Goal: Information Seeking & Learning: Learn about a topic

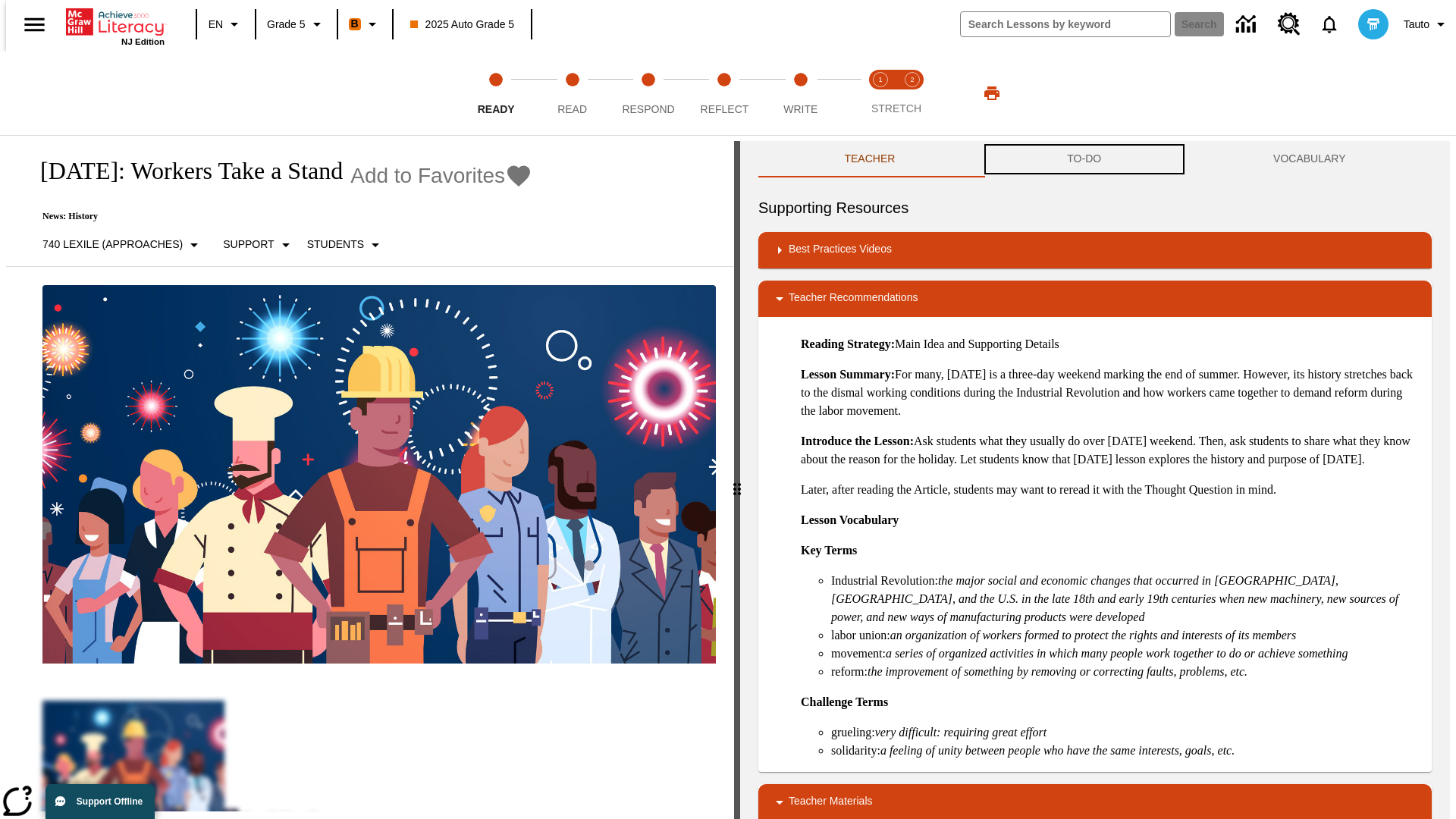
click at [1085, 159] on button "TO-DO" at bounding box center [1085, 160] width 206 height 37
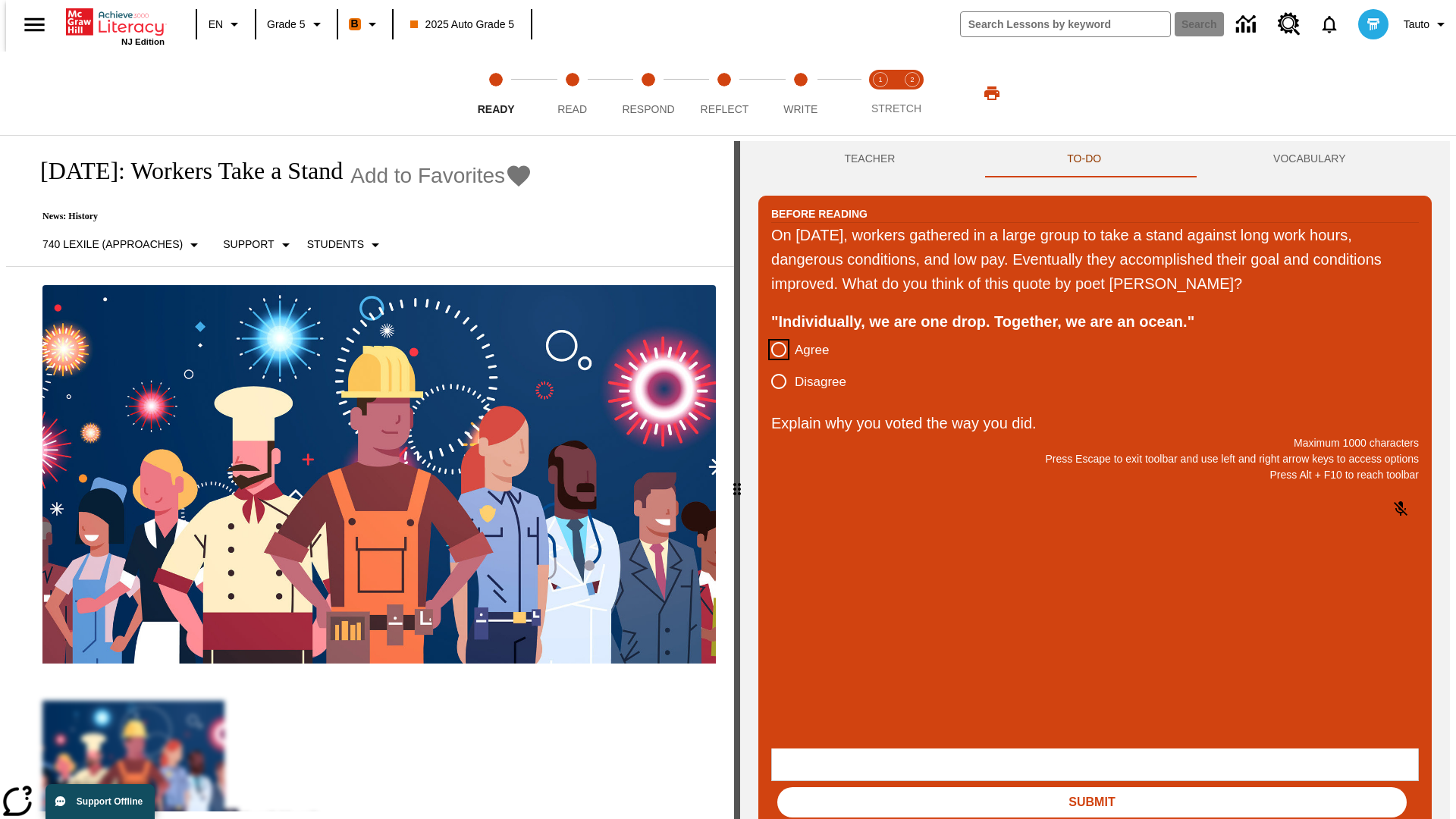
click at [773, 350] on input "Agree" at bounding box center [779, 350] width 32 height 32
radio input "true"
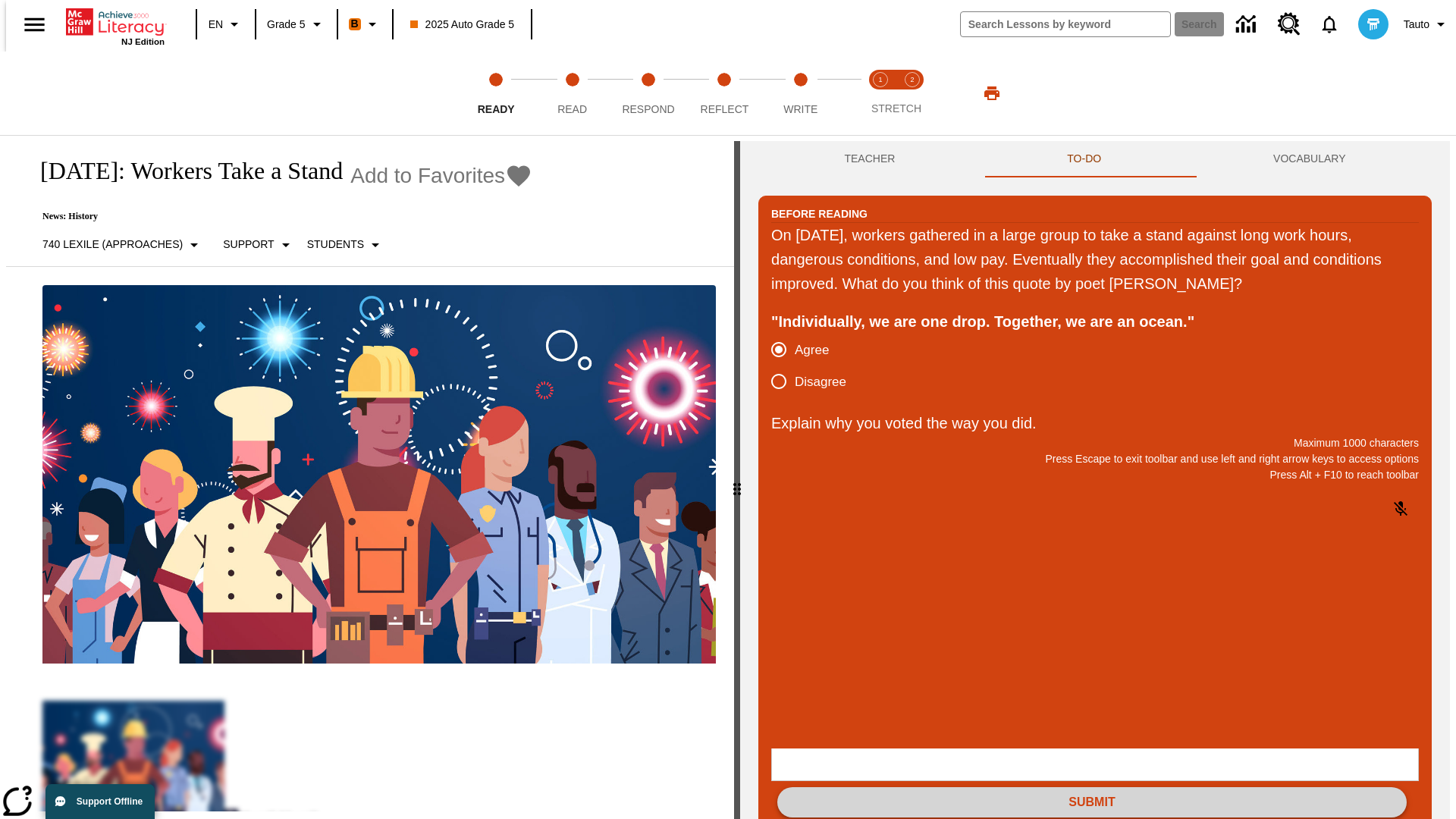
click at [1092, 787] on button "Submit" at bounding box center [1091, 802] width 629 height 31
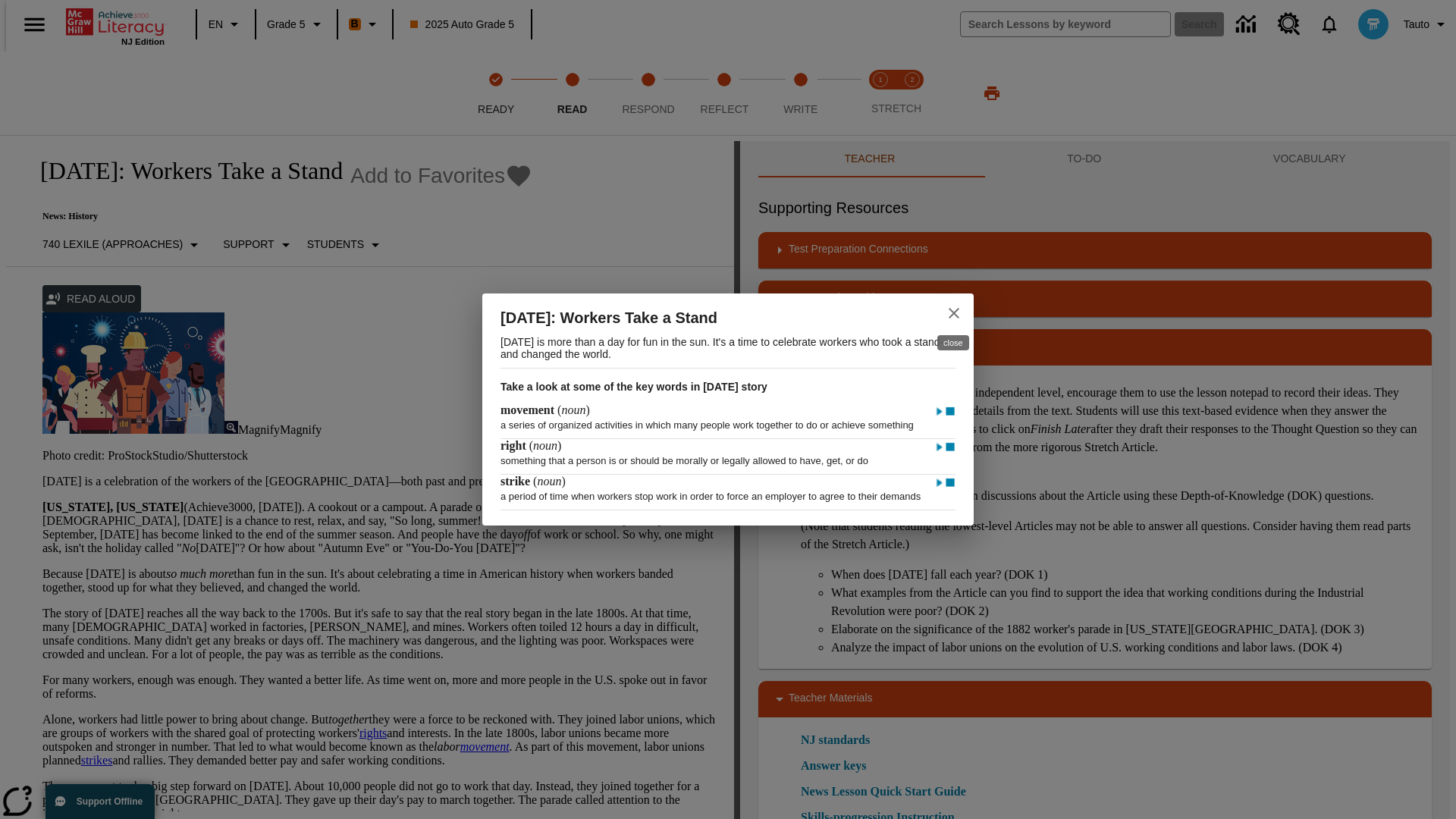
click at [954, 308] on icon "close" at bounding box center [954, 313] width 11 height 11
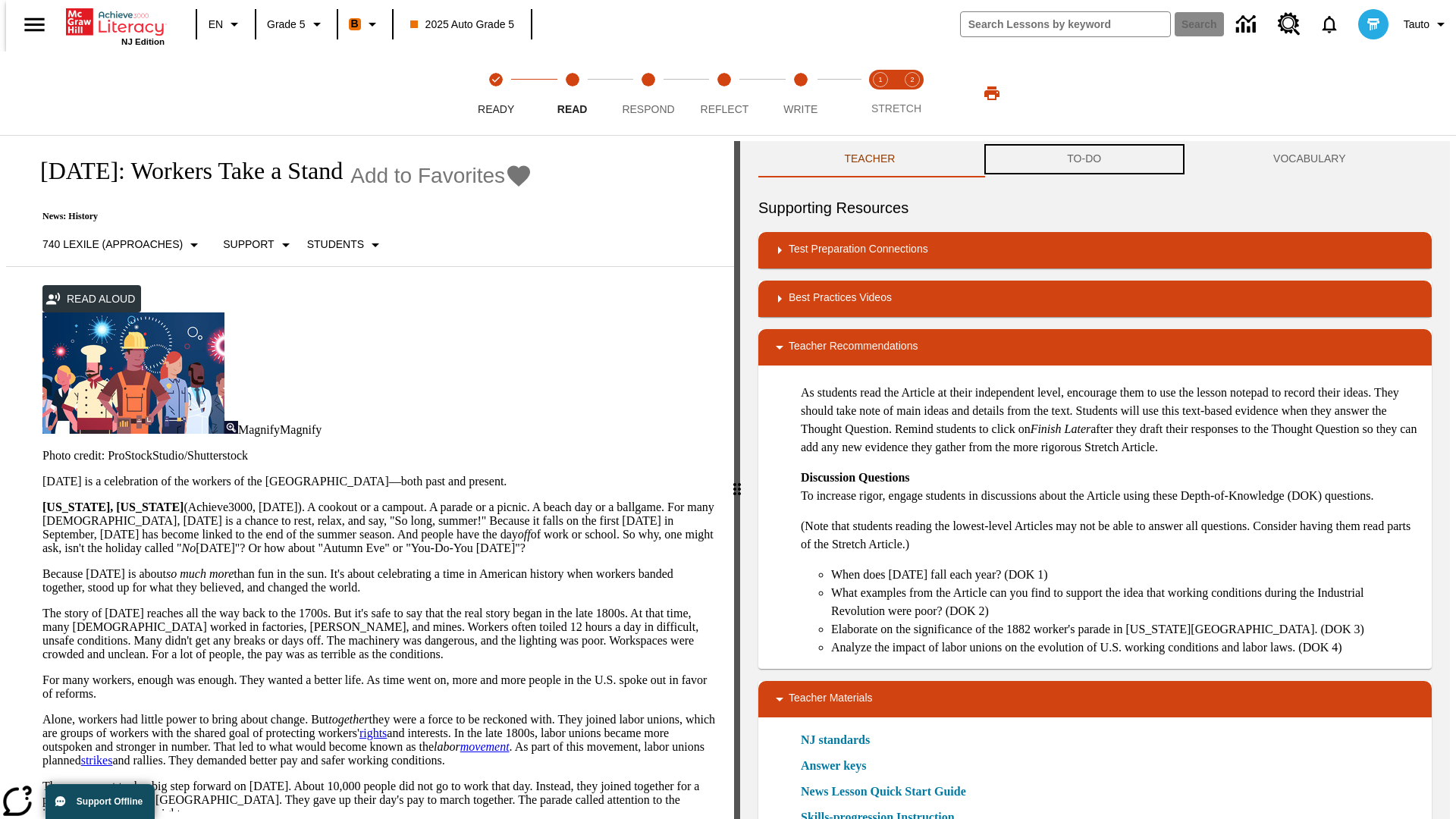
scroll to position [1, 0]
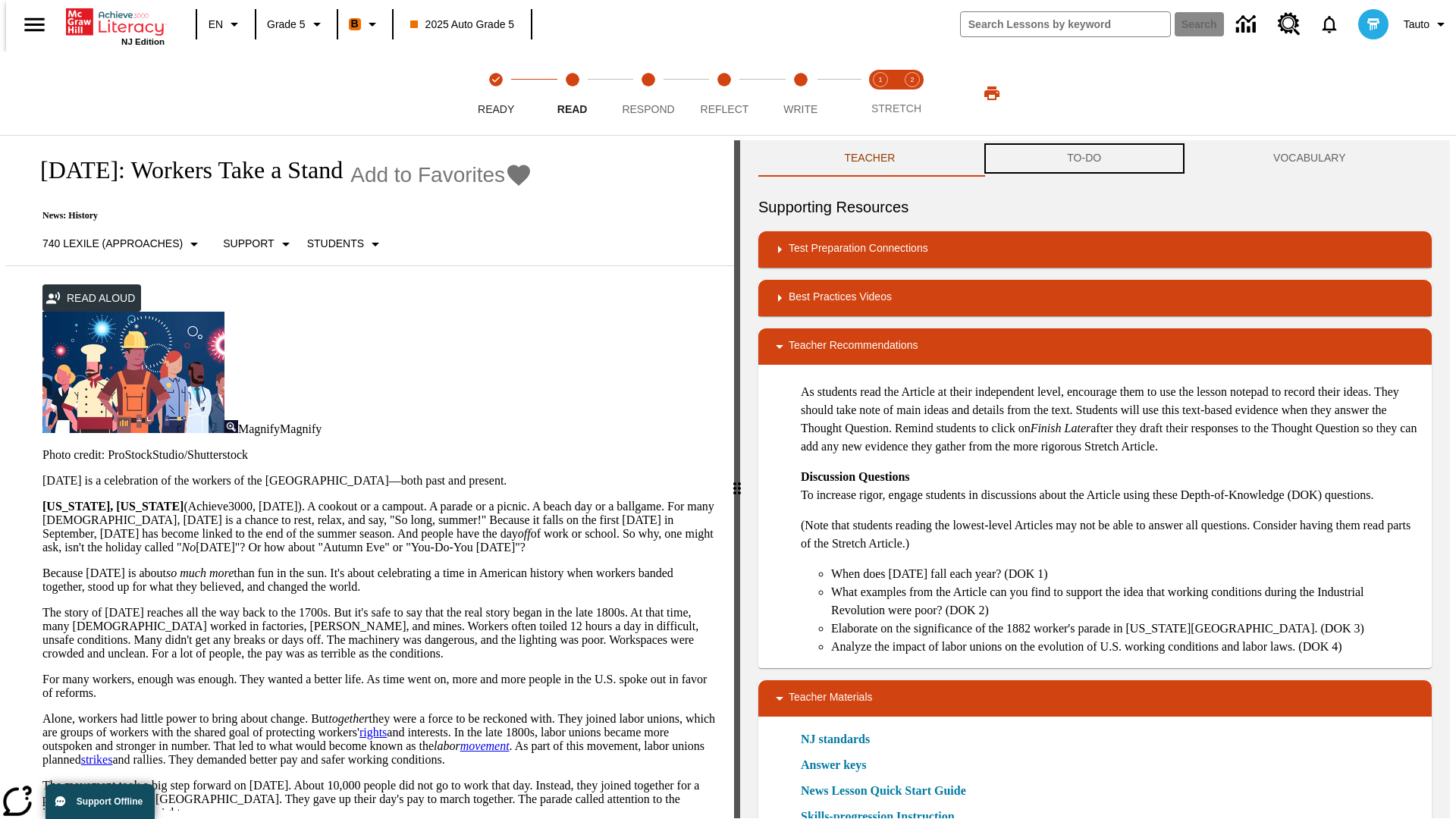
click at [1085, 159] on button "TO-DO" at bounding box center [1085, 159] width 206 height 37
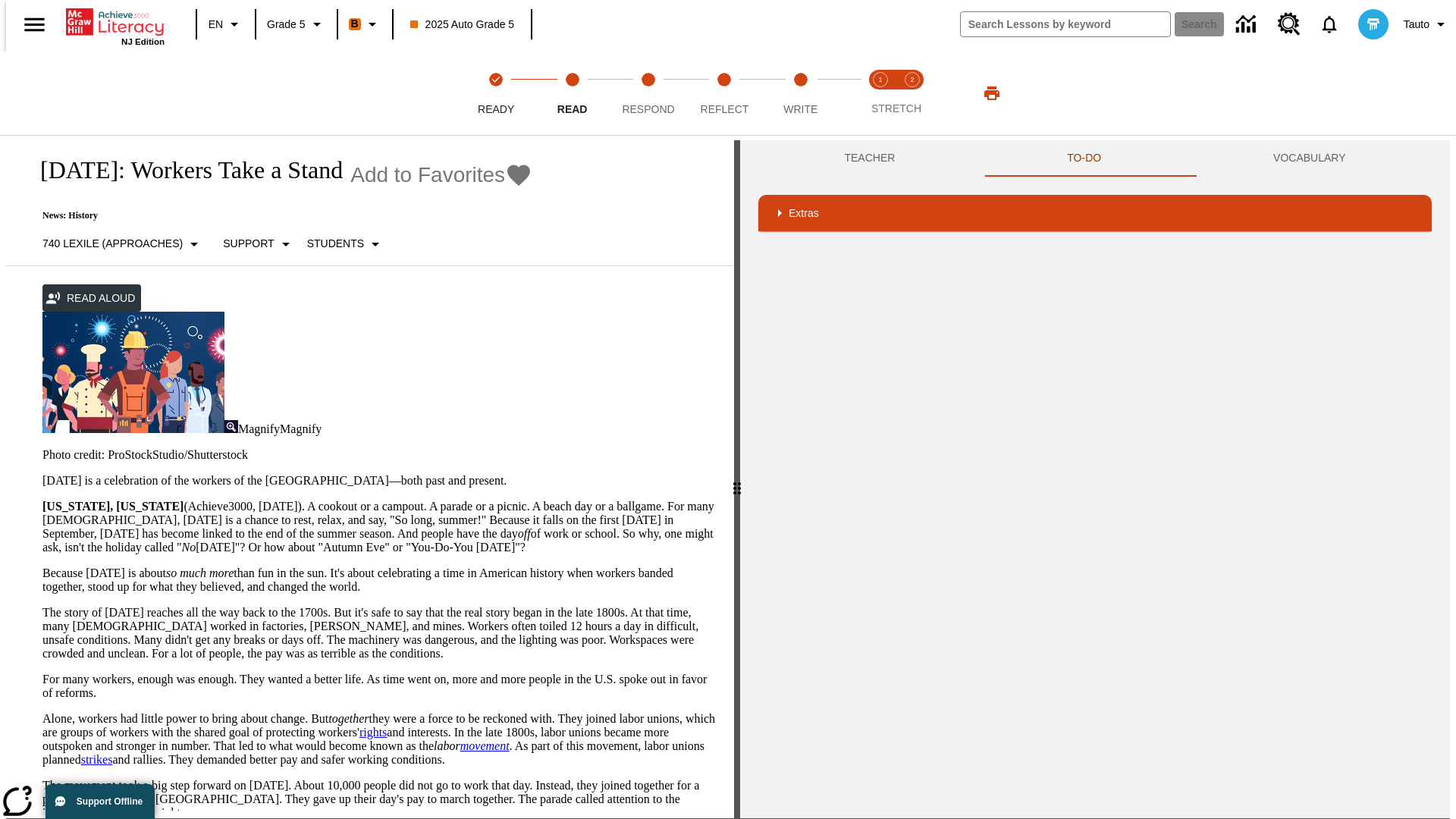
scroll to position [0, 0]
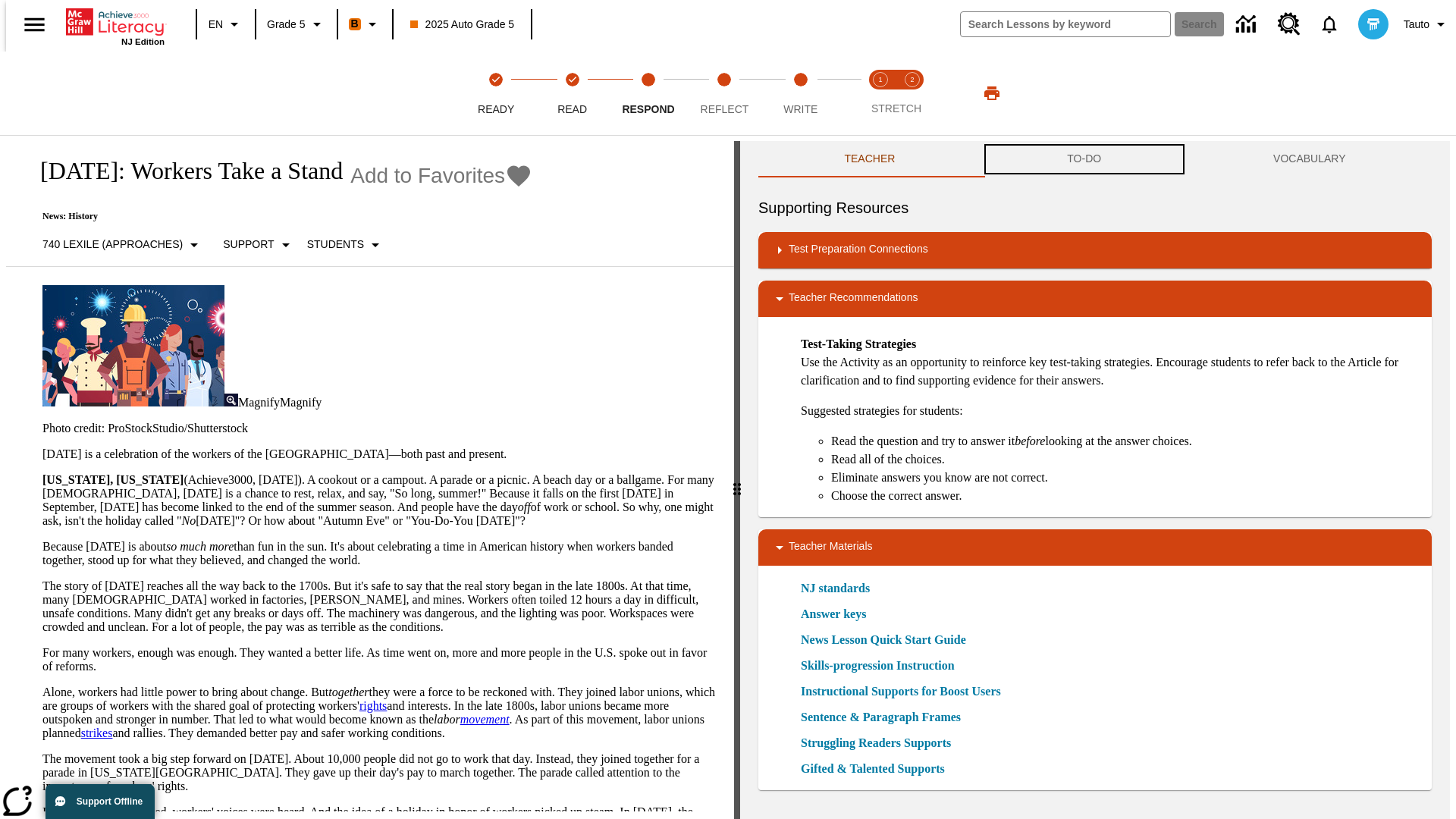
scroll to position [1, 0]
click at [1085, 159] on button "TO-DO" at bounding box center [1085, 159] width 206 height 37
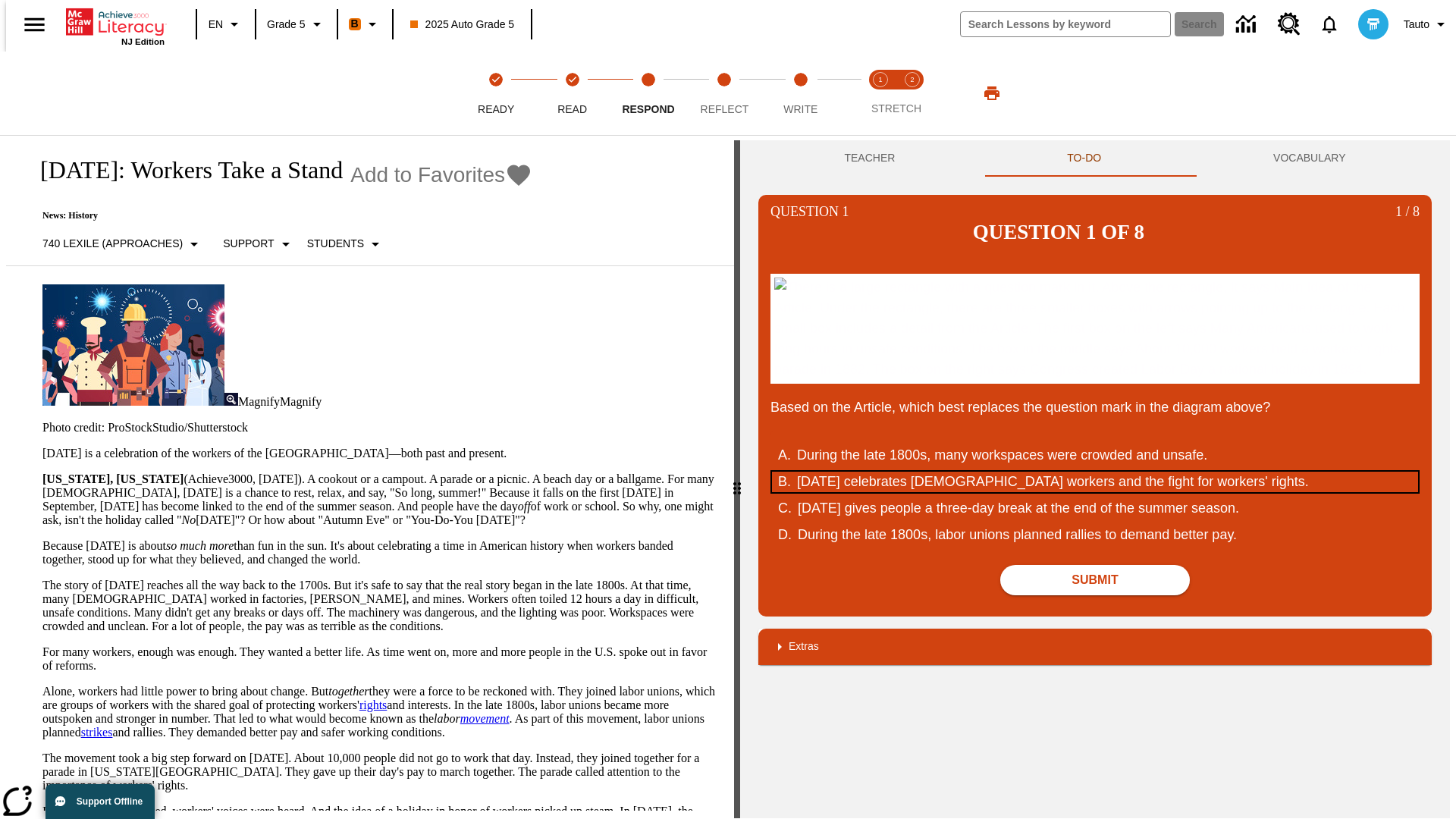
click at [1095, 492] on div "Labor Day celebrates U.S. workers and the fight for workers' rights." at bounding box center [1085, 481] width 576 height 21
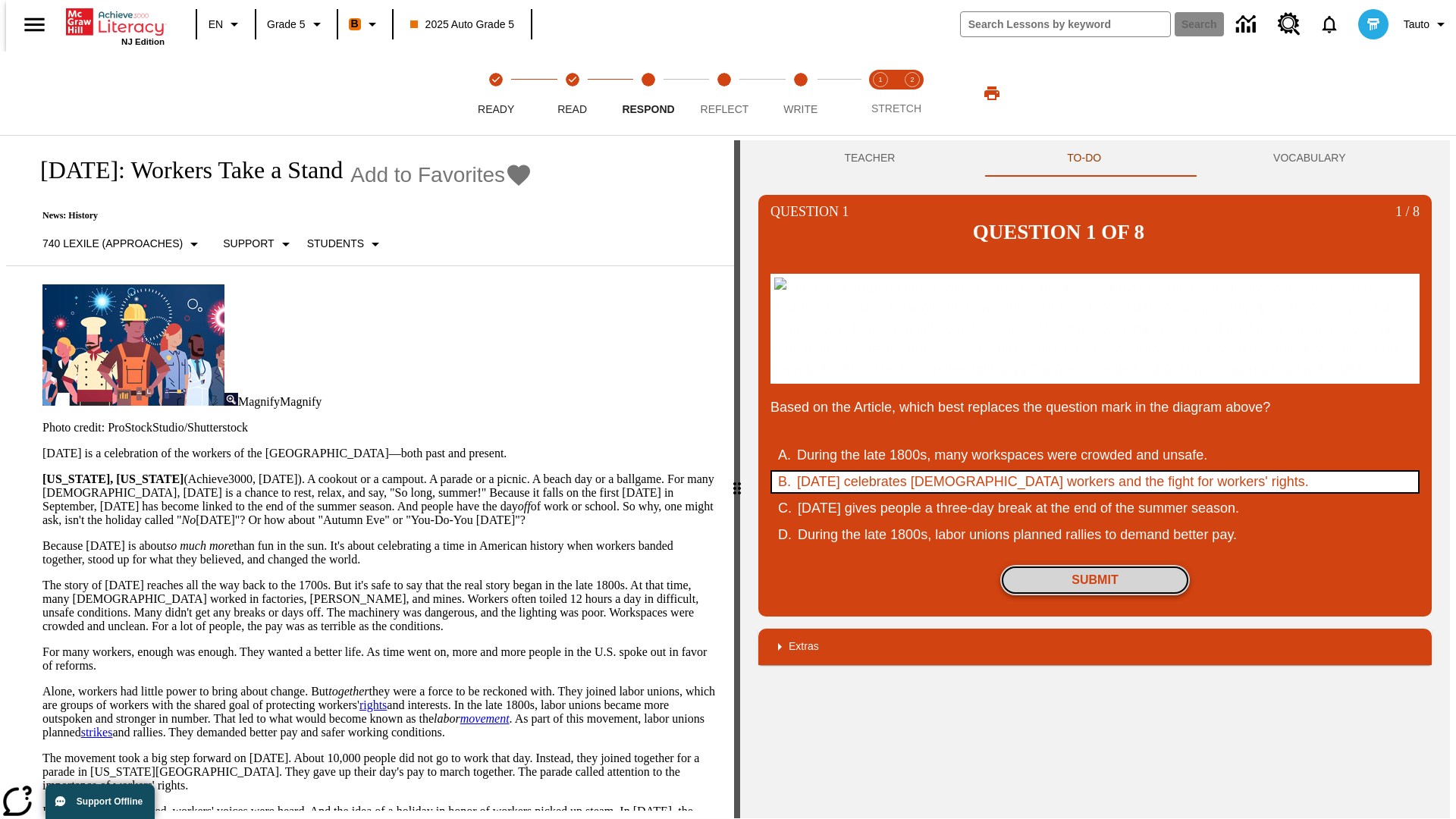
click at [1095, 595] on button "Submit" at bounding box center [1095, 580] width 190 height 31
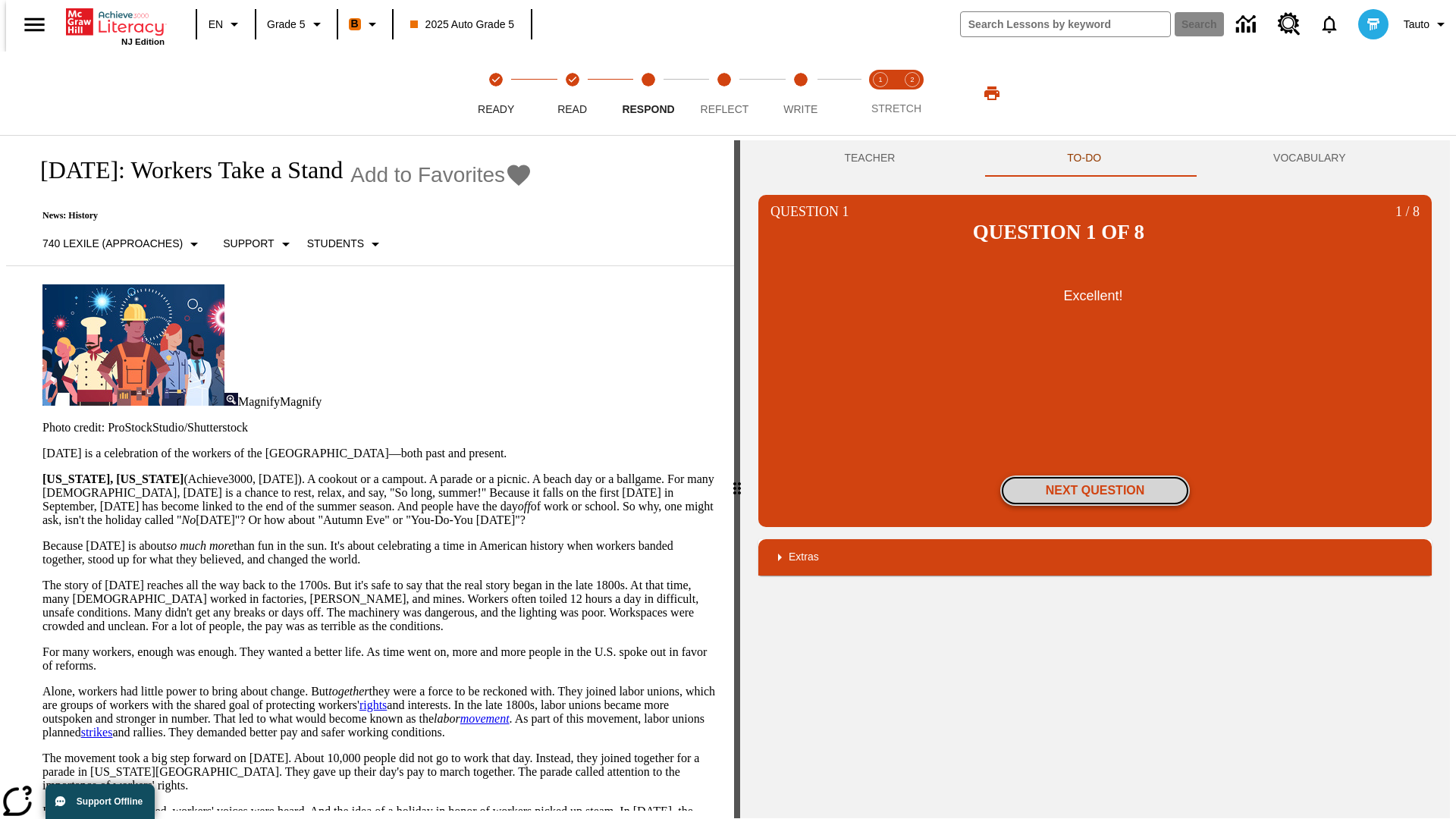
click at [1095, 475] on button "Next Question" at bounding box center [1095, 490] width 190 height 31
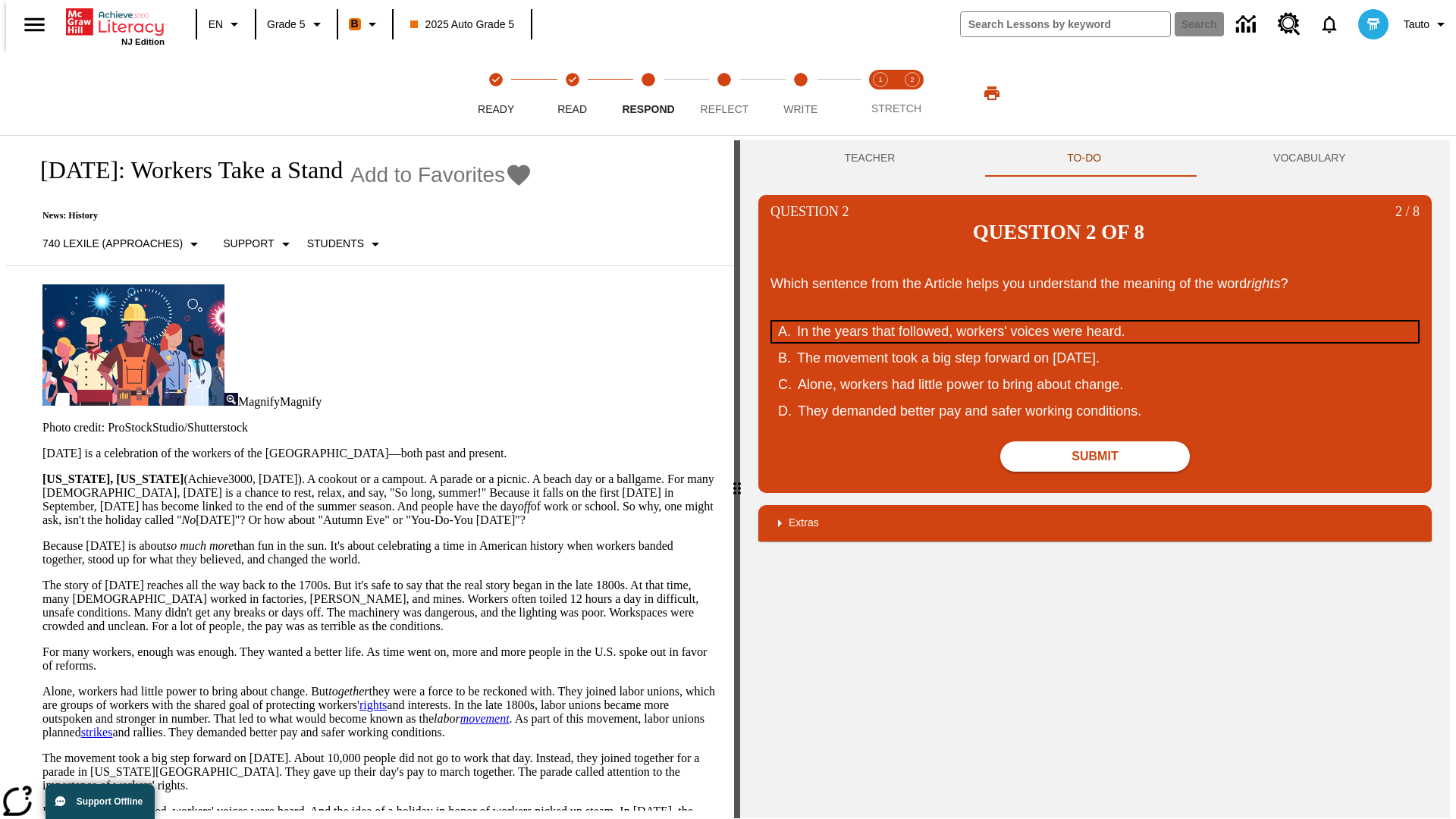
click at [1095, 322] on div "In the years that followed, workers' voices were heard." at bounding box center [1085, 332] width 576 height 21
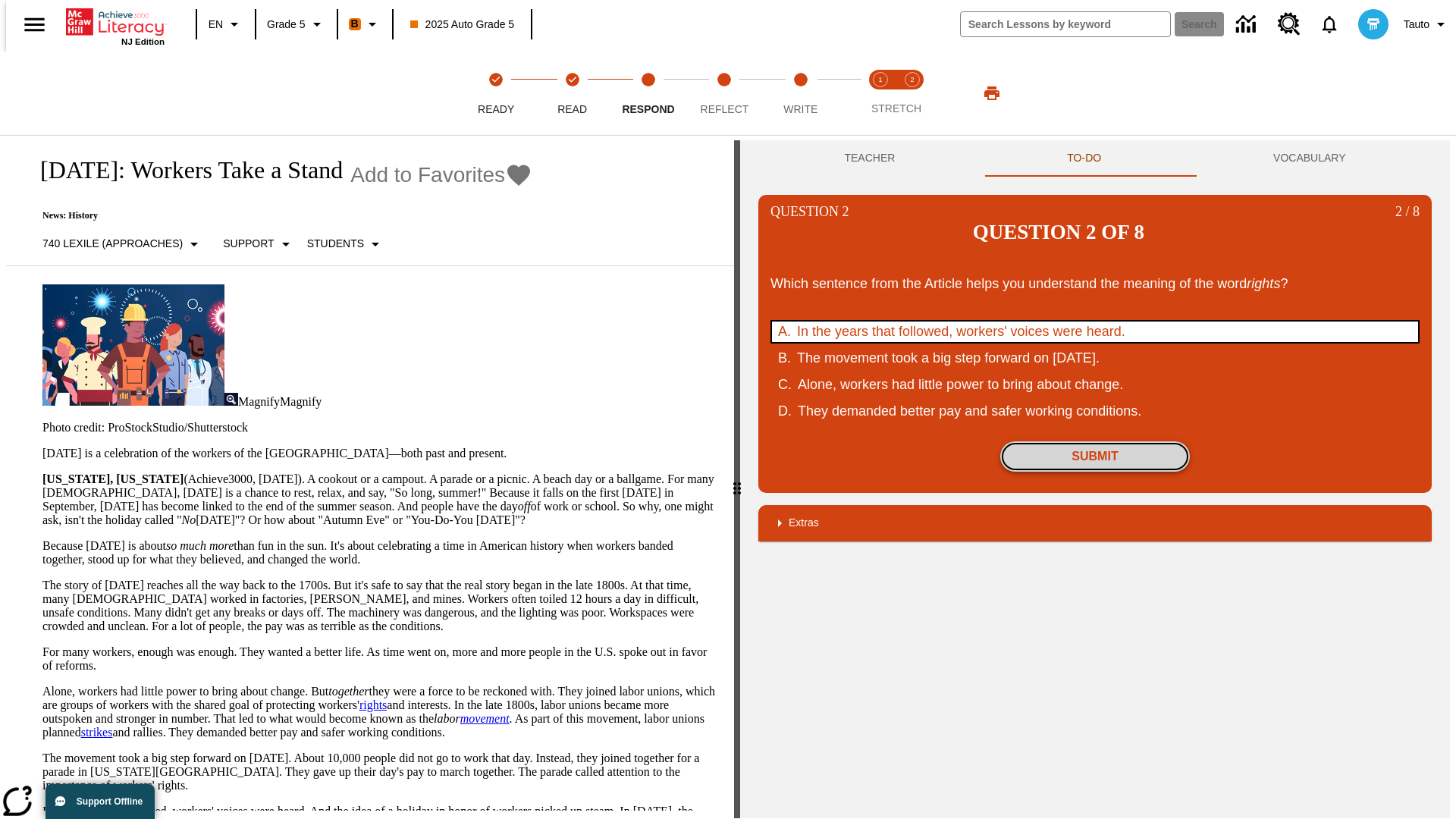
click at [1095, 441] on button "Submit" at bounding box center [1095, 456] width 190 height 31
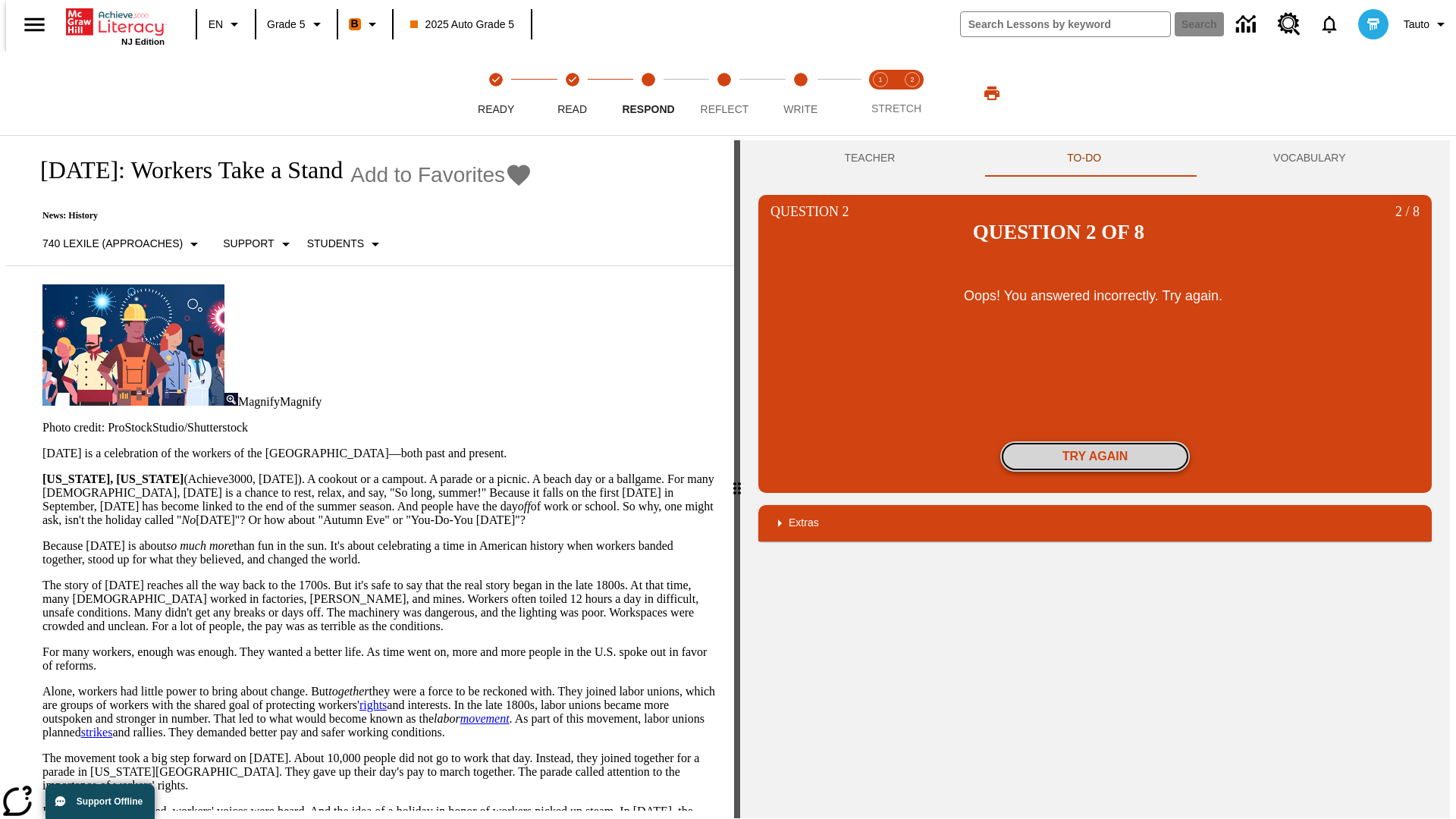
click at [1095, 441] on button "Try again" at bounding box center [1095, 456] width 190 height 31
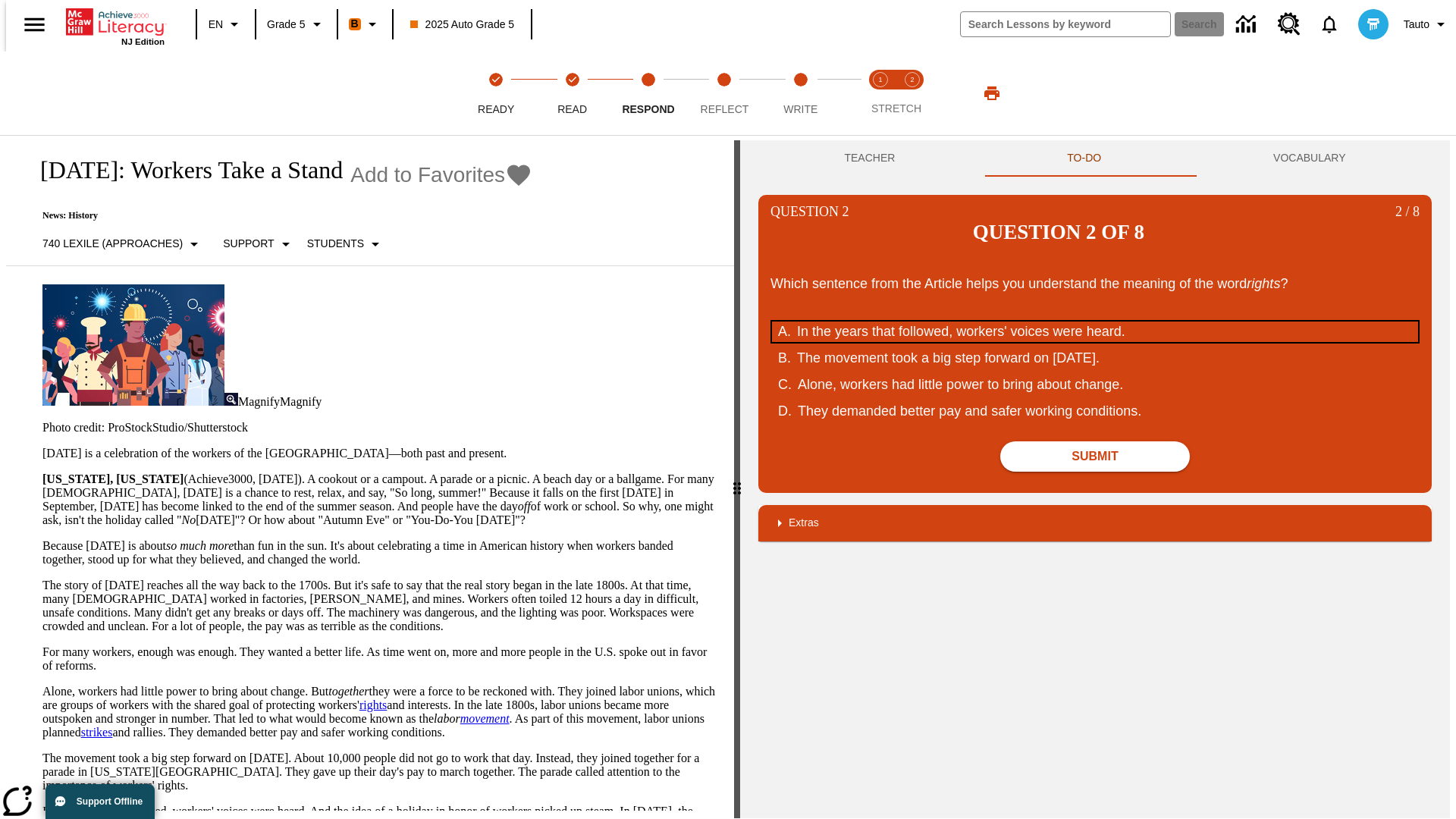
click at [1095, 322] on div "In the years that followed, workers' voices were heard." at bounding box center [1085, 332] width 576 height 21
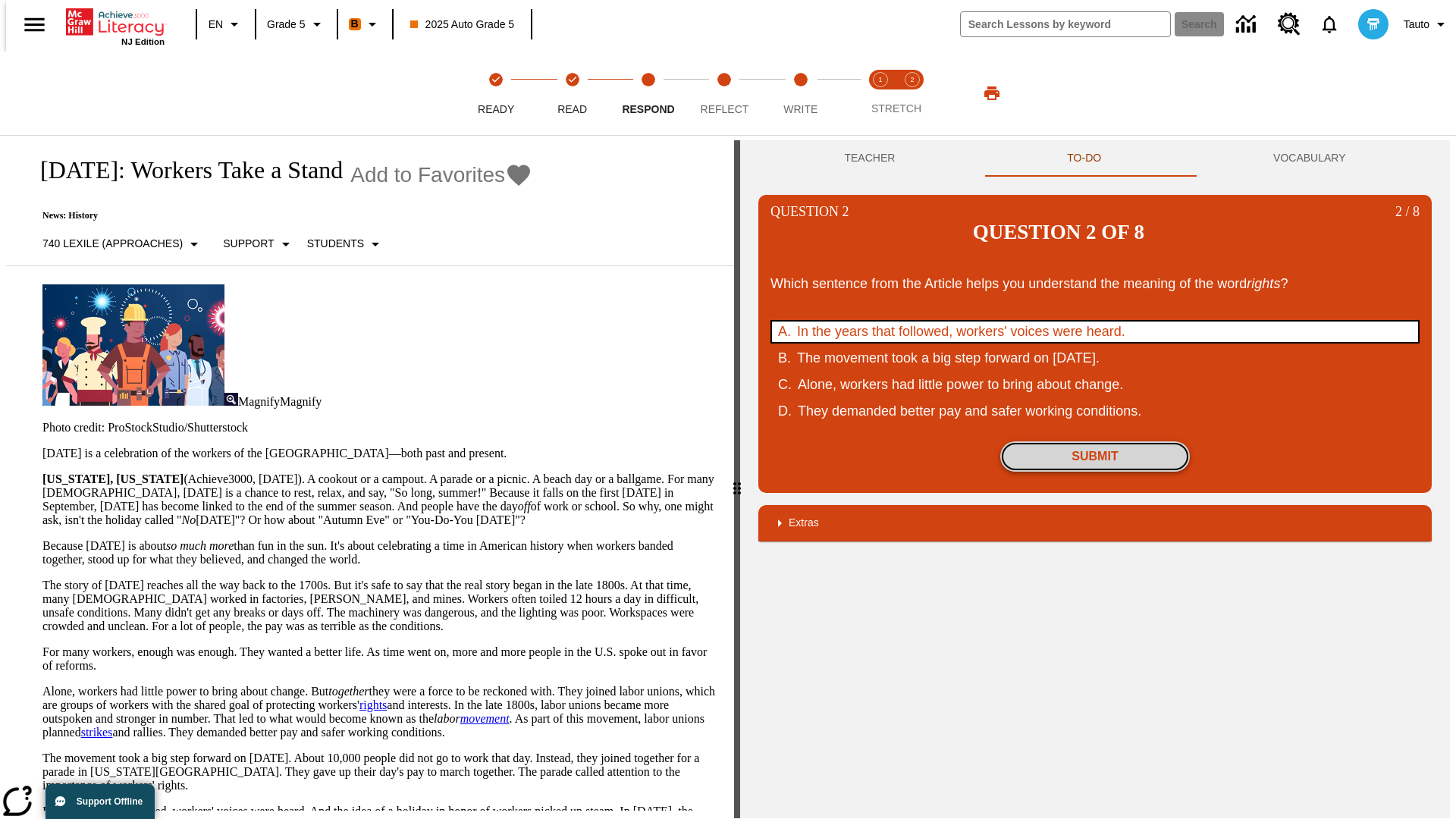
click at [1095, 441] on button "Submit" at bounding box center [1095, 456] width 190 height 31
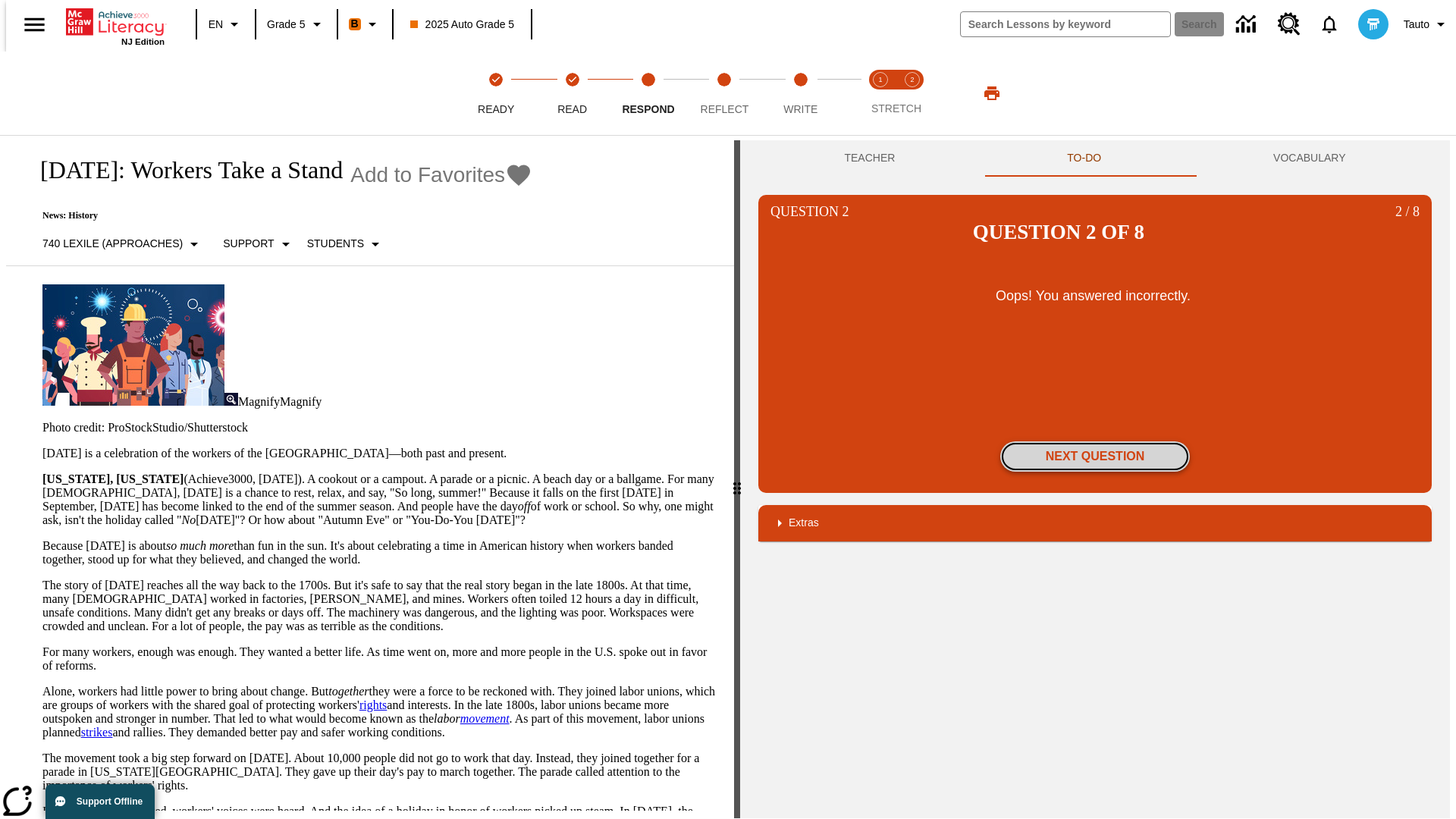
click at [1095, 441] on button "Next Question" at bounding box center [1095, 456] width 190 height 31
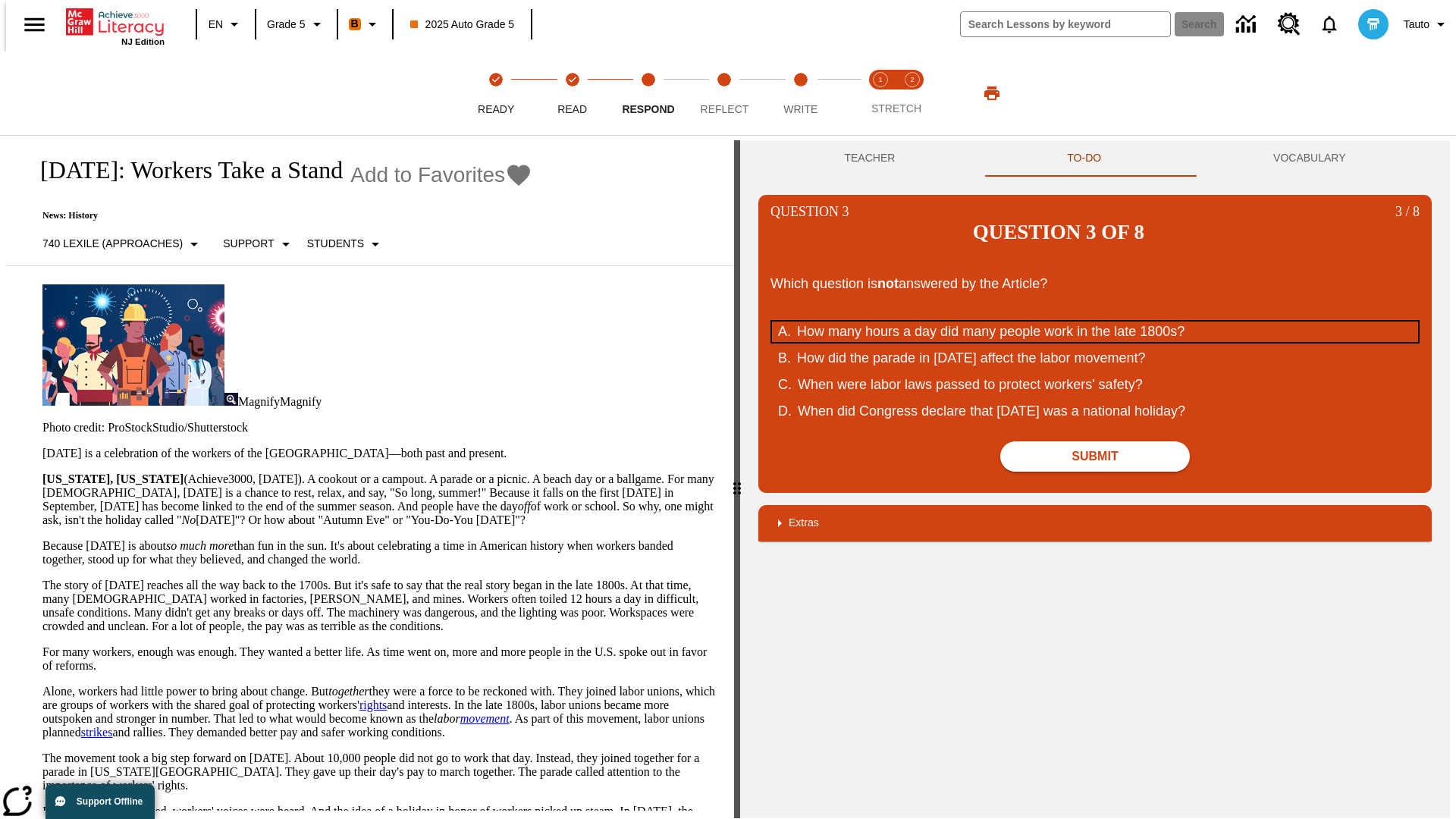
click at [1095, 322] on div "How many hours a day did many people work in the late 1800s?" at bounding box center [1085, 332] width 576 height 21
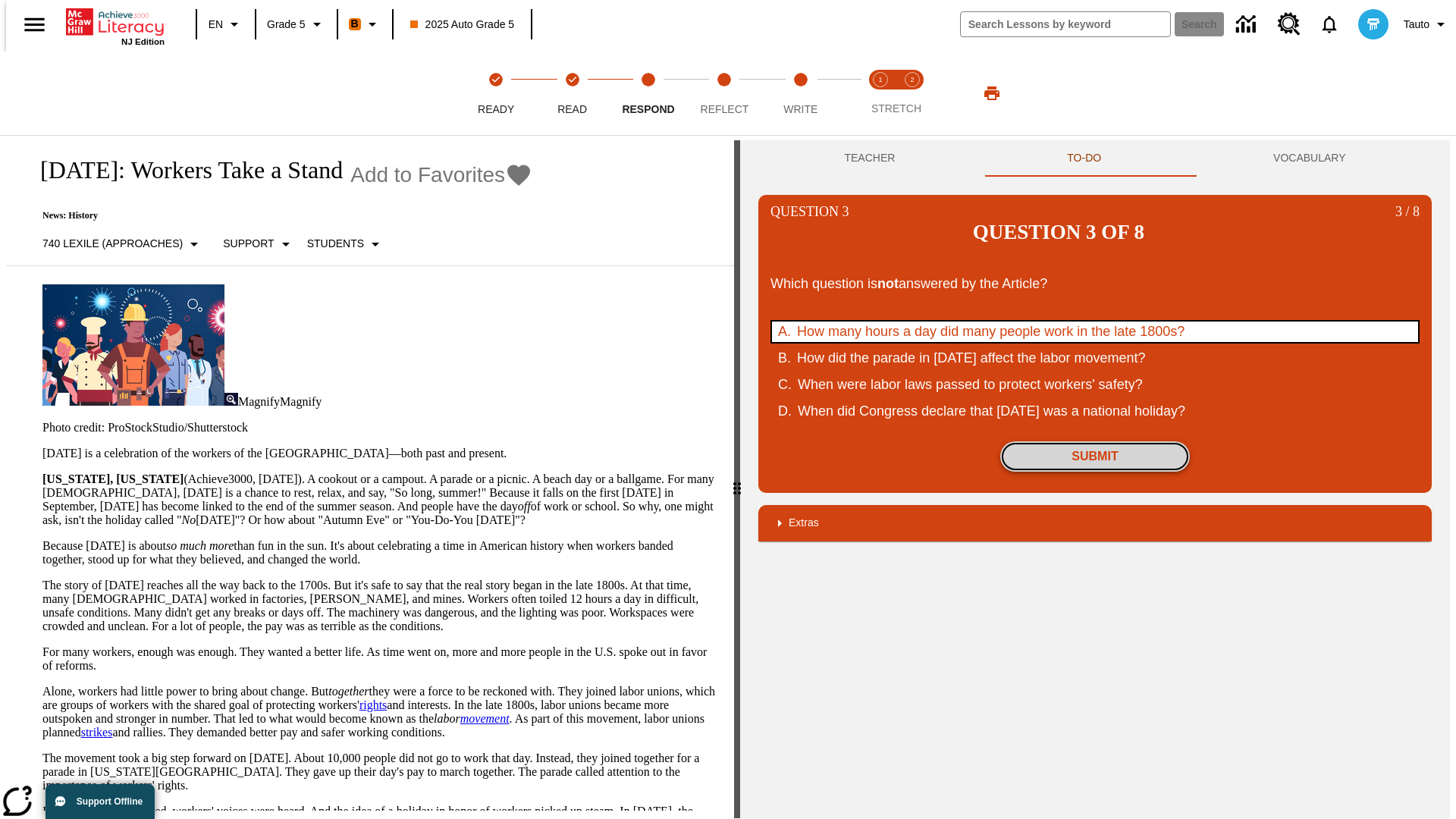
click at [1095, 441] on button "Submit" at bounding box center [1095, 456] width 190 height 31
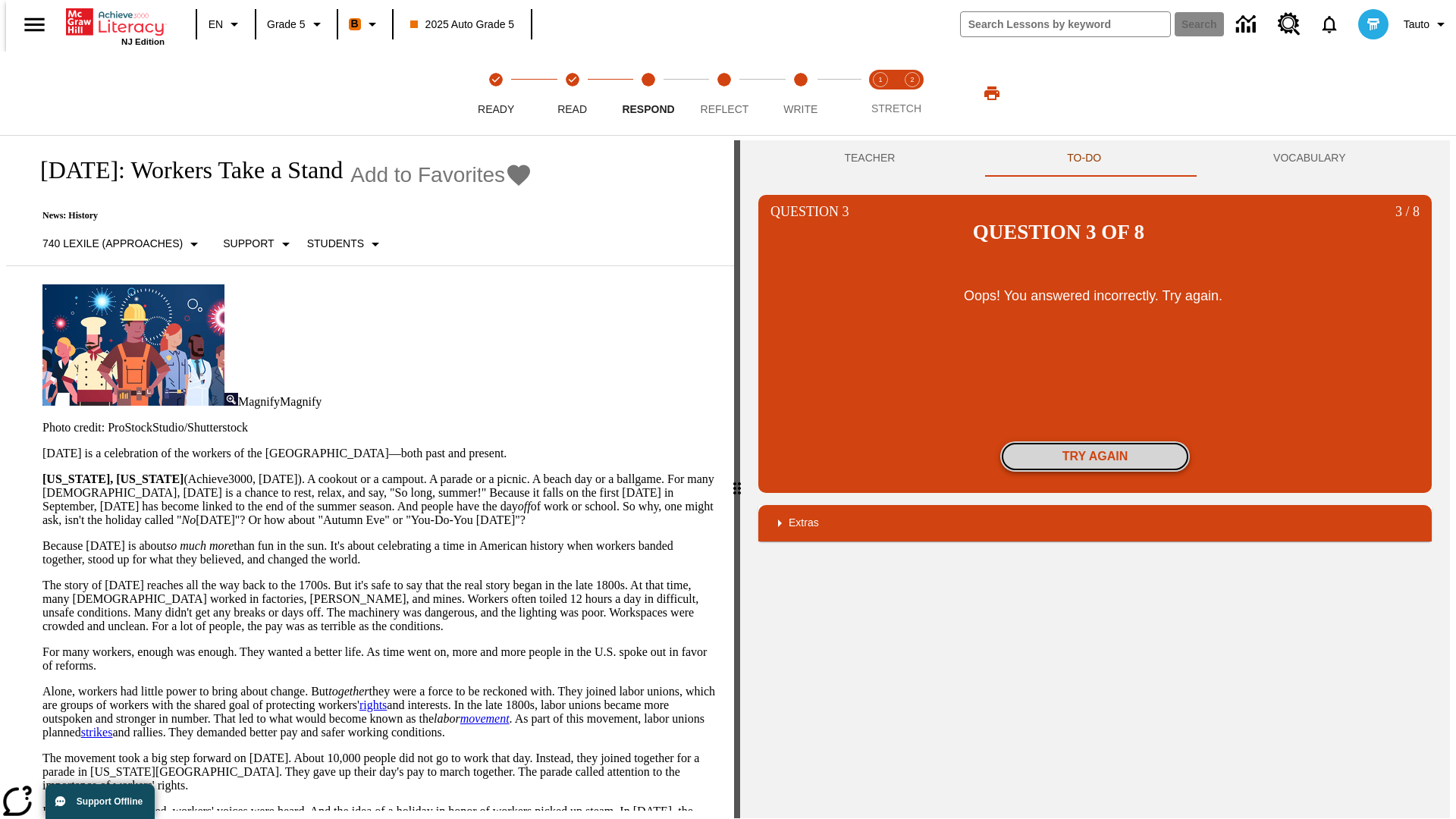
click at [1095, 441] on button "Try again" at bounding box center [1095, 456] width 190 height 31
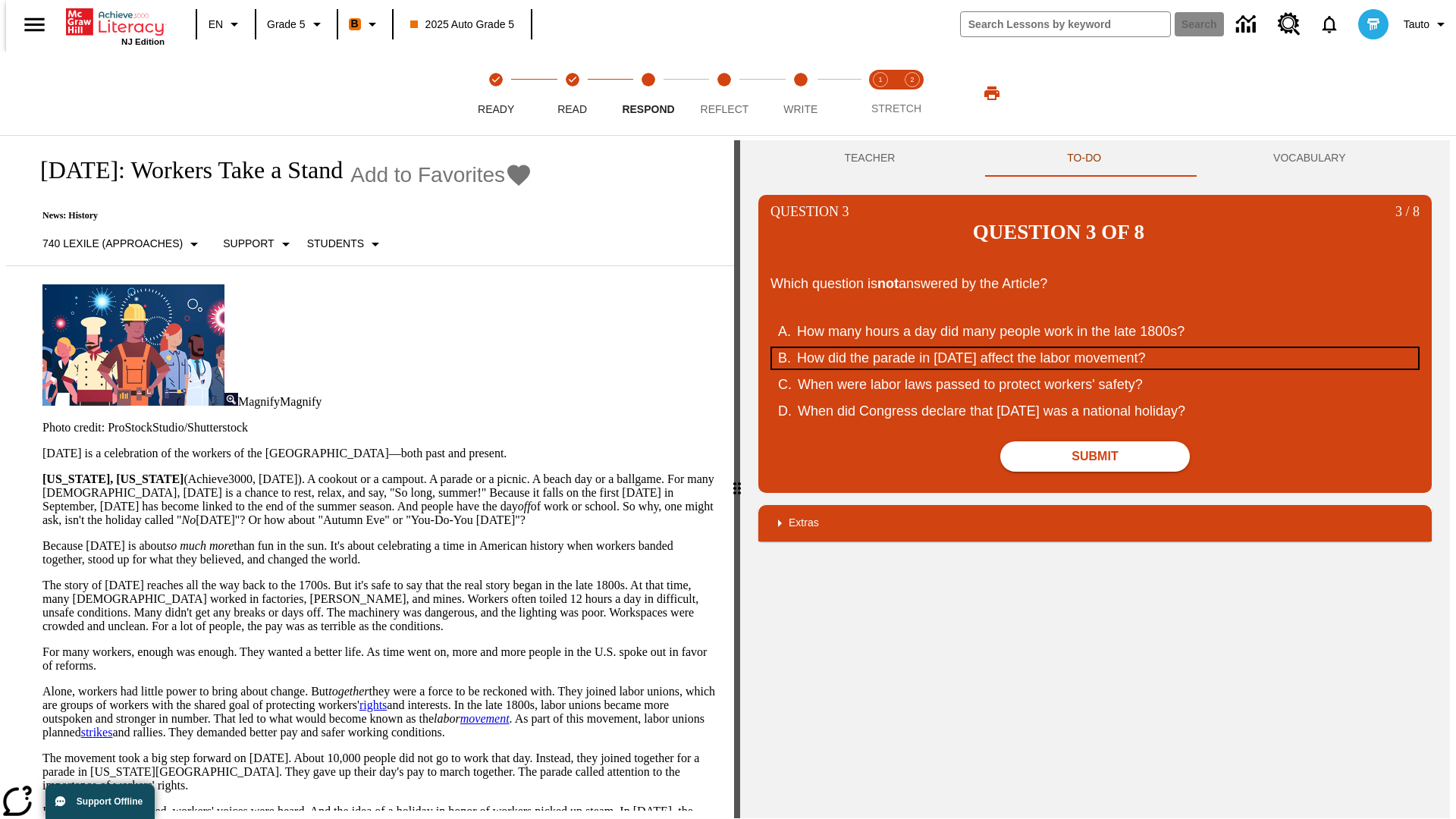
click at [1095, 348] on div "How did the parade in September of 1882 affect the labor movement?" at bounding box center [1085, 358] width 576 height 21
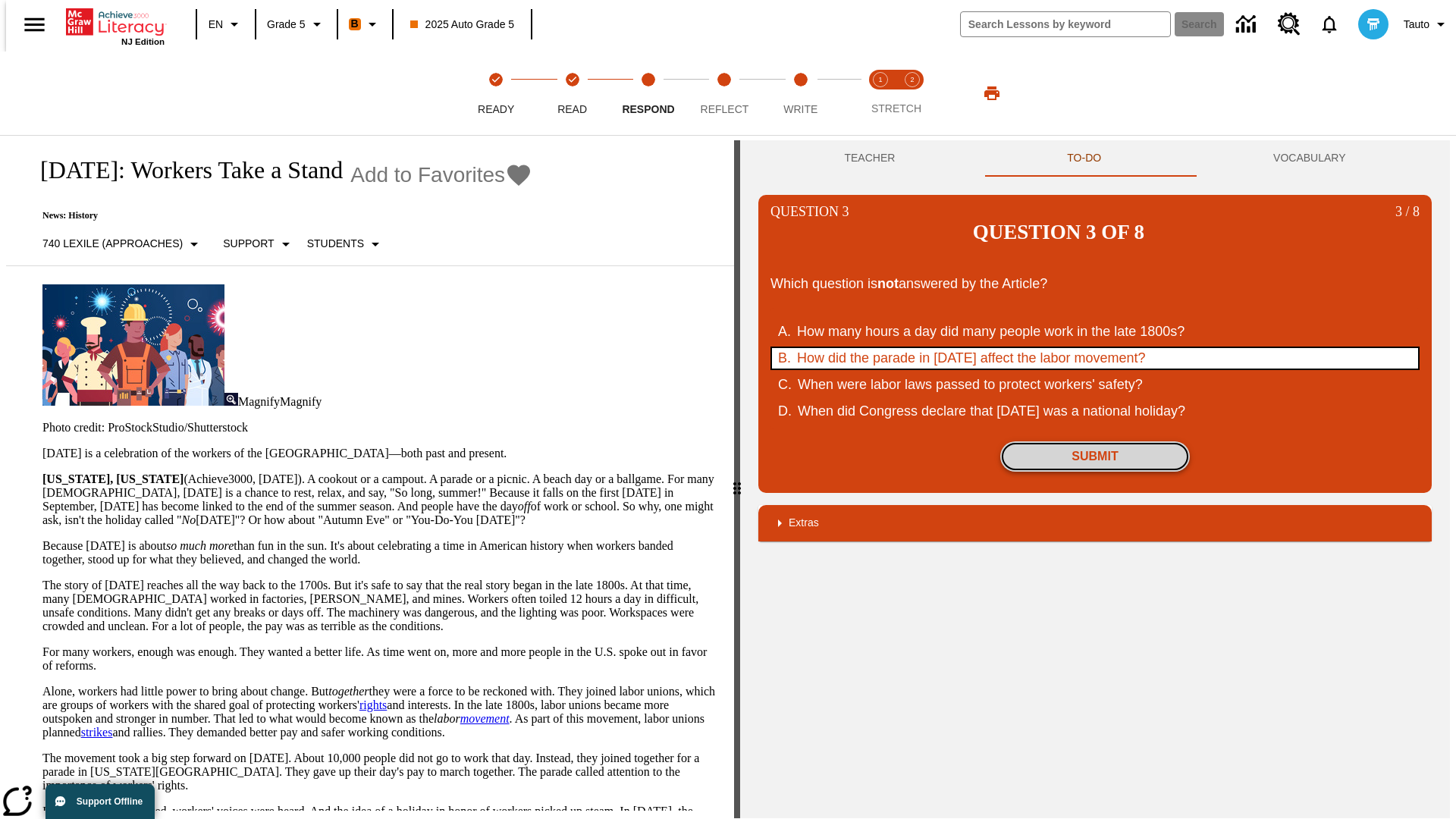
click at [1095, 441] on button "Submit" at bounding box center [1095, 456] width 190 height 31
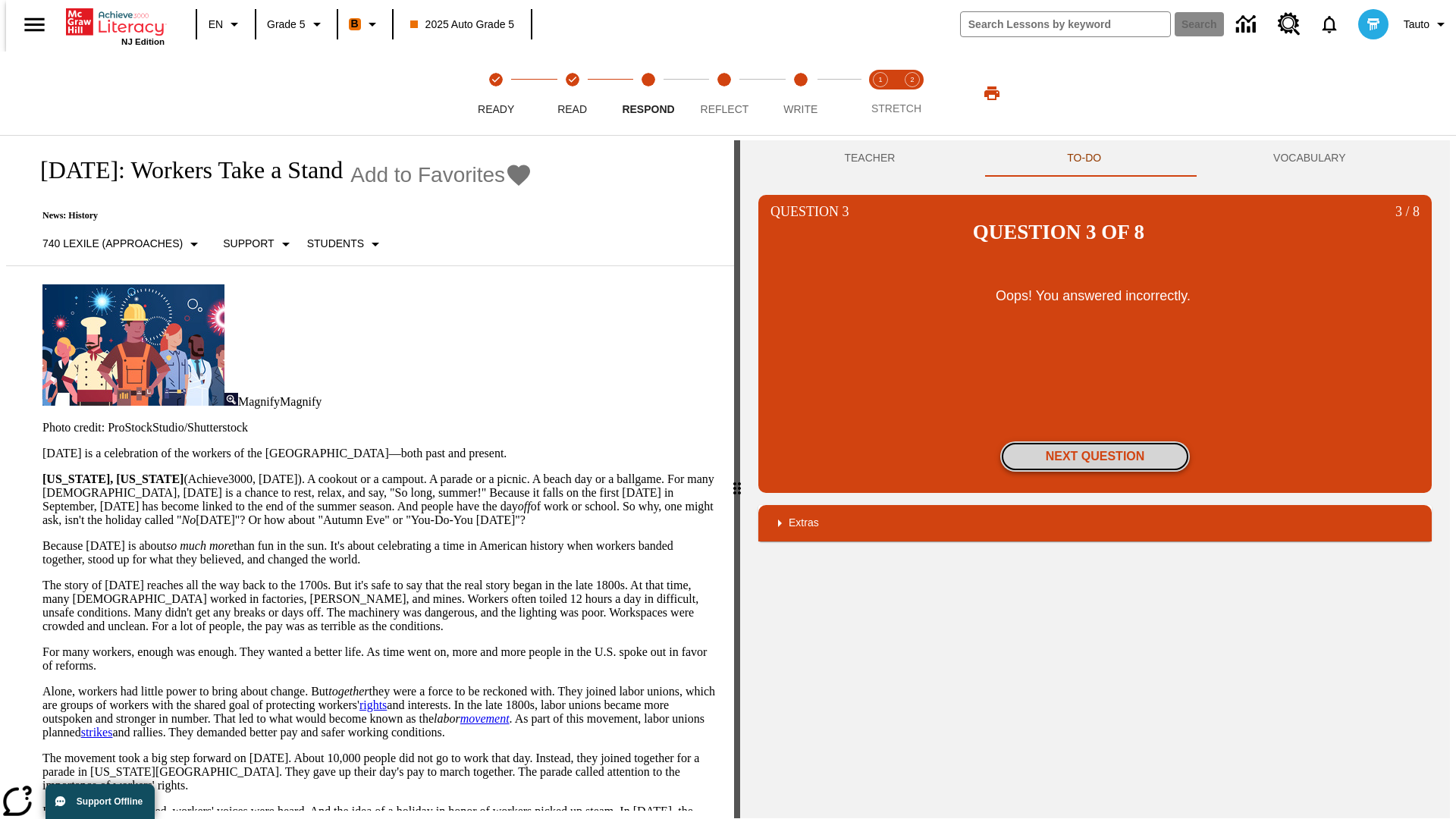
click at [1095, 441] on button "Next Question" at bounding box center [1095, 456] width 190 height 31
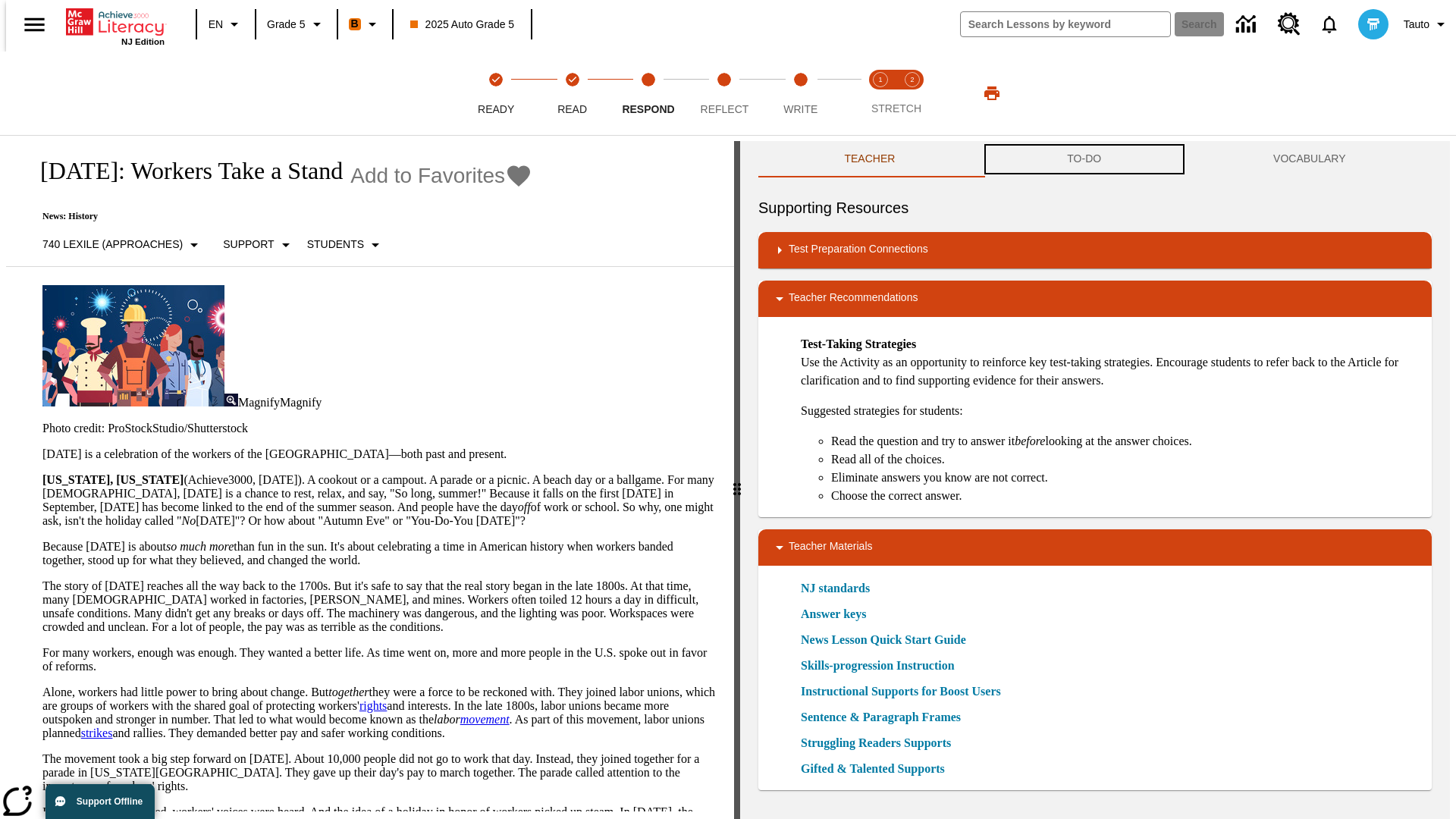
click at [1085, 159] on button "TO-DO" at bounding box center [1085, 160] width 206 height 37
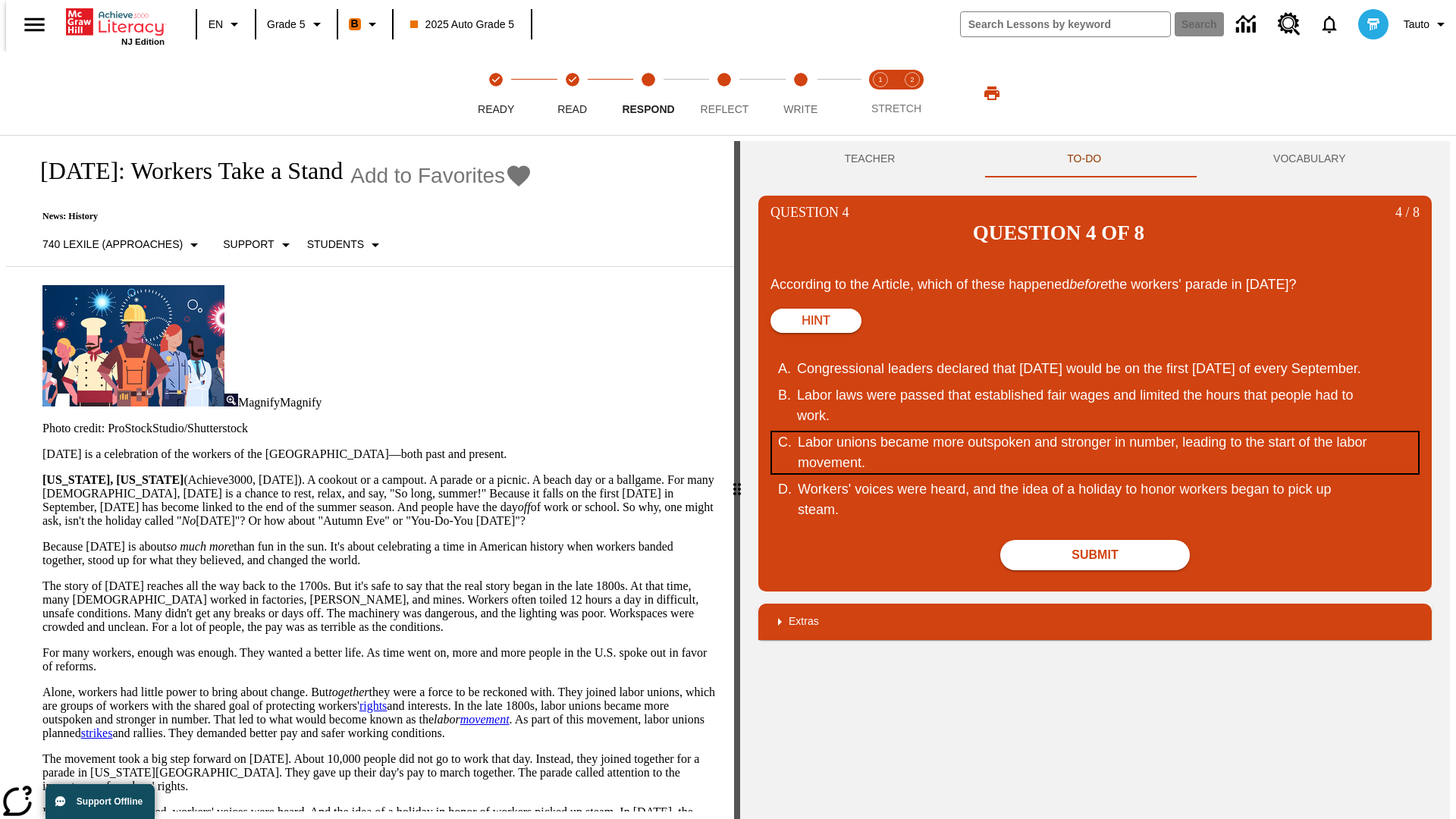
click at [1095, 432] on div "Labor unions became more outspoken and stronger in number, leading to the start…" at bounding box center [1086, 453] width 576 height 41
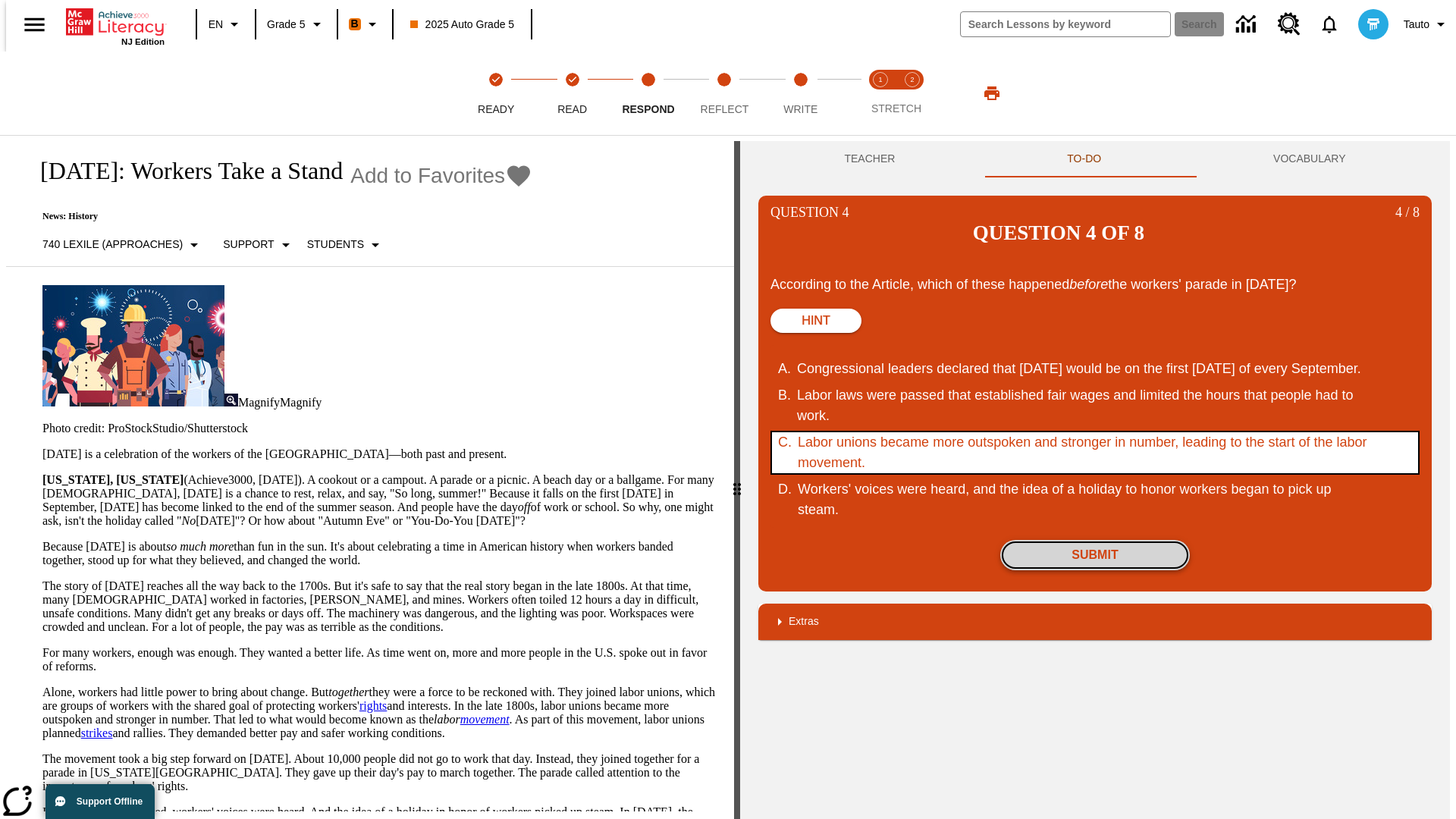
click at [1095, 539] on button "Submit" at bounding box center [1095, 555] width 190 height 31
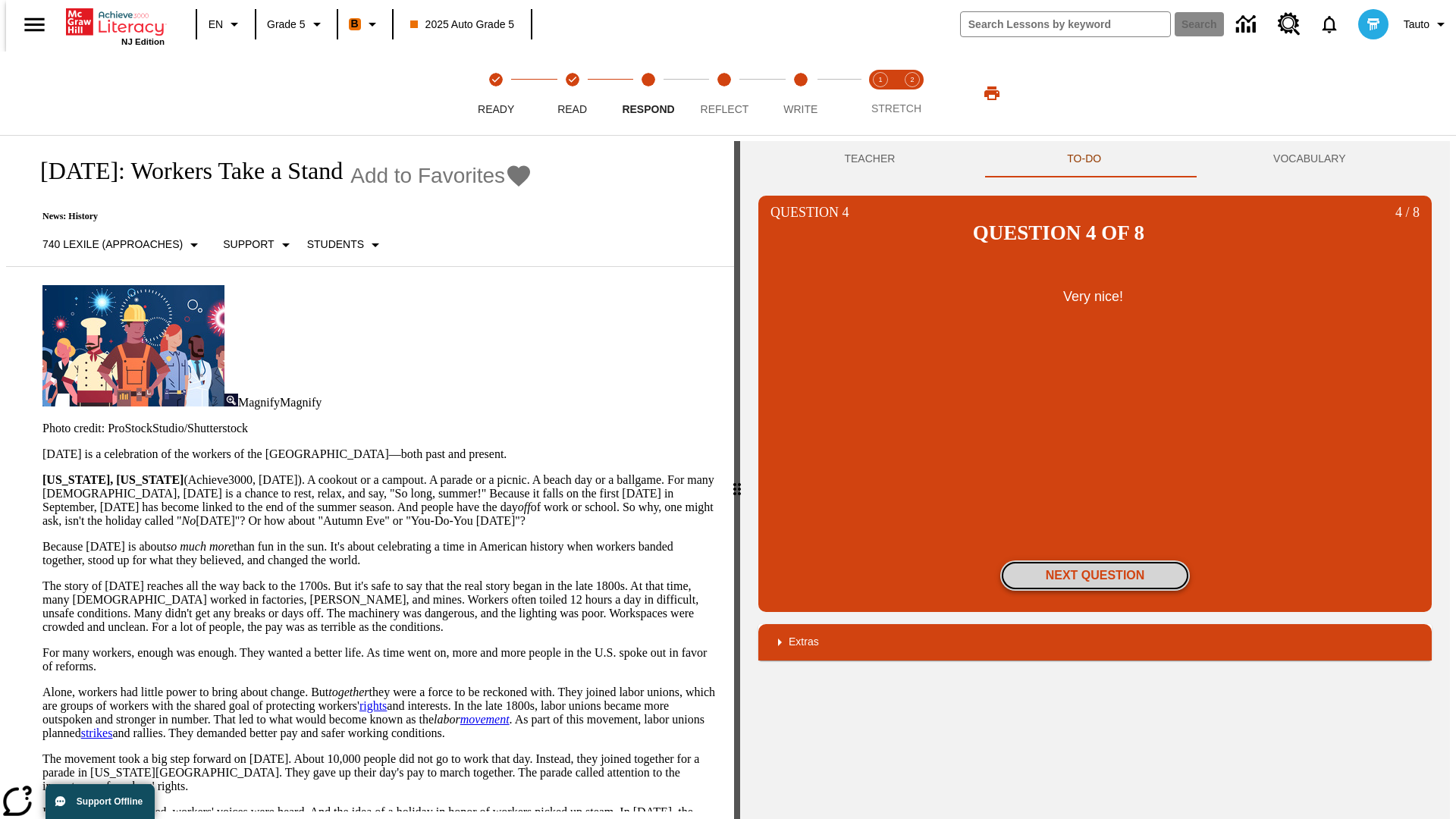
click at [1095, 560] on button "Next Question" at bounding box center [1095, 575] width 190 height 31
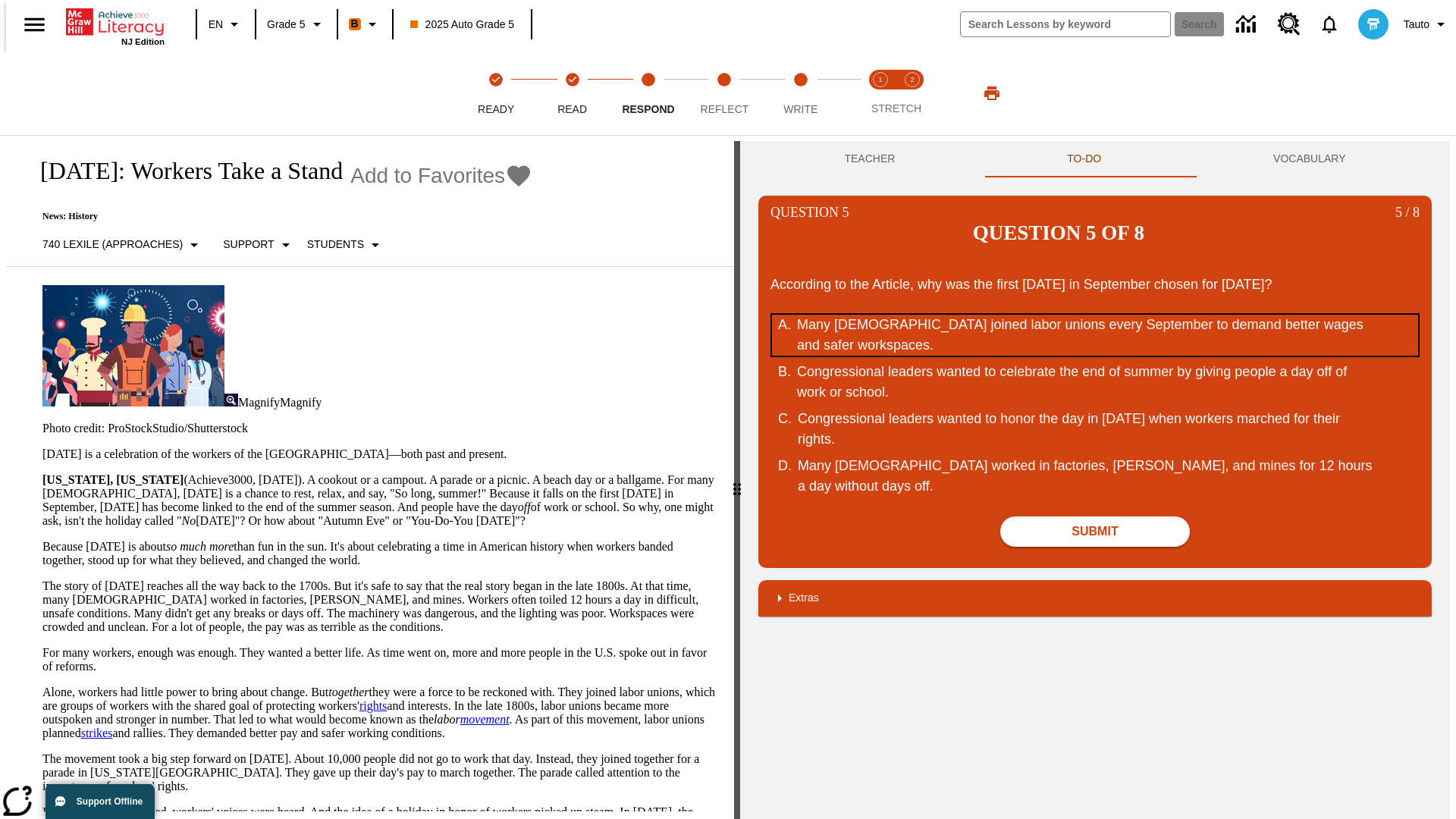
click at [1095, 315] on div "Many Americans joined labor unions every September to demand better wages and s…" at bounding box center [1085, 335] width 576 height 41
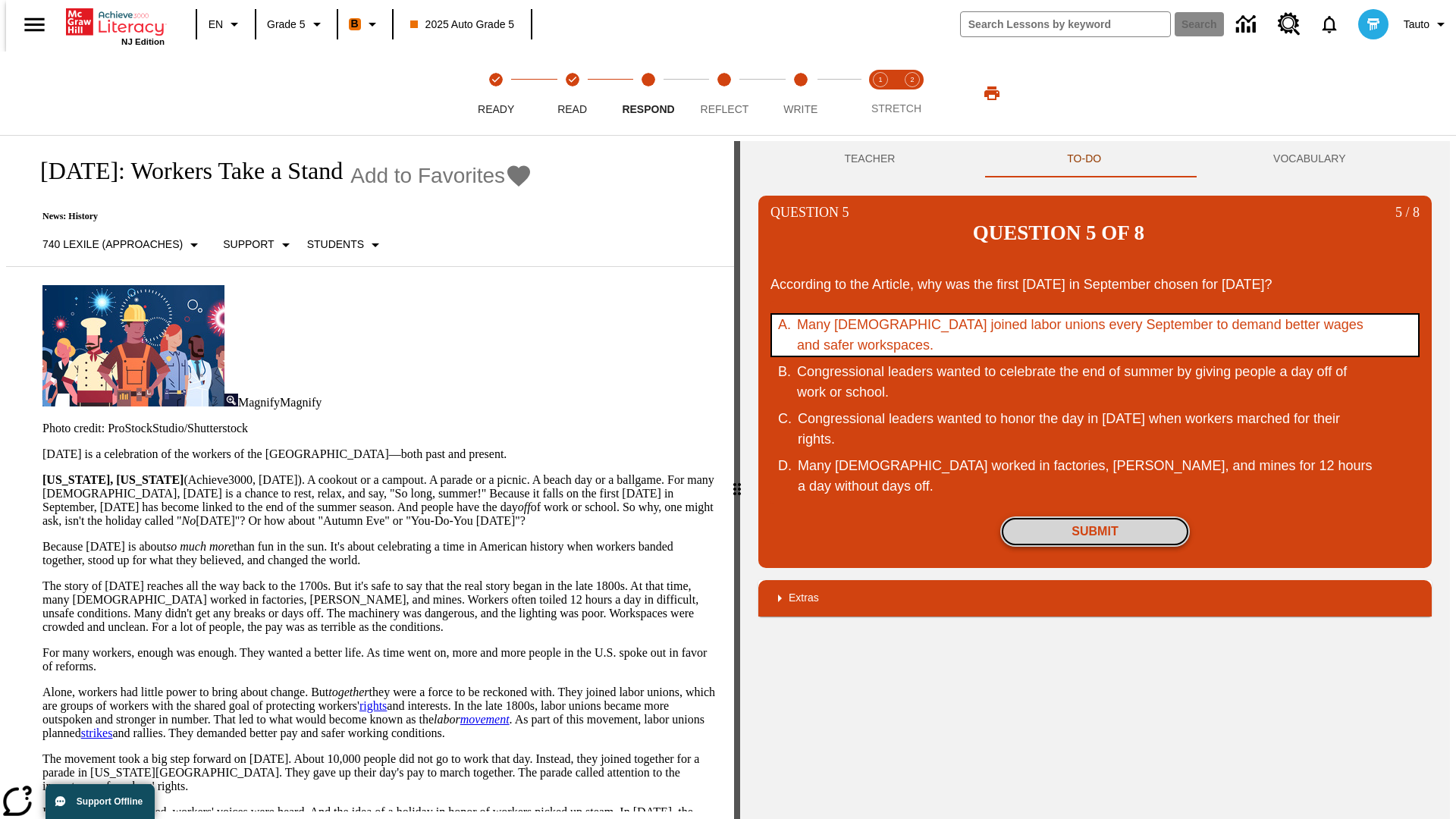
click at [1095, 516] on button "Submit" at bounding box center [1095, 532] width 190 height 31
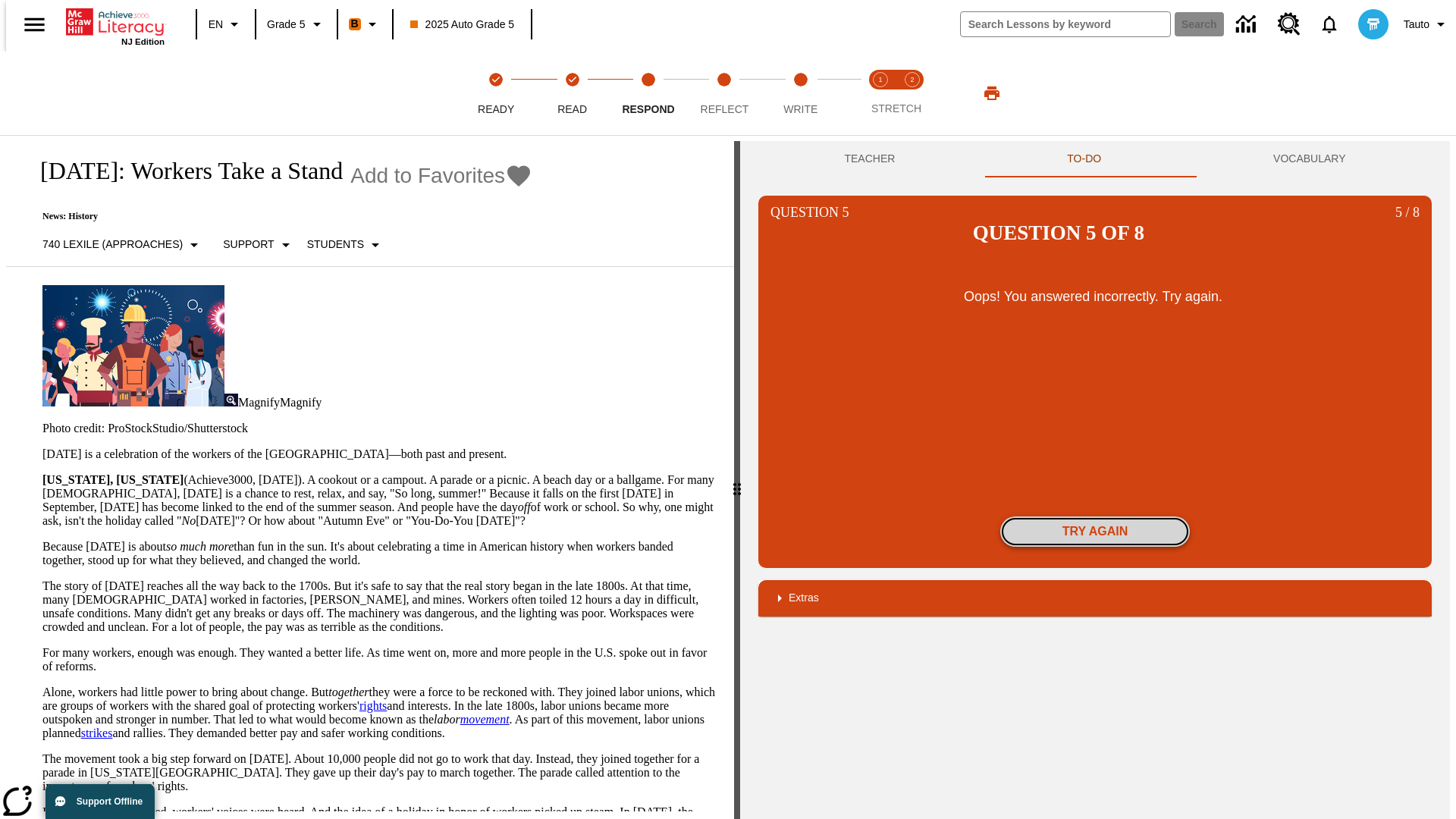
click at [1095, 516] on button "Try again" at bounding box center [1095, 532] width 190 height 31
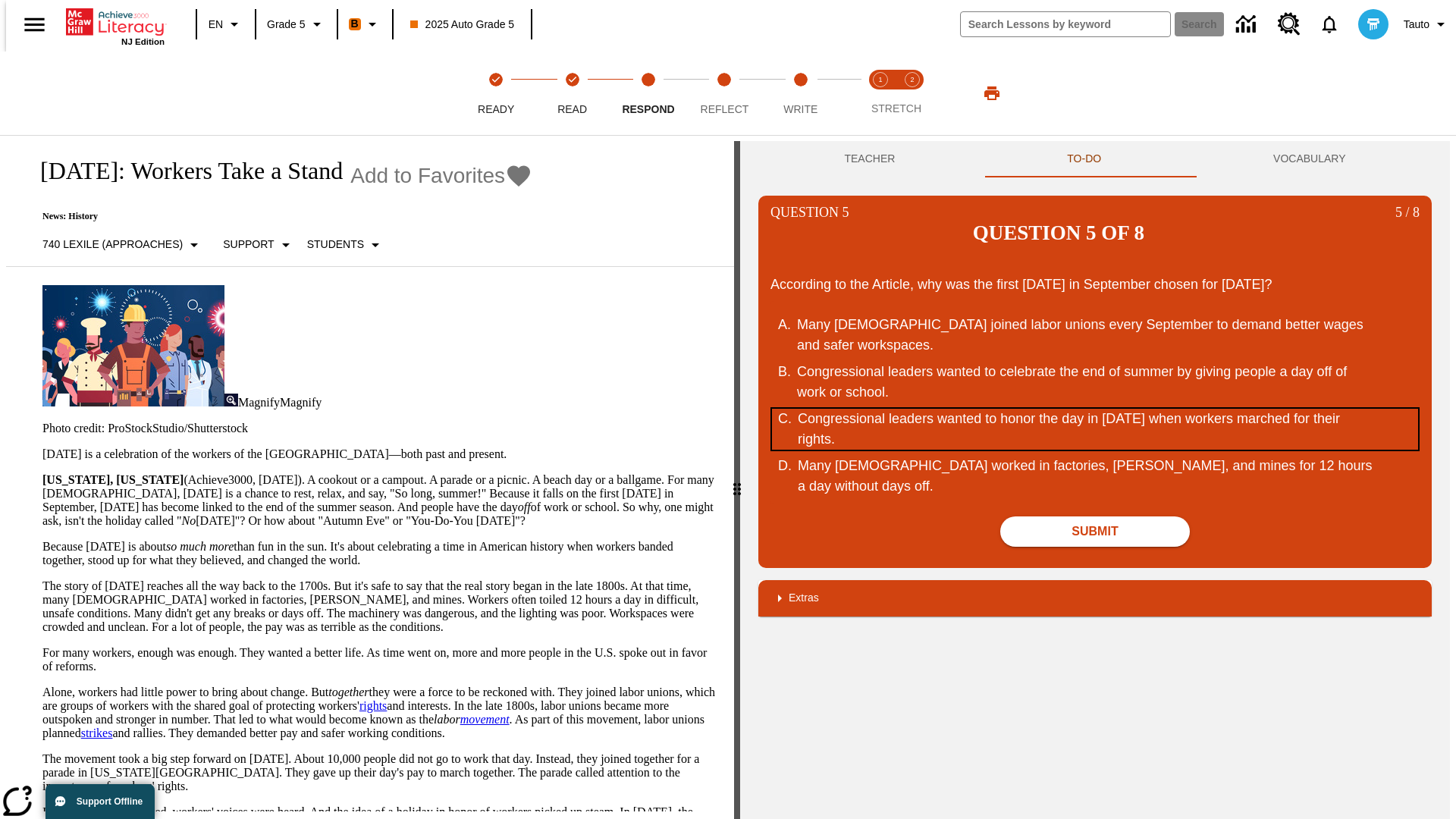
click at [1095, 409] on div "Congressional leaders wanted to honor the day in September of 1882 when workers…" at bounding box center [1086, 429] width 576 height 41
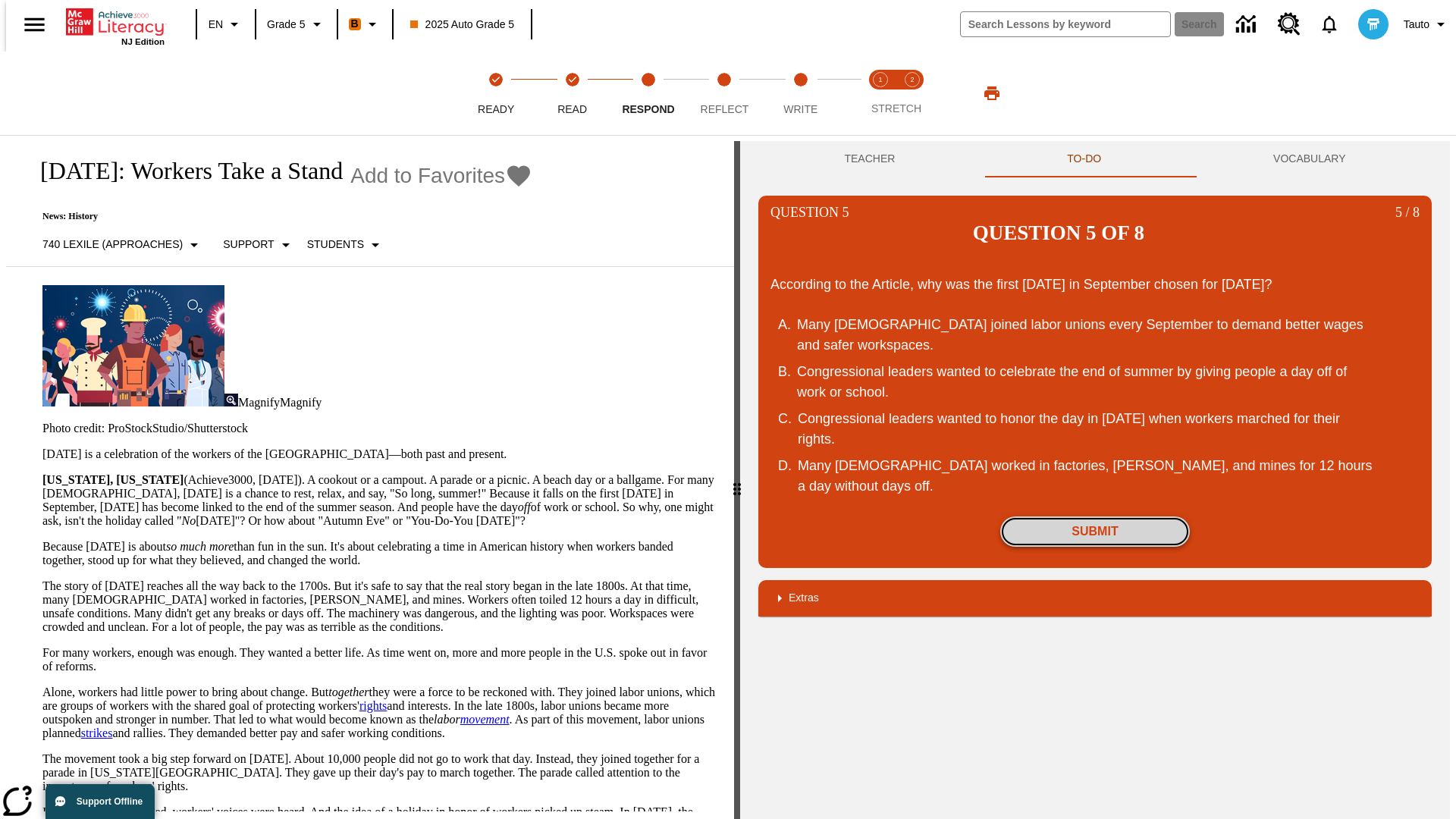
click at [1095, 516] on button "Submit" at bounding box center [1095, 532] width 190 height 31
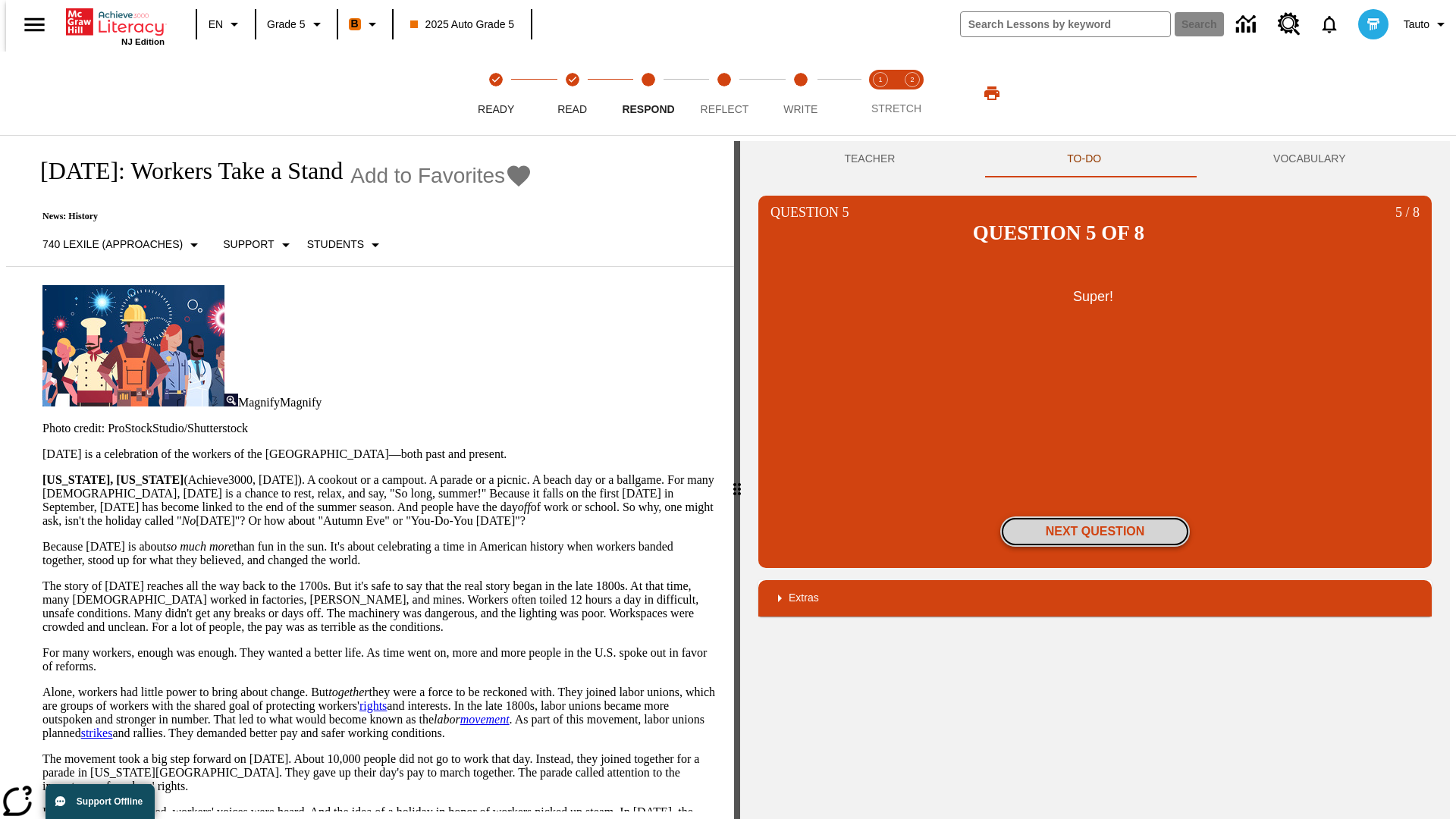
click at [1095, 516] on button "Next Question" at bounding box center [1095, 532] width 190 height 31
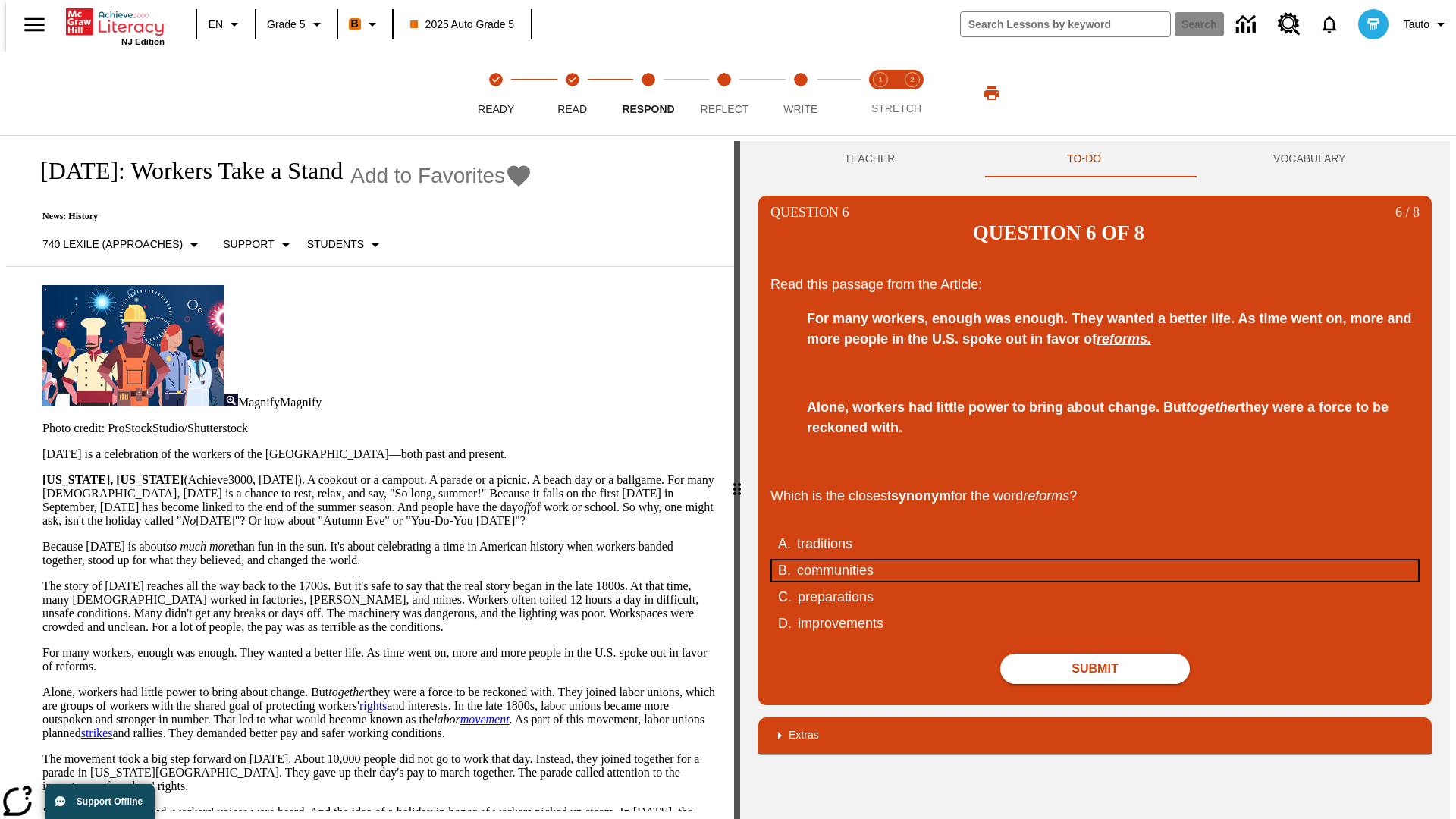
click at [1095, 560] on div "communities" at bounding box center [1085, 570] width 576 height 21
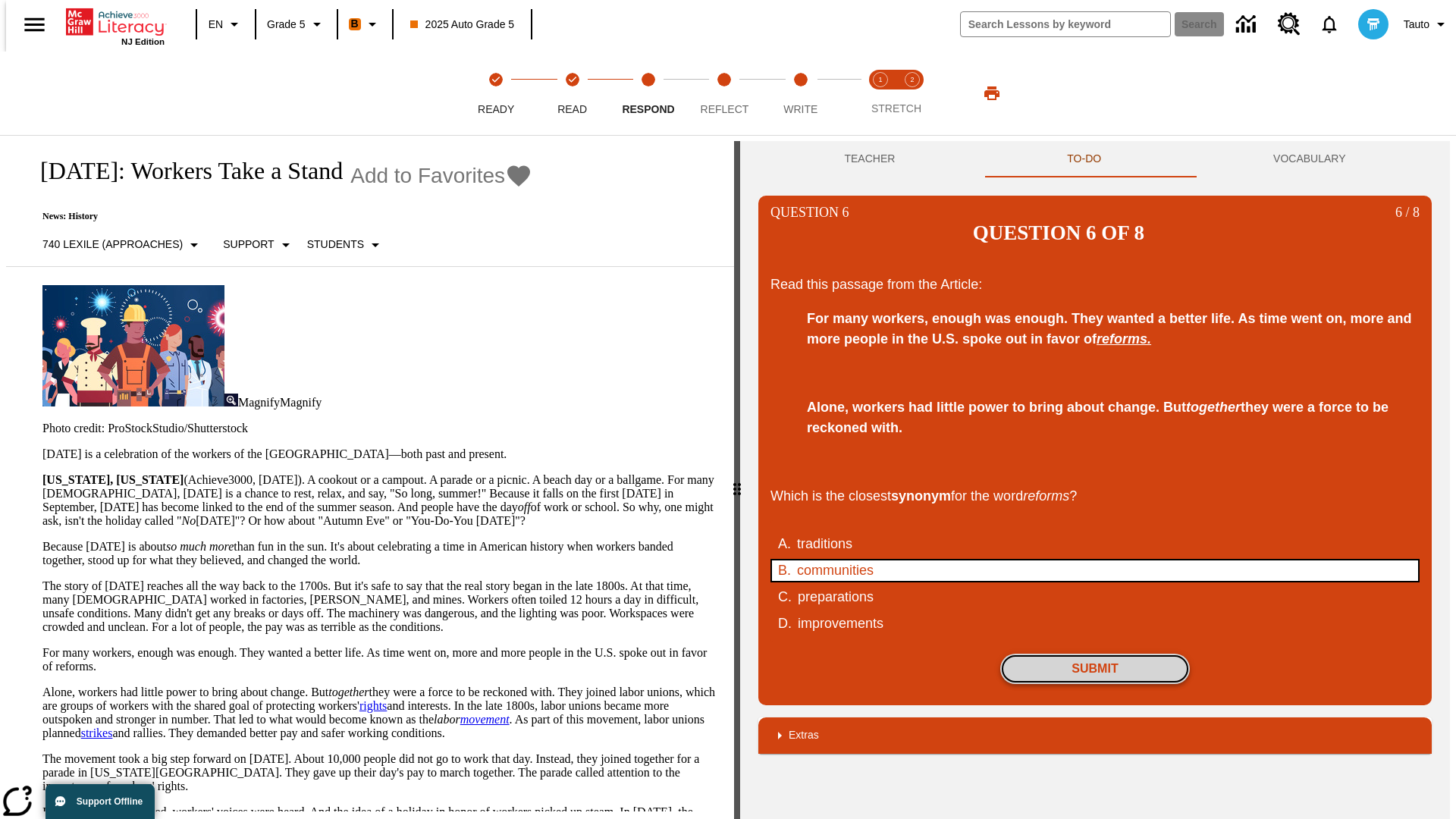
click at [1095, 653] on button "Submit" at bounding box center [1095, 668] width 190 height 31
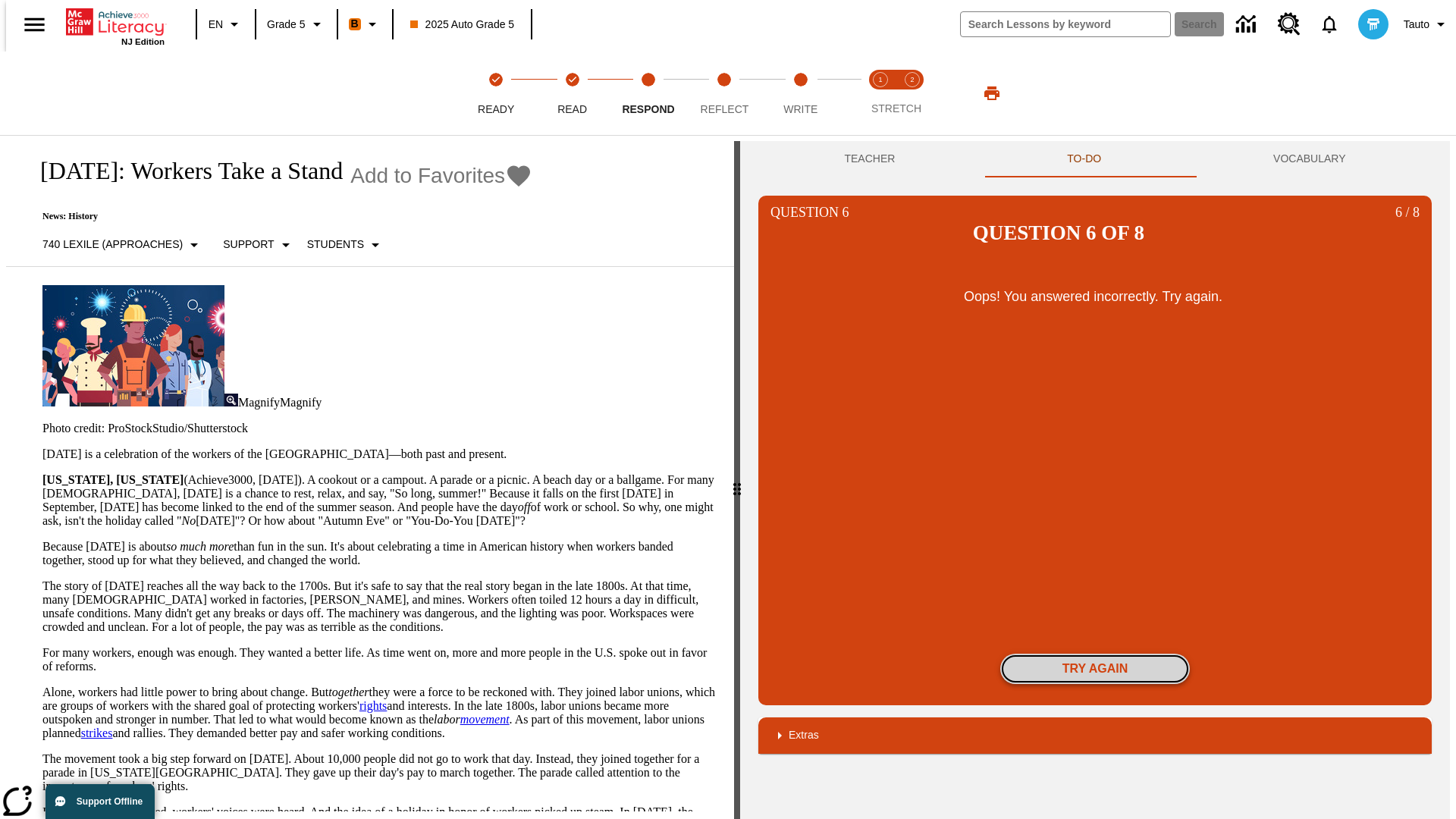
click at [1095, 653] on button "Try again" at bounding box center [1095, 668] width 190 height 31
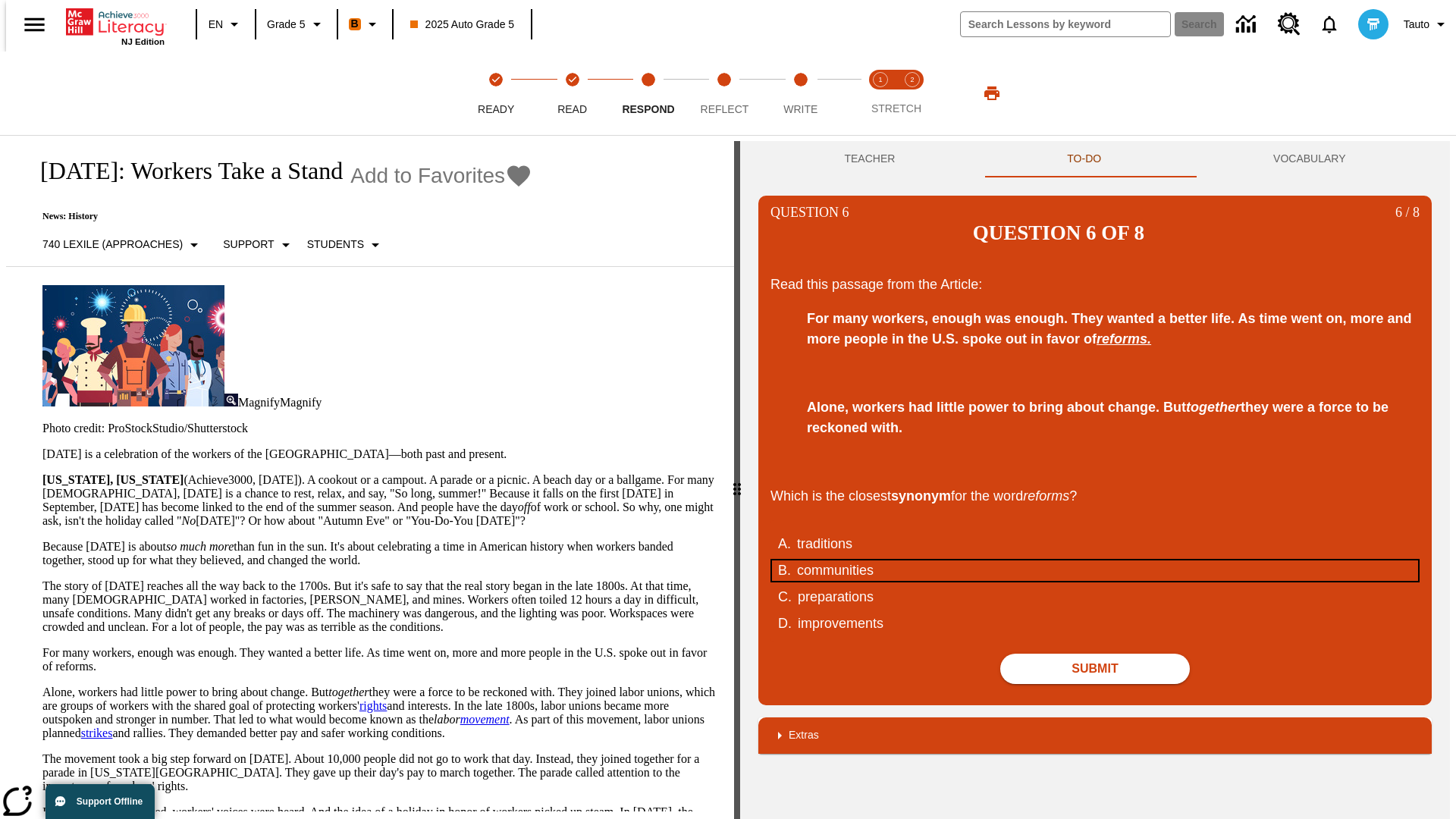
click at [1095, 560] on div "communities" at bounding box center [1085, 570] width 576 height 21
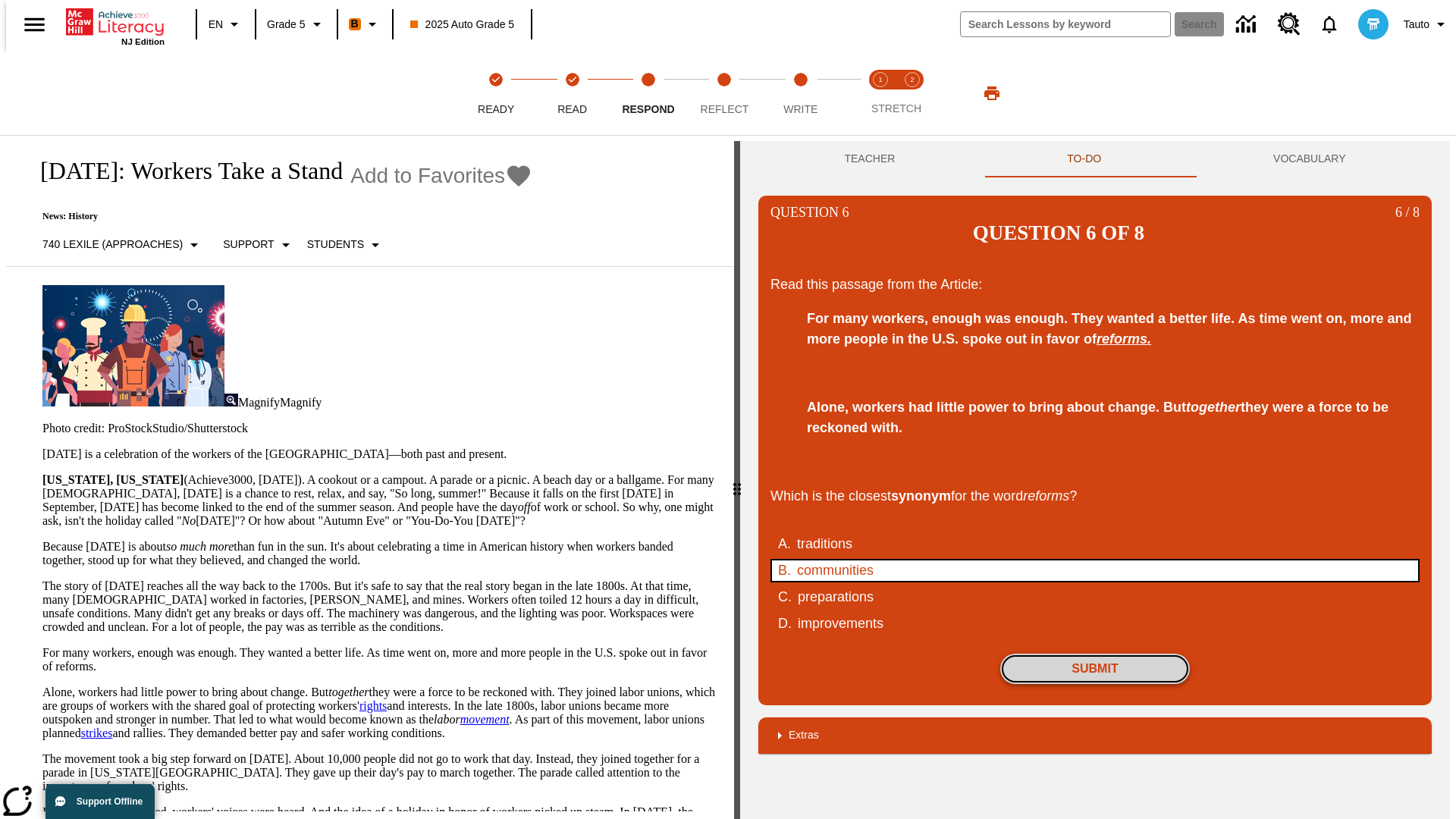
click at [1095, 653] on button "Submit" at bounding box center [1095, 668] width 190 height 31
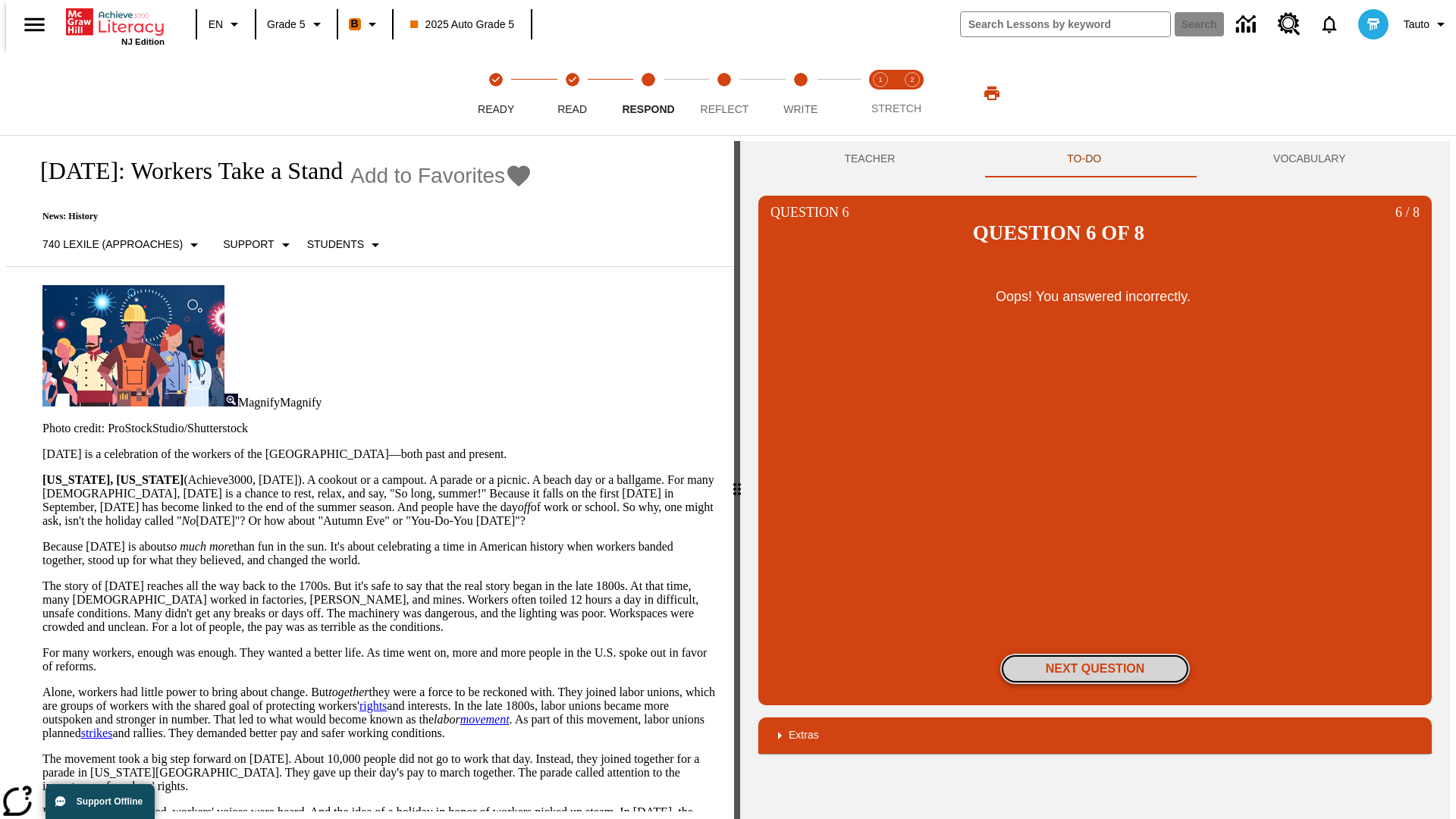
click at [1095, 653] on button "Next Question" at bounding box center [1095, 668] width 190 height 31
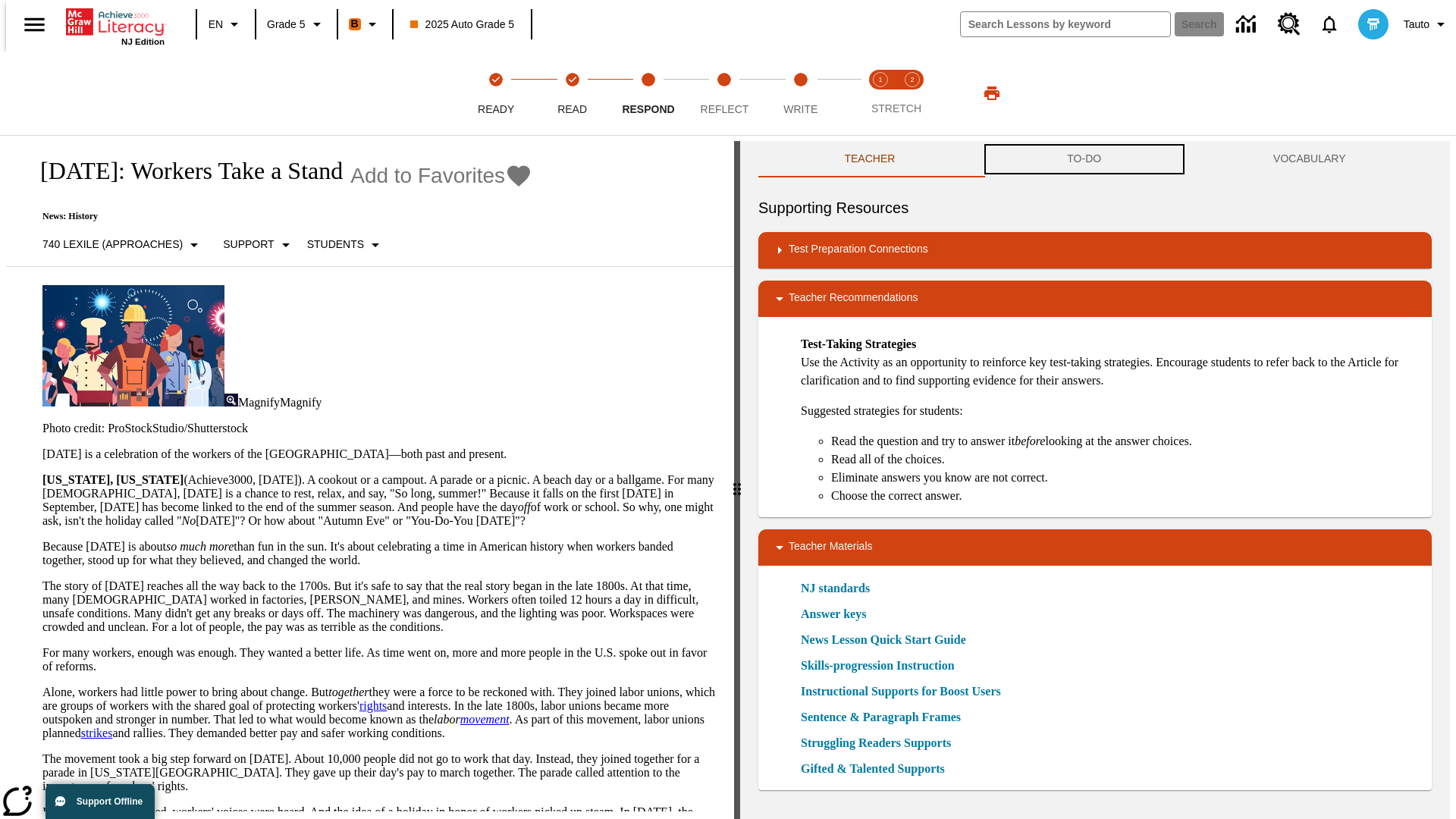
click at [1085, 159] on button "TO-DO" at bounding box center [1085, 160] width 206 height 37
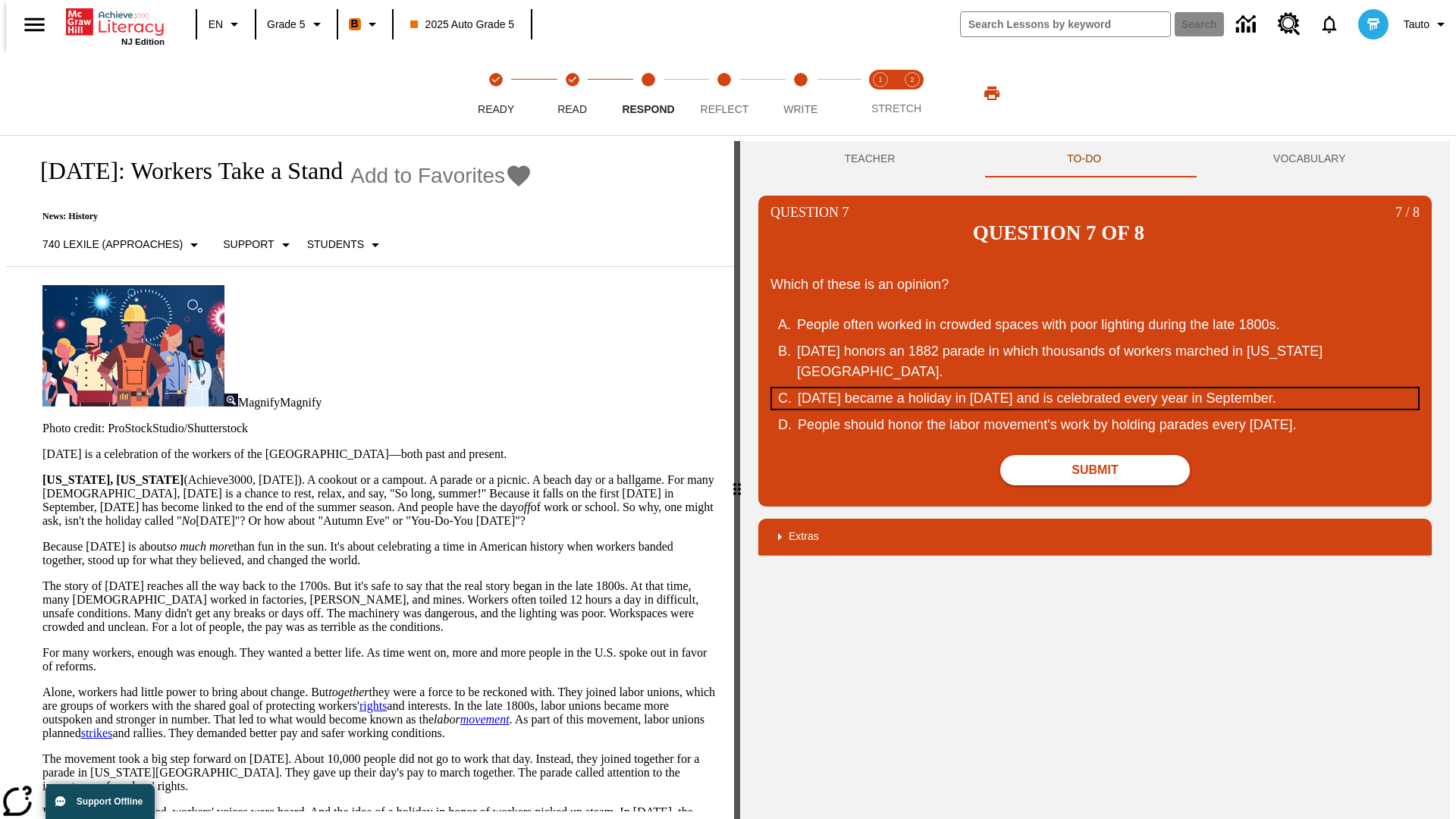
click at [1095, 388] on div "[DATE] became a holiday in [DATE] and is celebrated every year in September." at bounding box center [1086, 398] width 576 height 21
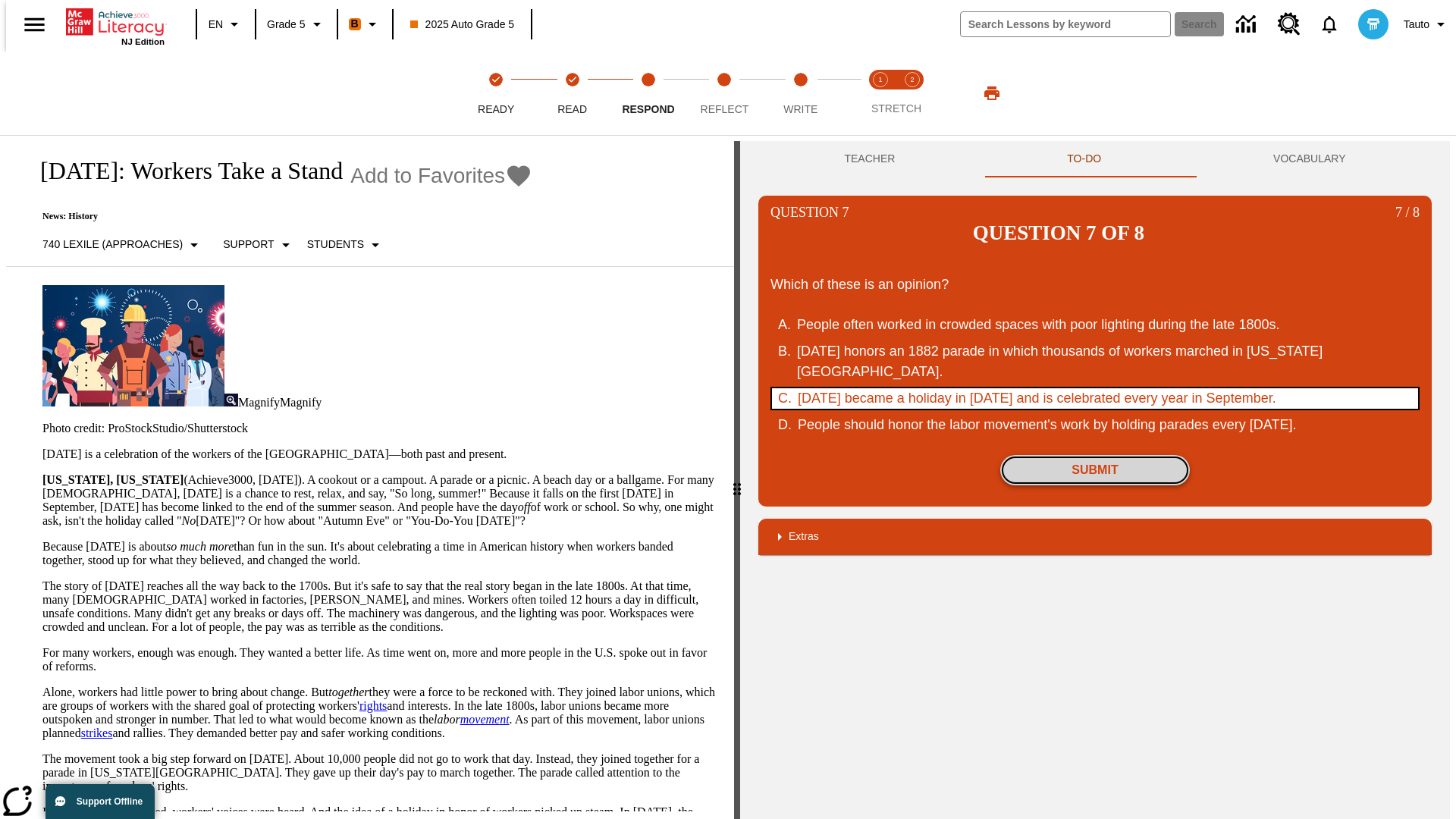
click at [1095, 455] on button "Submit" at bounding box center [1095, 470] width 190 height 31
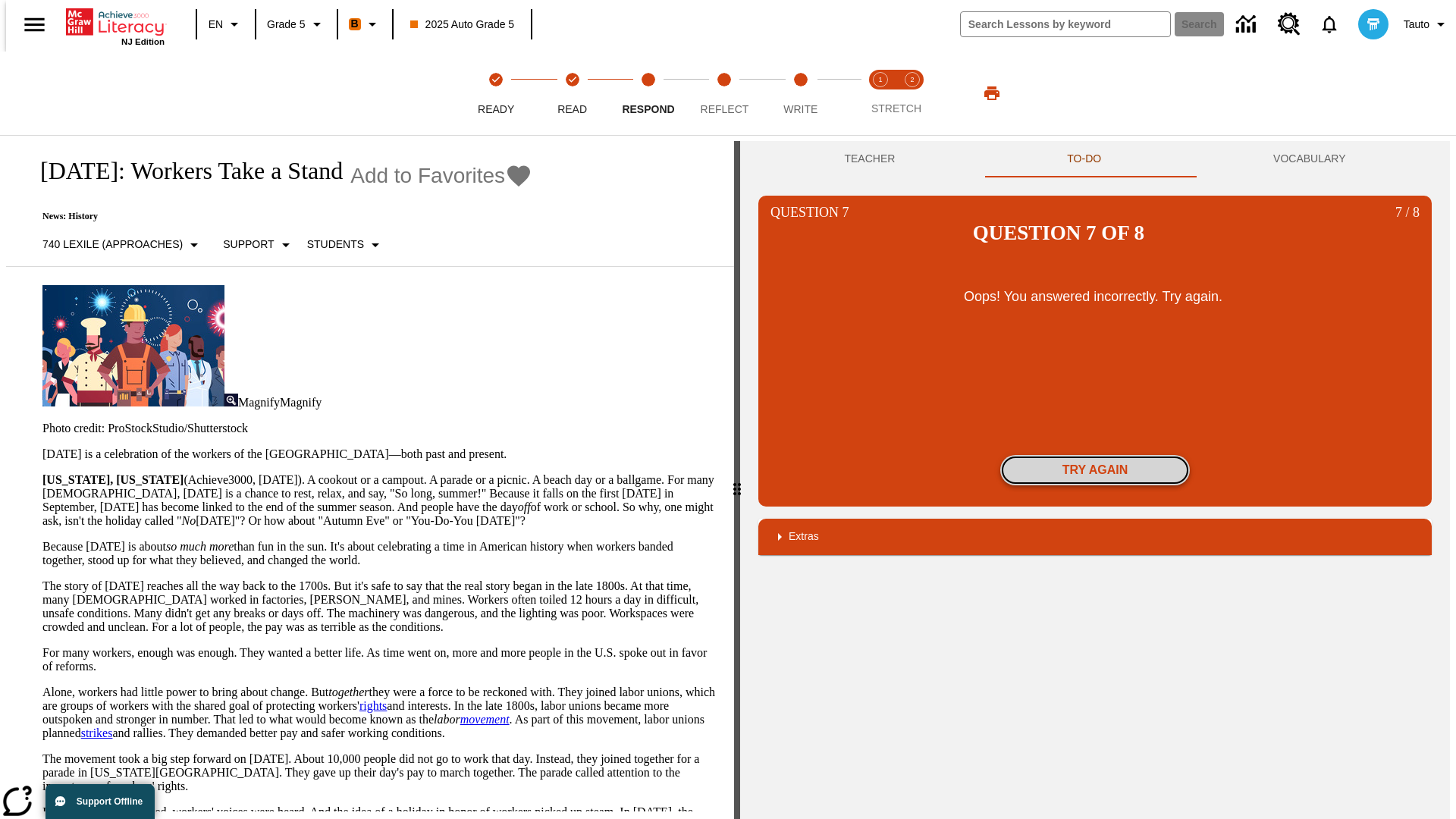
click at [1095, 455] on button "Try again" at bounding box center [1095, 470] width 190 height 31
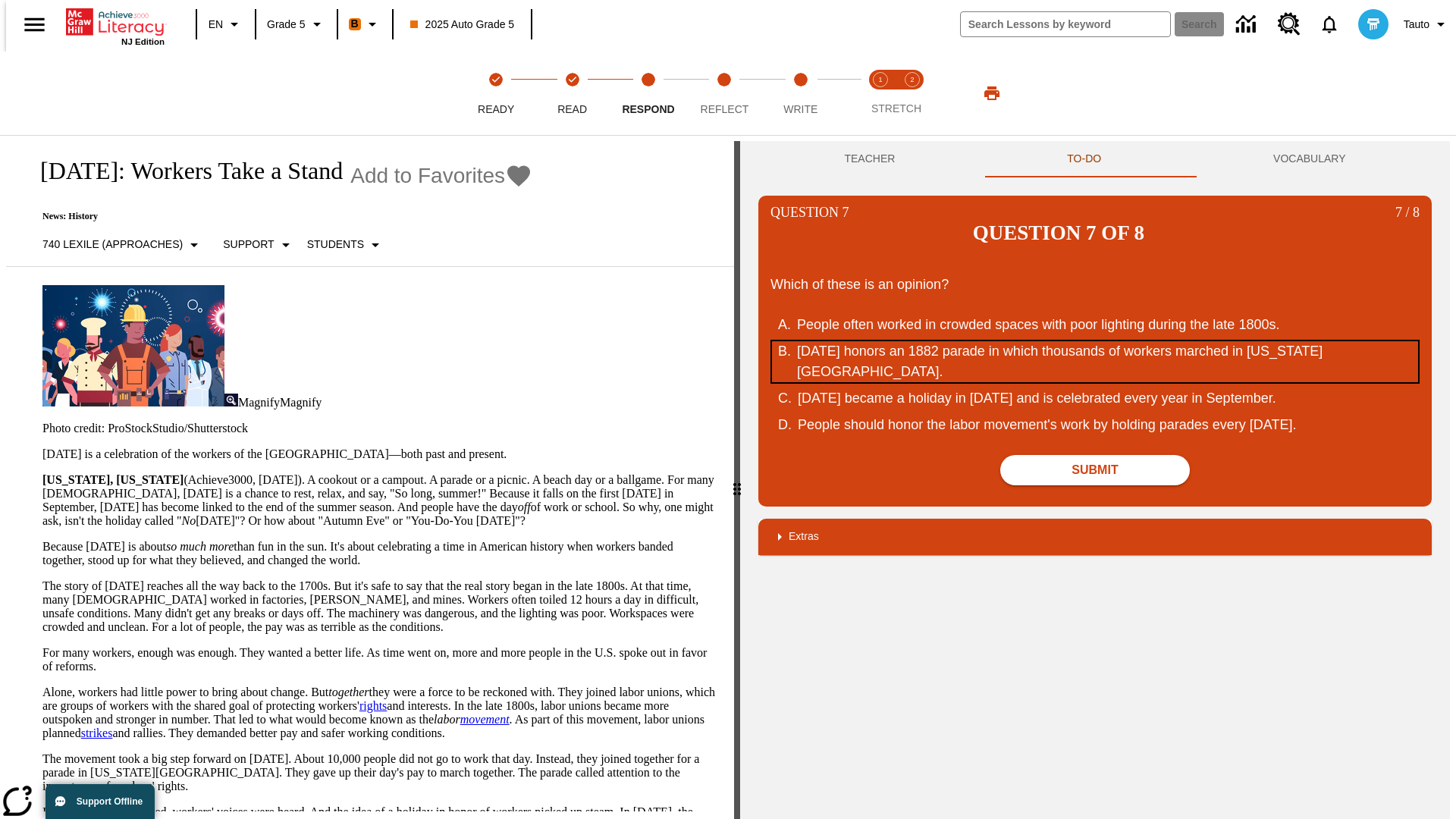
click at [1095, 341] on div "Labor Day honors an 1882 parade in which thousands of workers marched in New Yo…" at bounding box center [1085, 361] width 576 height 41
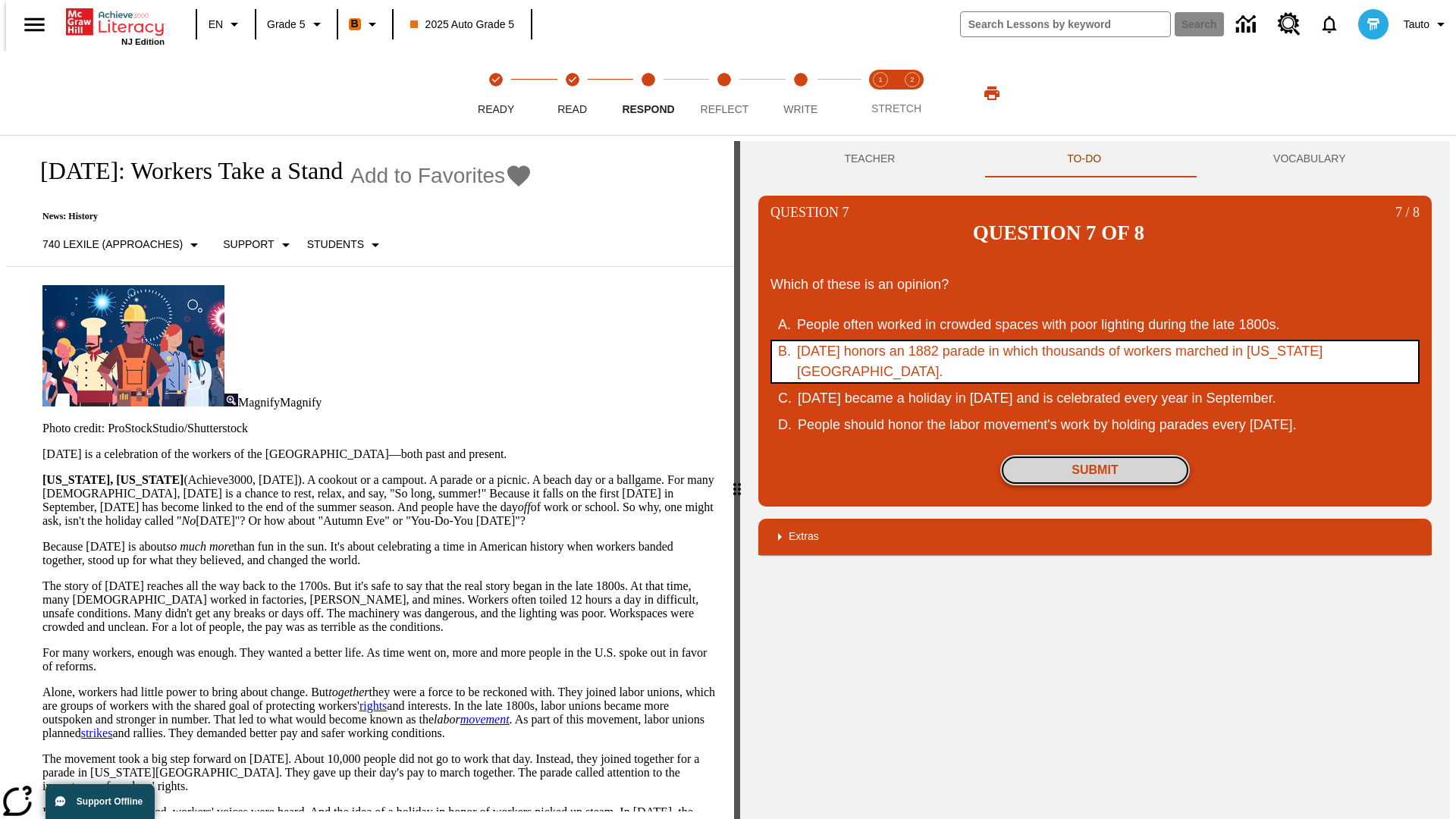
click at [1095, 455] on button "Submit" at bounding box center [1095, 470] width 190 height 31
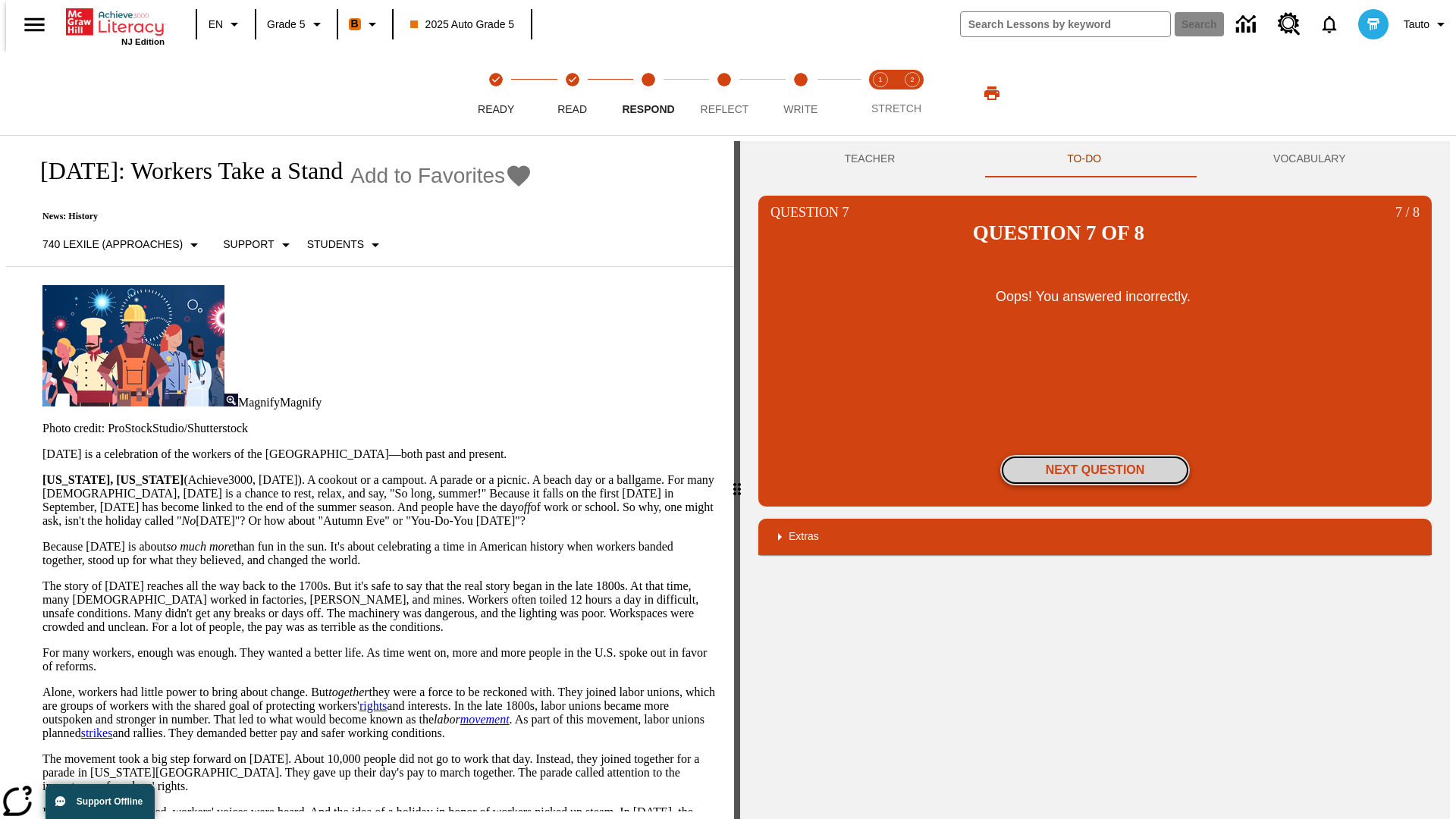
click at [1095, 455] on button "Next Question" at bounding box center [1095, 470] width 190 height 31
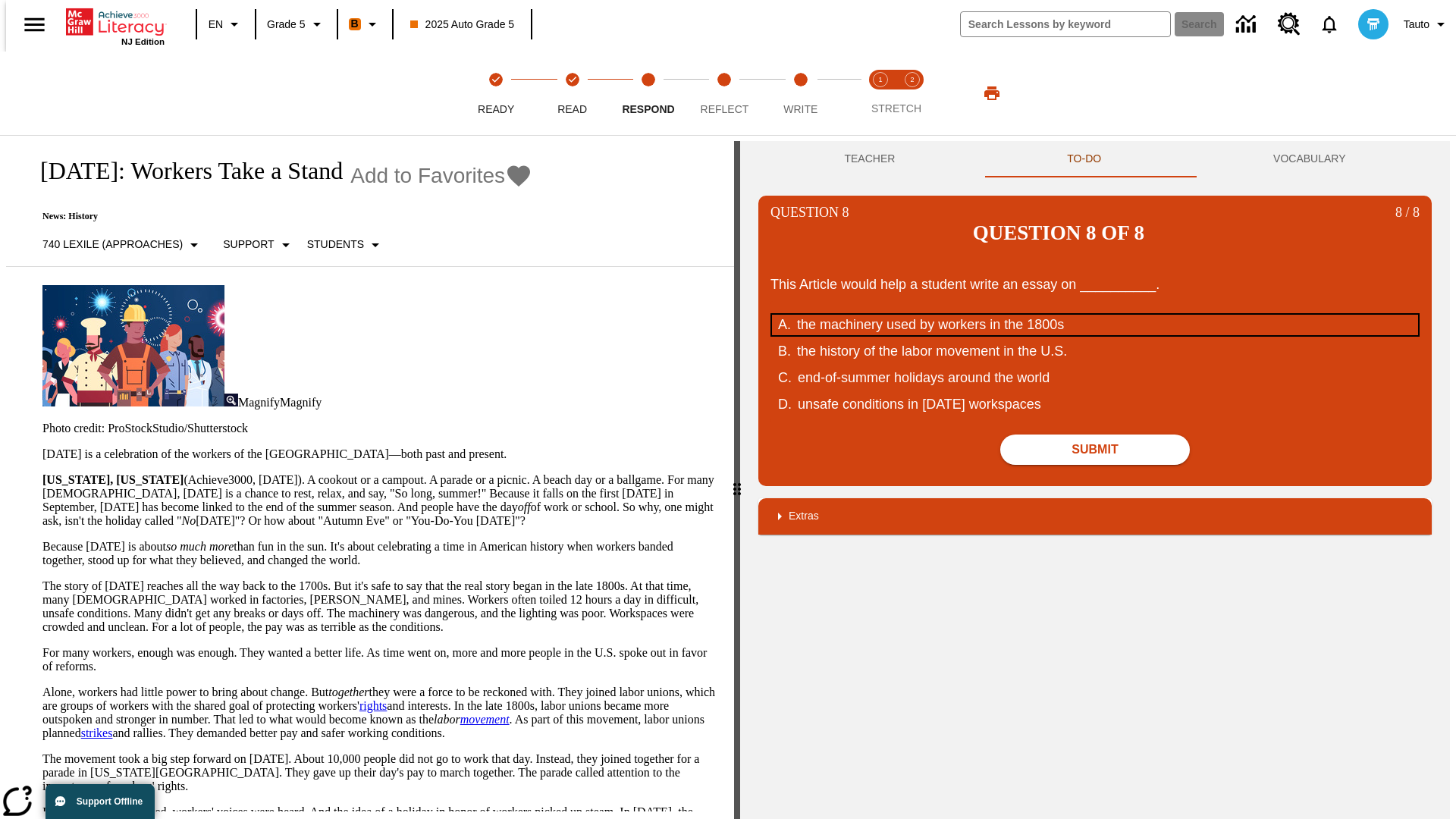
click at [1095, 315] on div "the machinery used by workers in the 1800s" at bounding box center [1085, 325] width 576 height 21
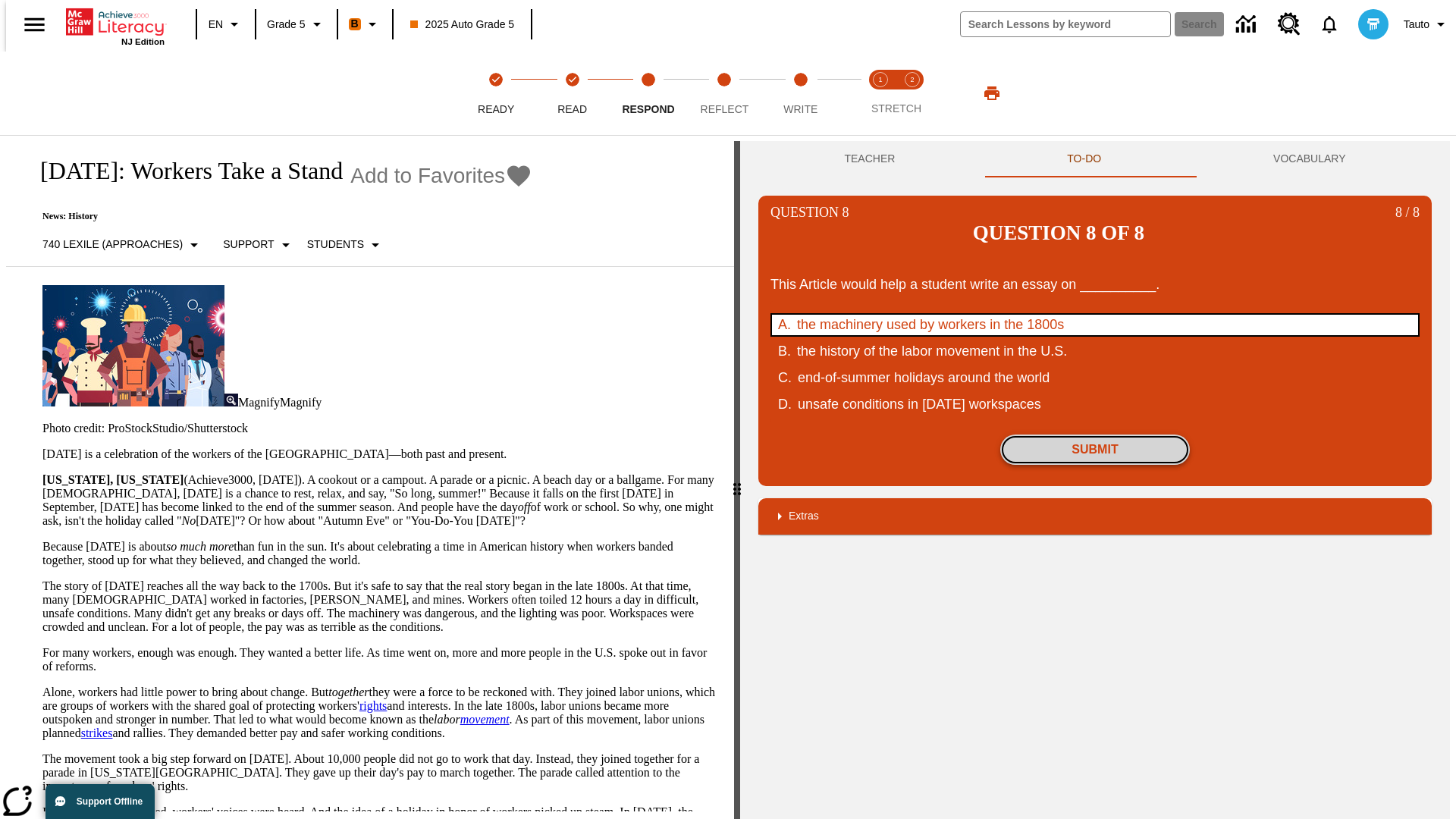
click at [1095, 434] on button "Submit" at bounding box center [1095, 449] width 190 height 31
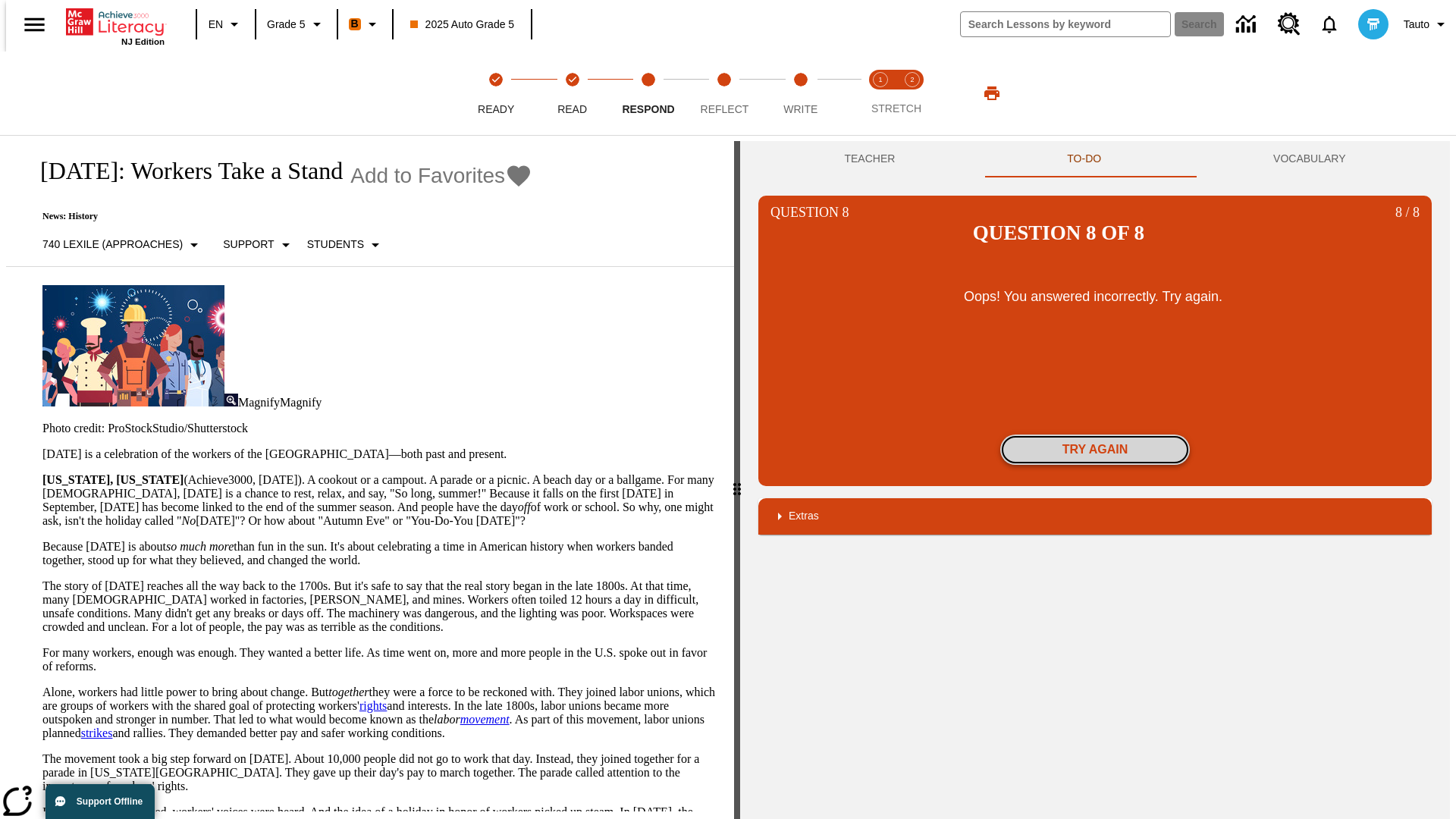
click at [1095, 434] on button "Try again" at bounding box center [1095, 449] width 190 height 31
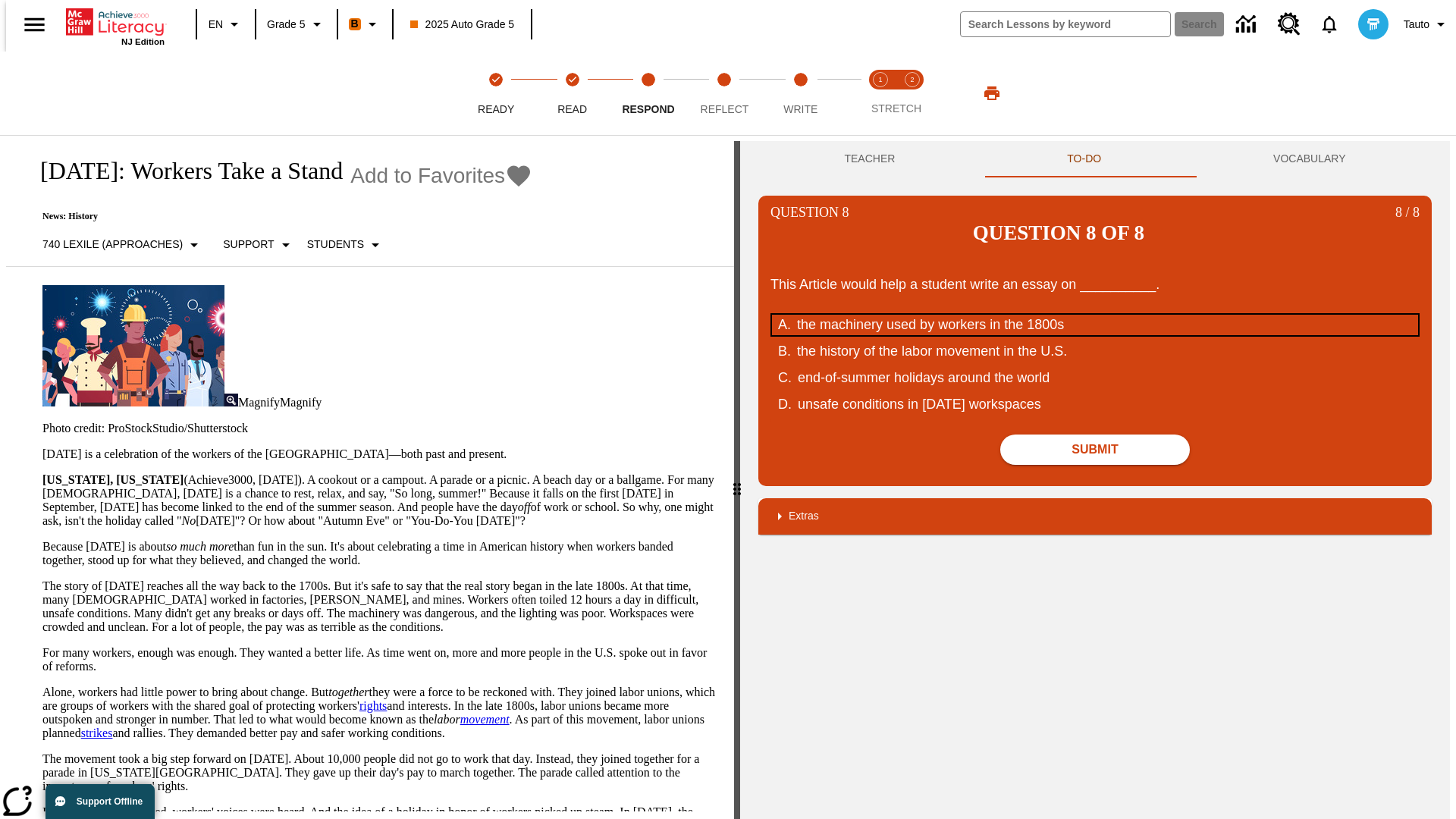
click at [1095, 315] on div "the machinery used by workers in the 1800s" at bounding box center [1085, 325] width 576 height 21
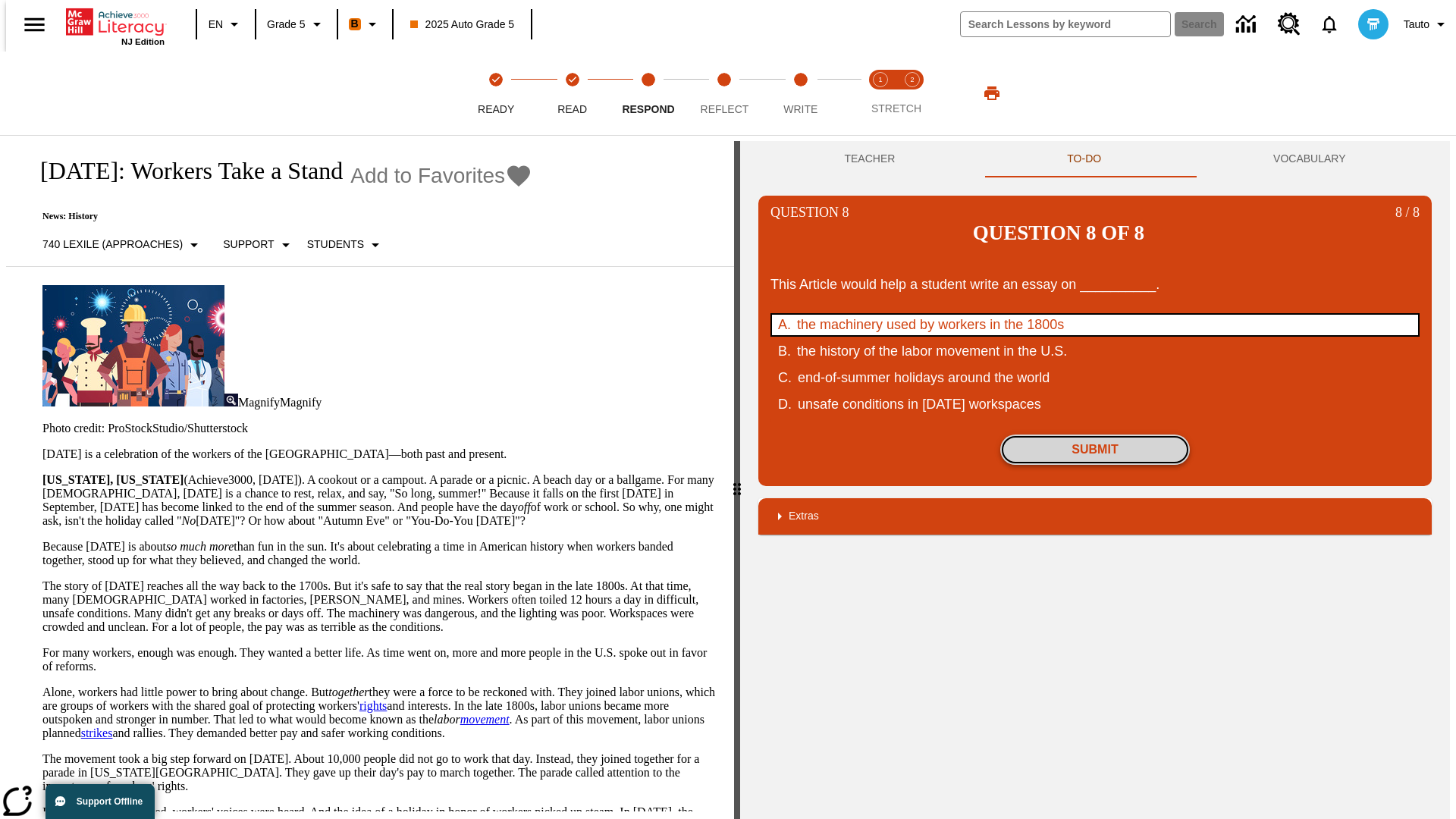
click at [1095, 434] on button "Submit" at bounding box center [1095, 449] width 190 height 31
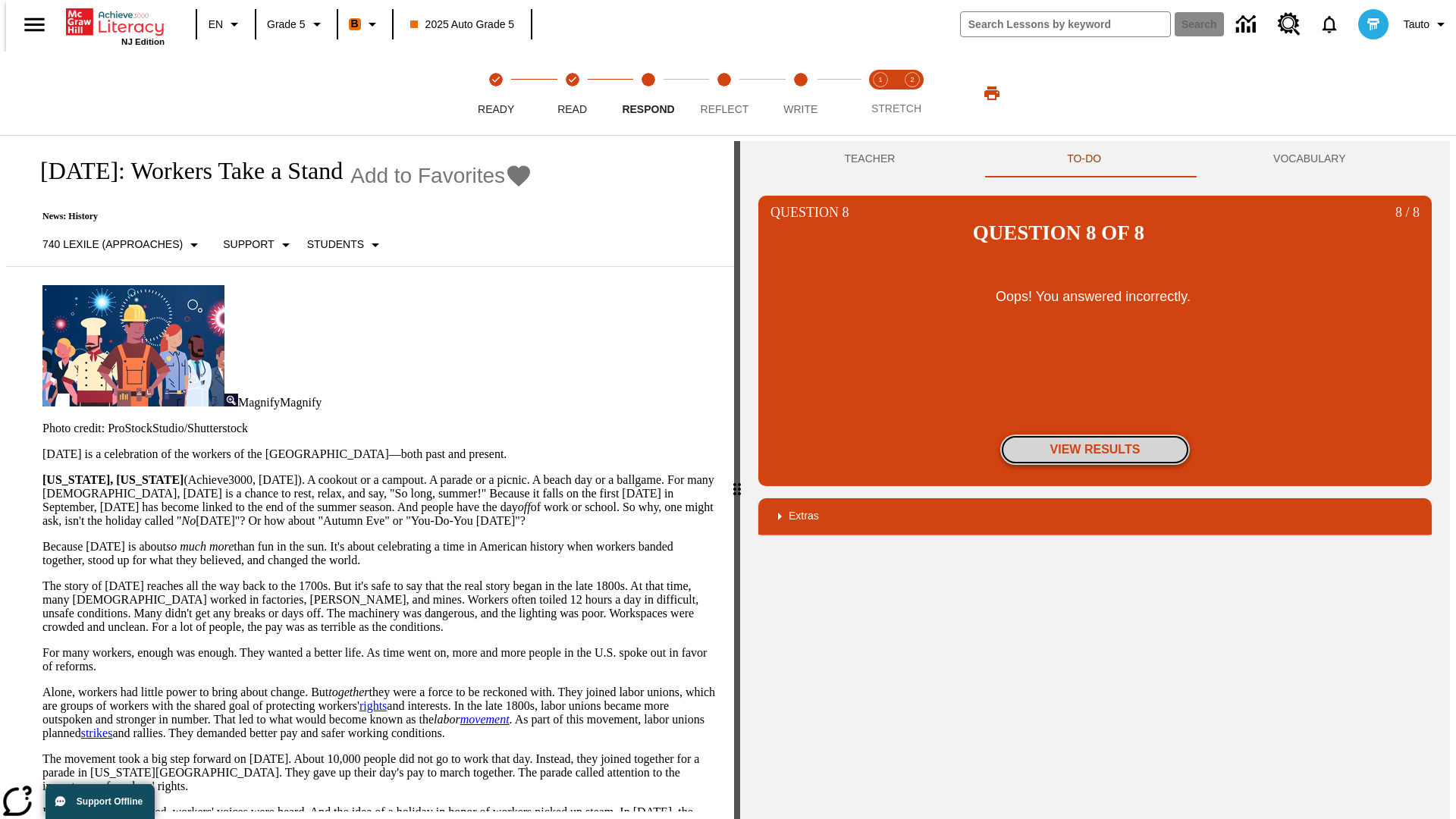
click at [1095, 434] on button "View Results" at bounding box center [1095, 449] width 190 height 31
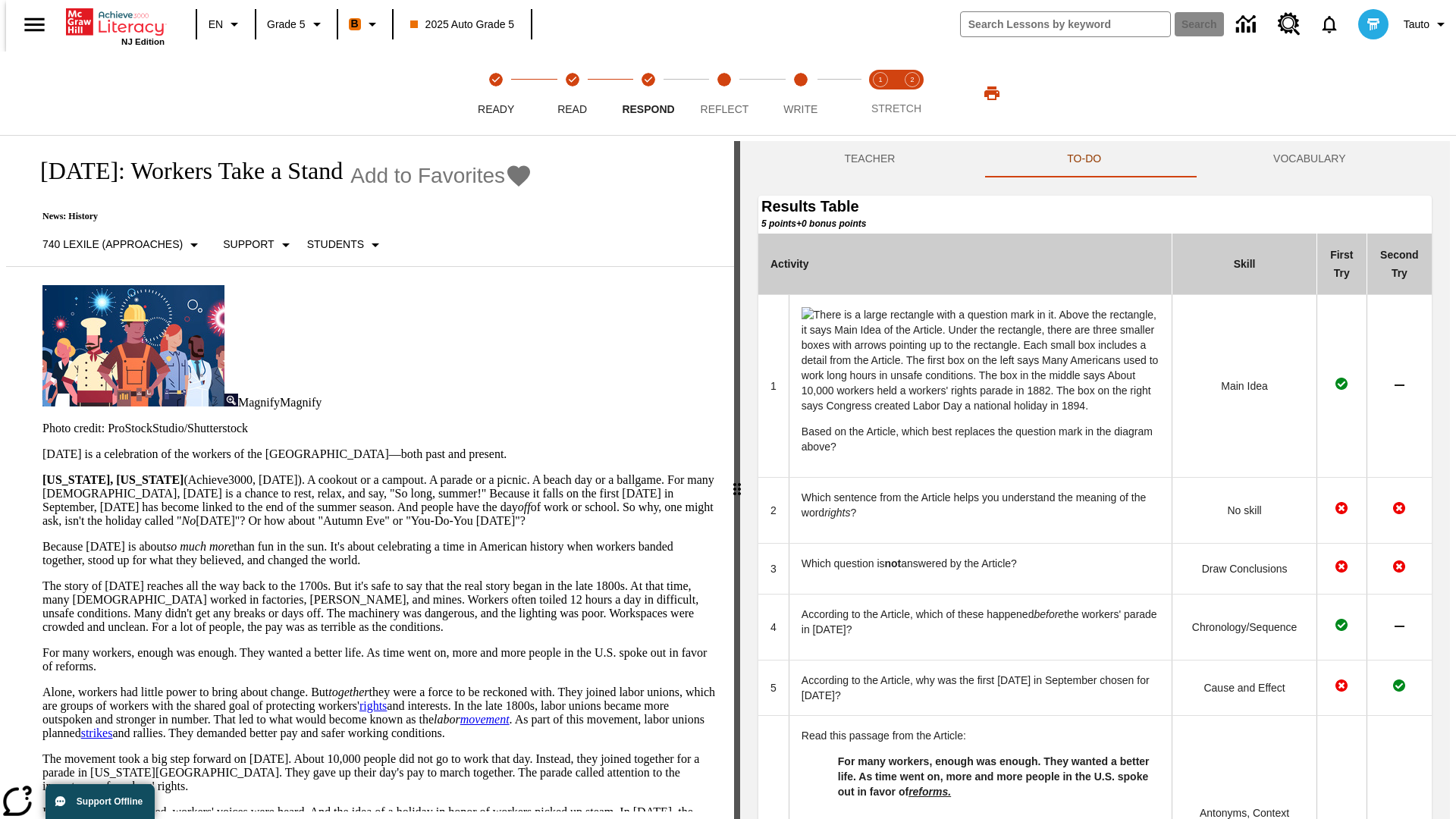
scroll to position [539, 0]
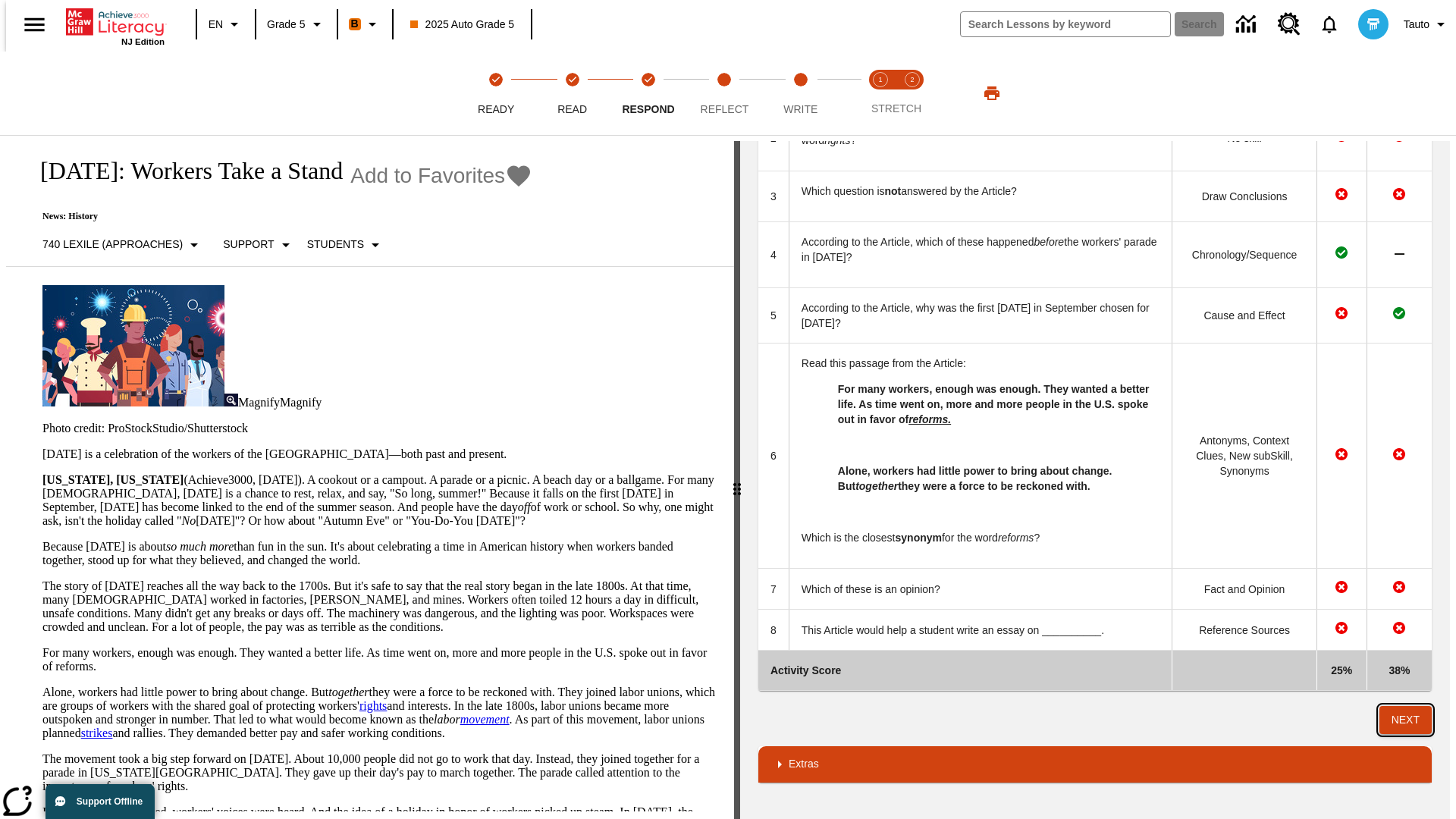
click at [1412, 720] on button "Next" at bounding box center [1406, 720] width 52 height 28
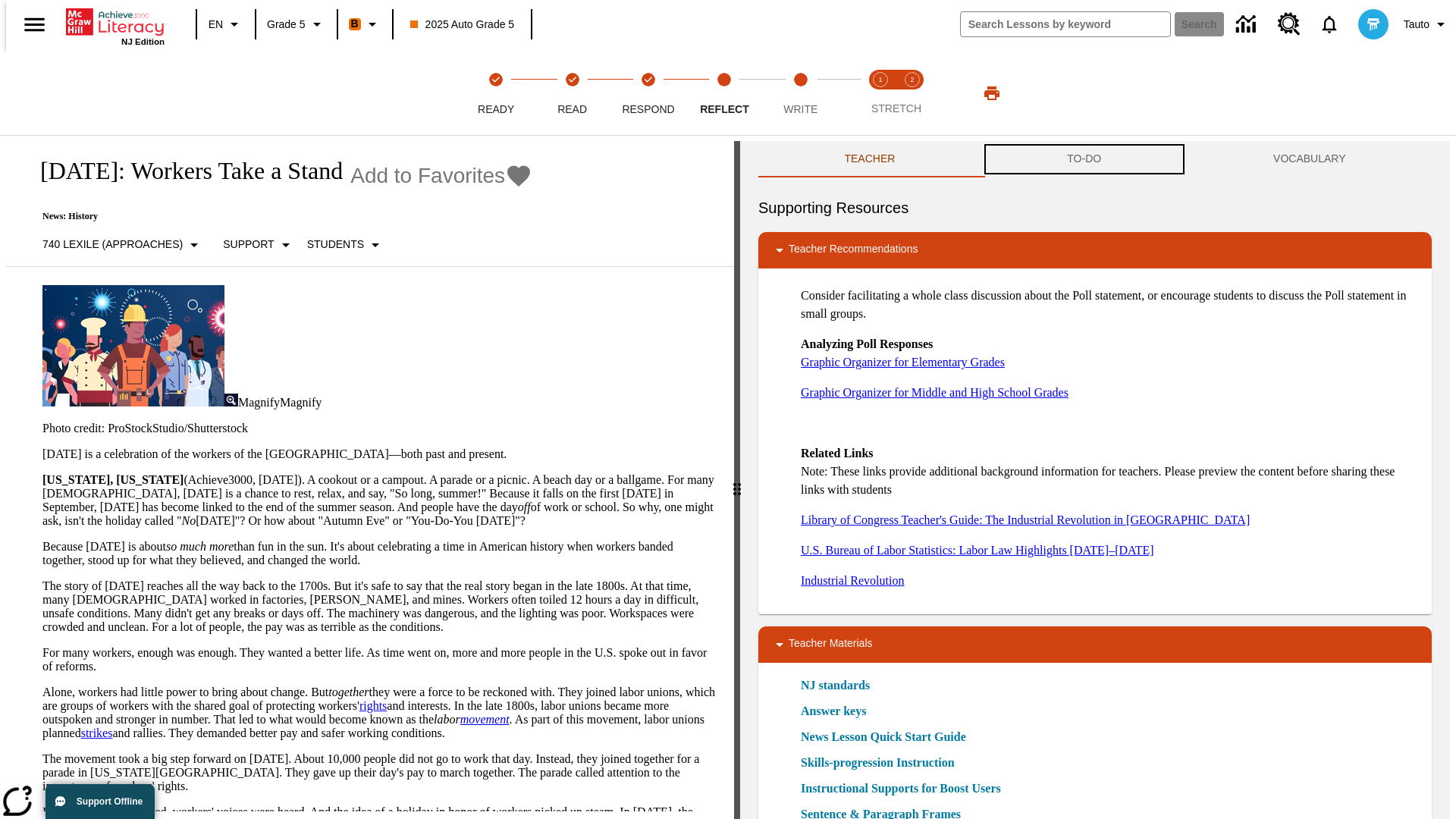
click at [1085, 159] on button "TO-DO" at bounding box center [1085, 160] width 206 height 37
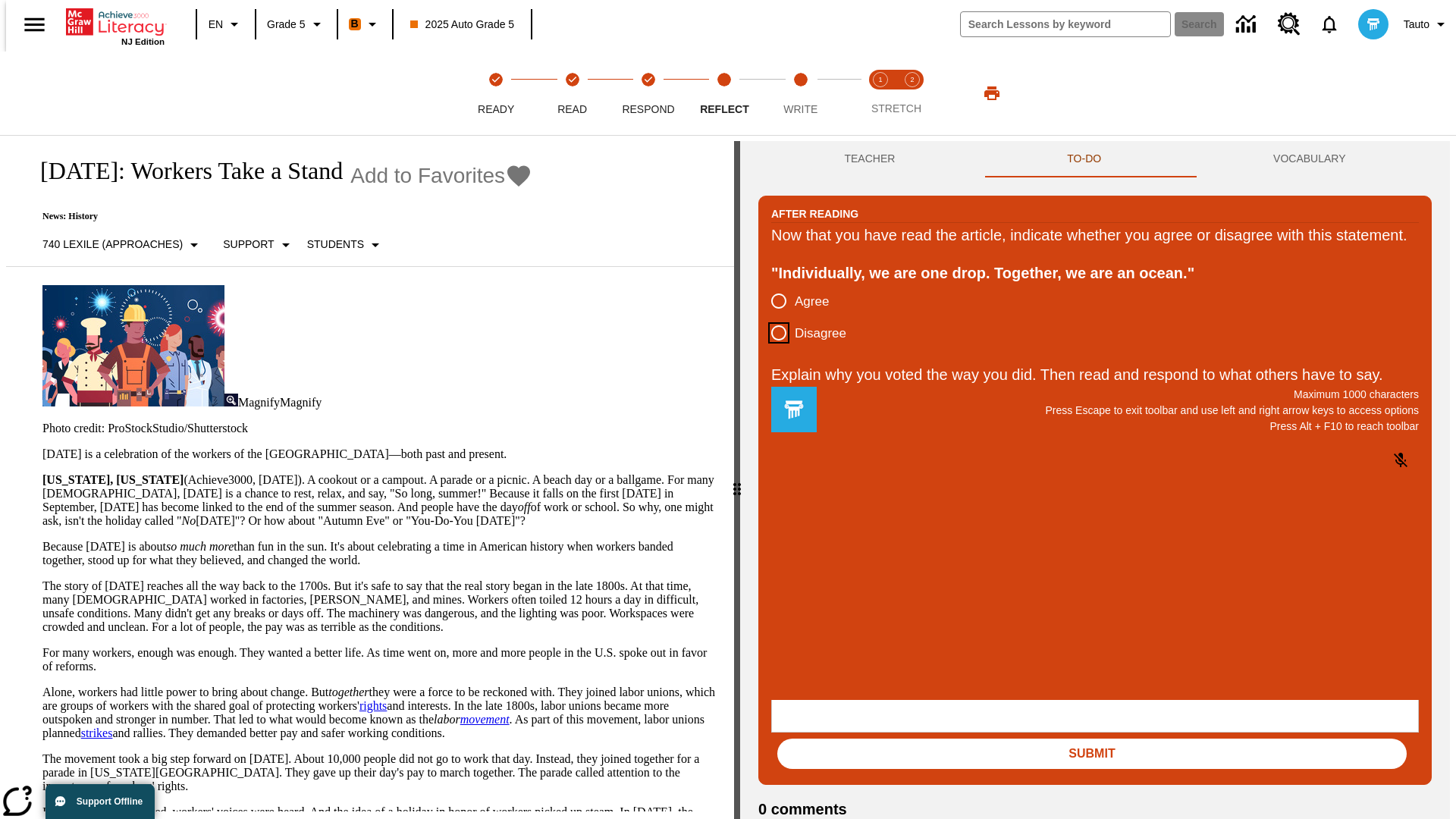
click at [773, 348] on input "Disagree" at bounding box center [779, 333] width 32 height 32
radio input "true"
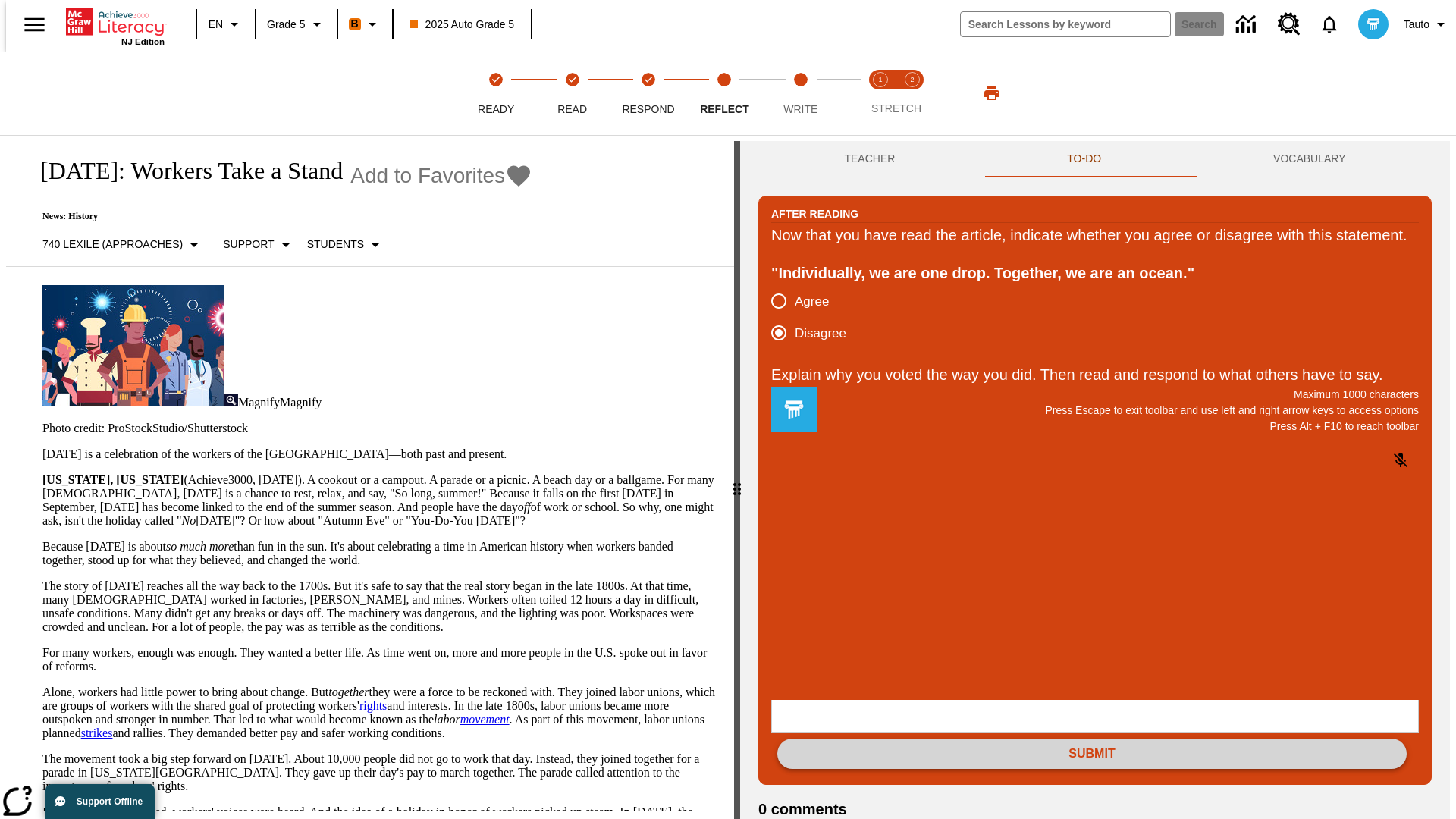
click at [1092, 738] on button "Submit" at bounding box center [1091, 753] width 629 height 31
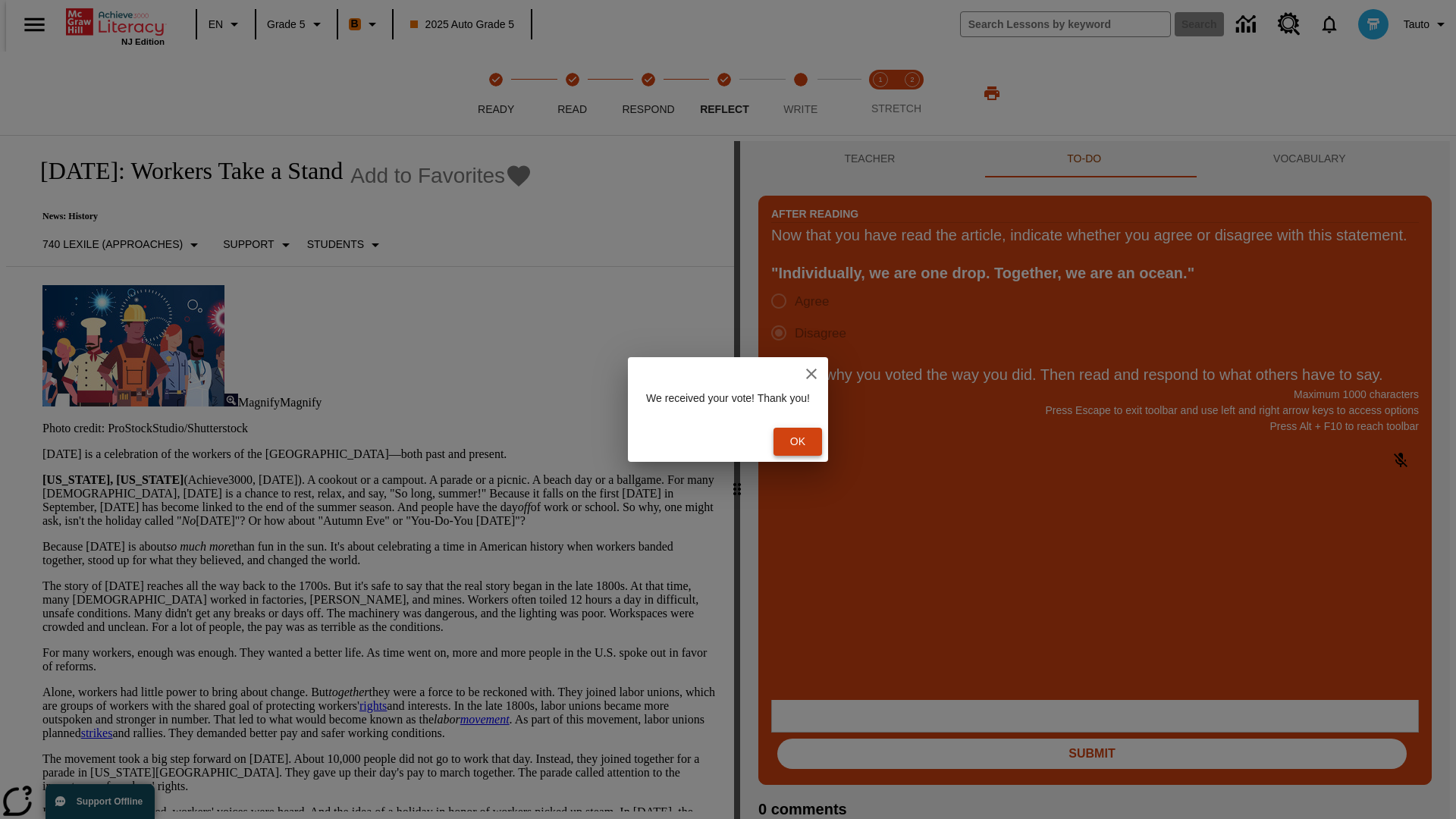
click at [806, 441] on button "Ok" at bounding box center [797, 442] width 48 height 28
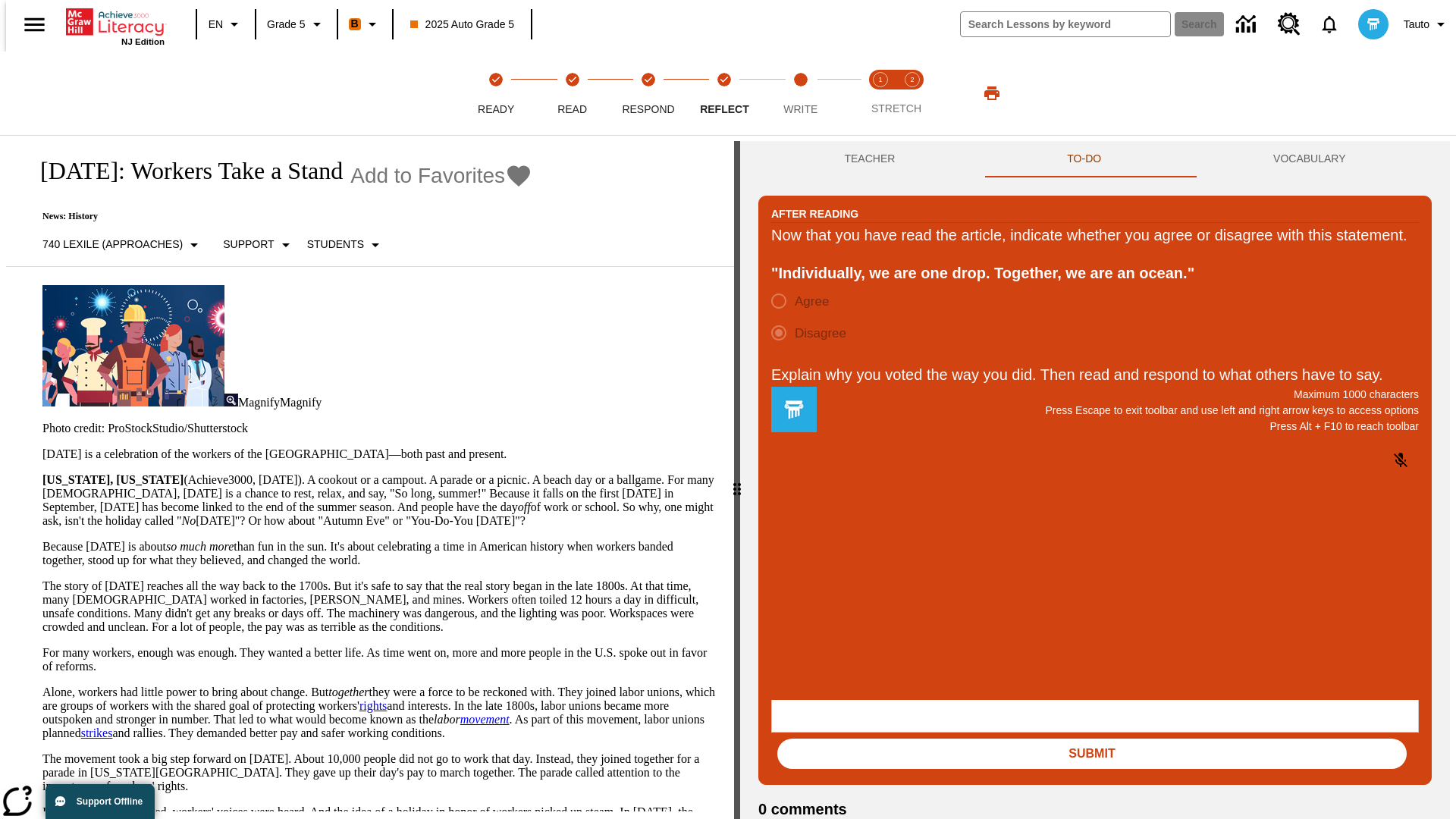
scroll to position [24, 0]
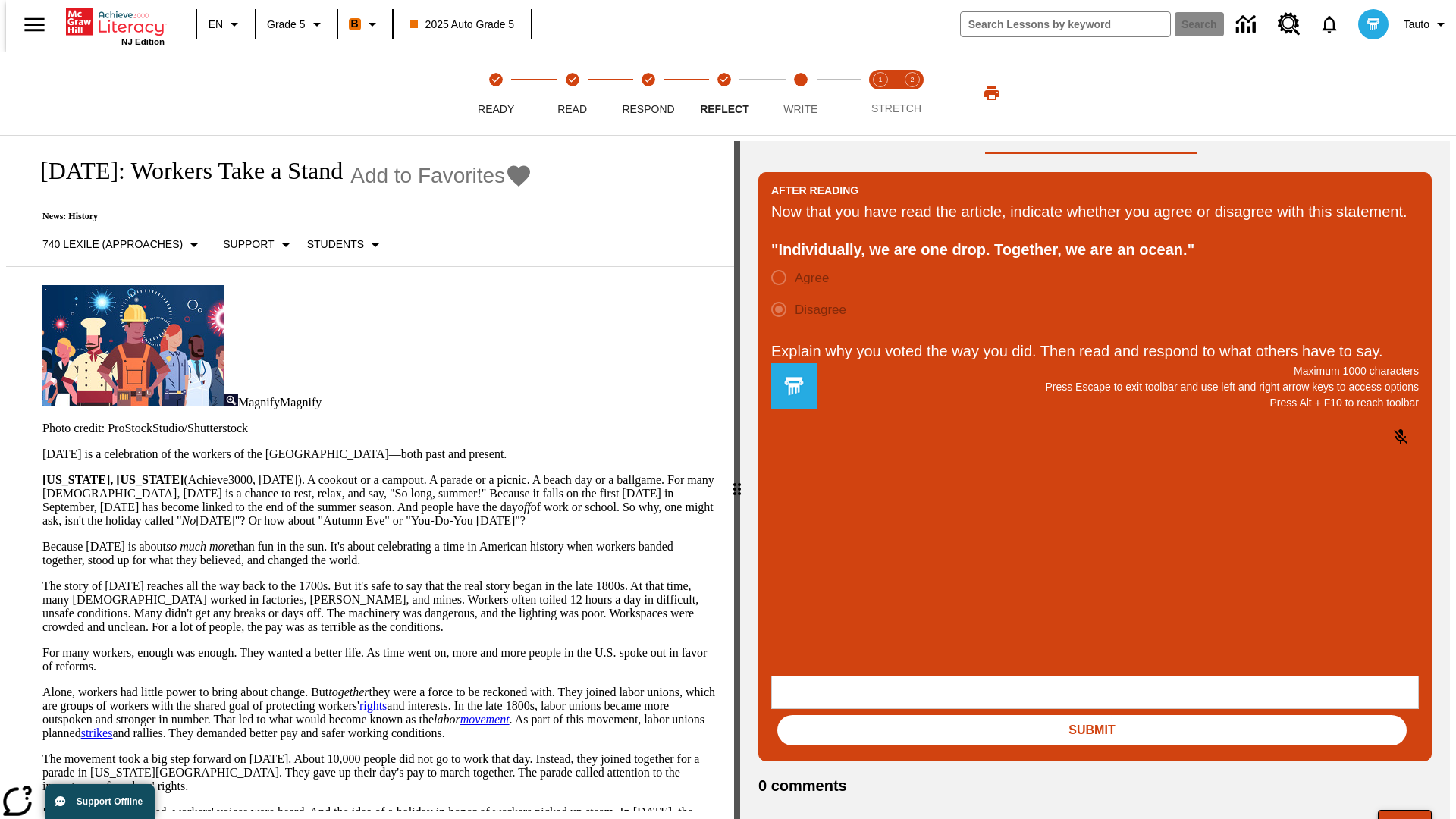
click at [1411, 810] on button "Next" at bounding box center [1405, 824] width 54 height 29
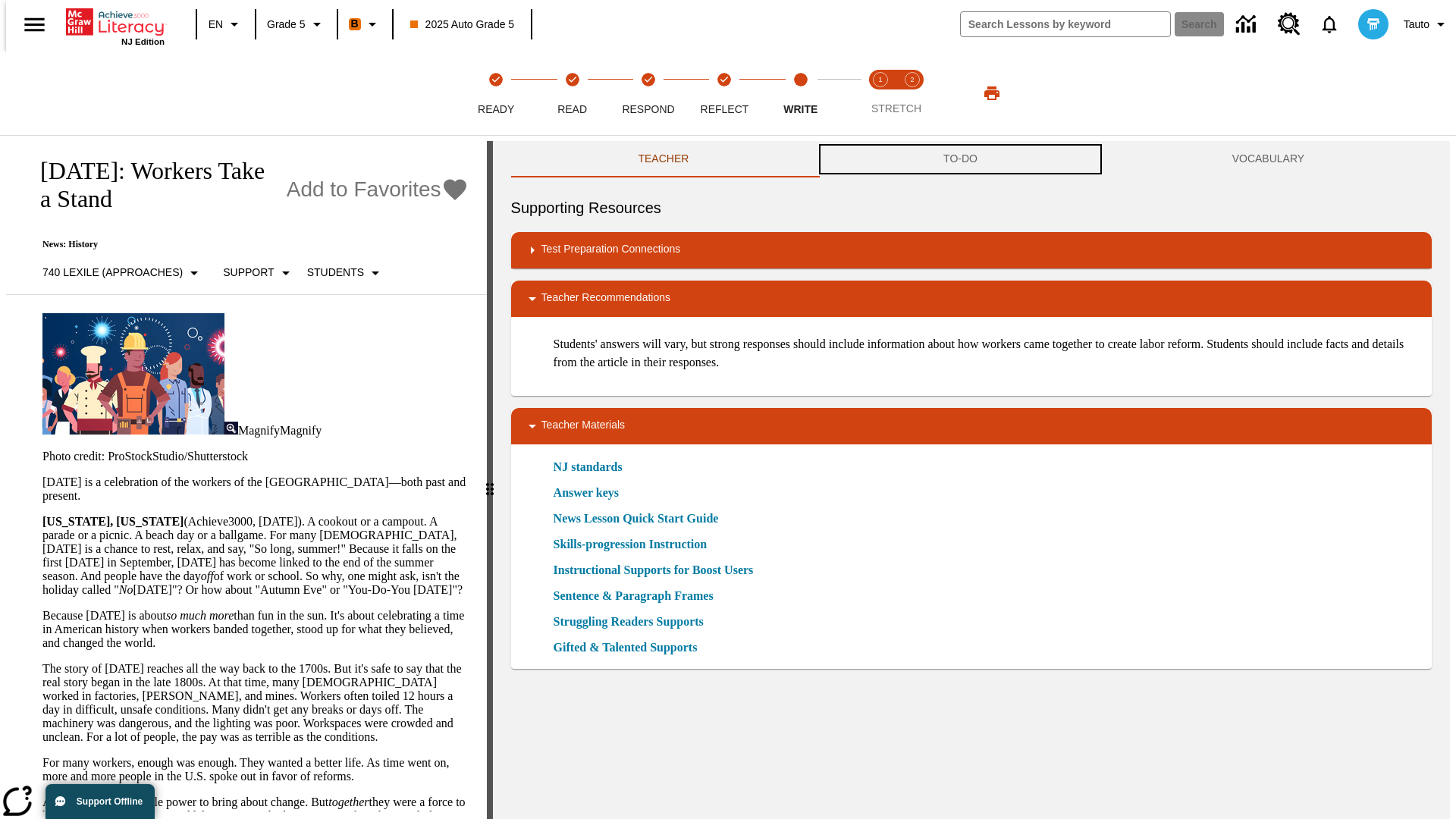
scroll to position [1, 0]
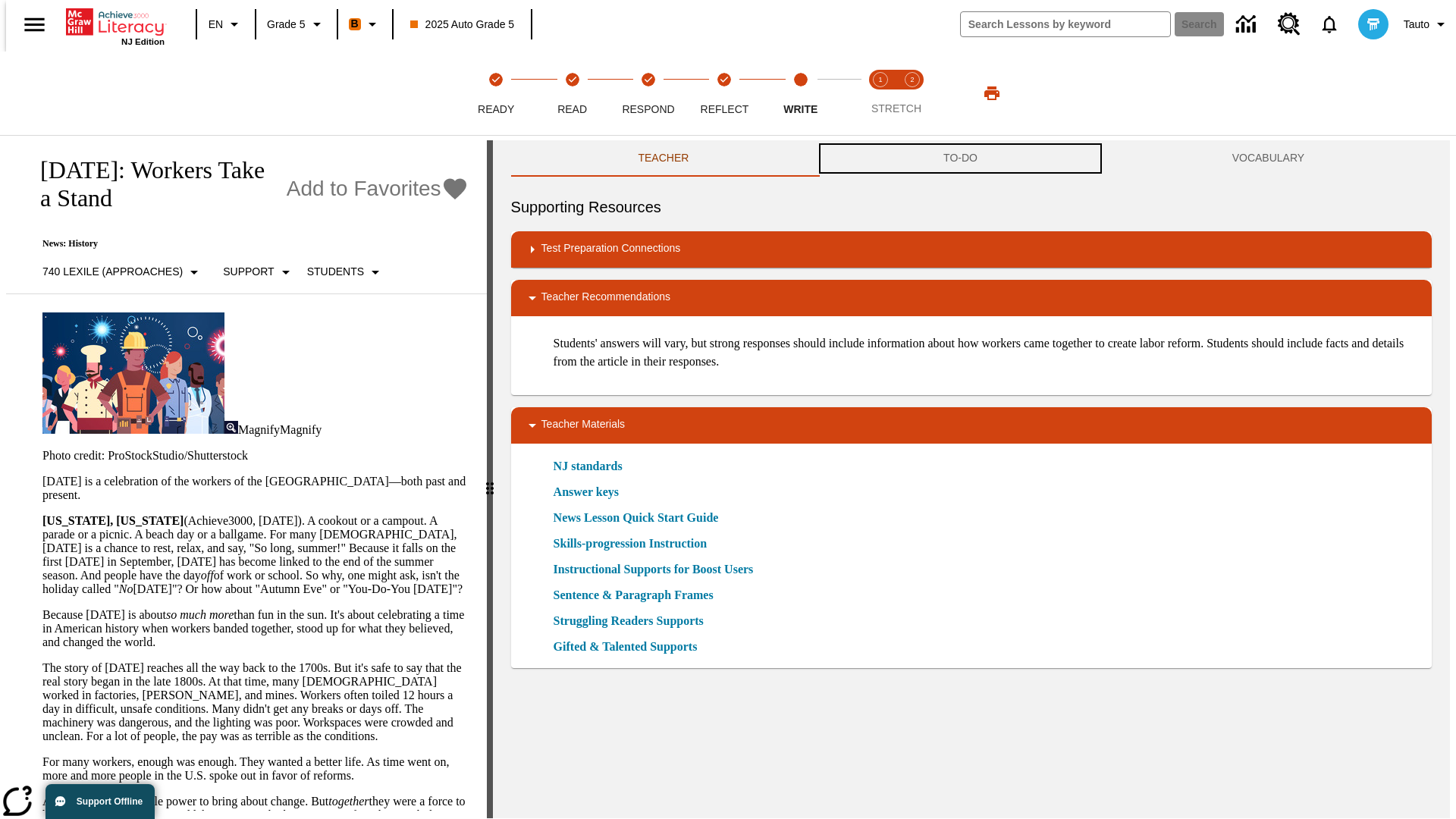
click at [961, 159] on button "TO-DO" at bounding box center [961, 159] width 289 height 37
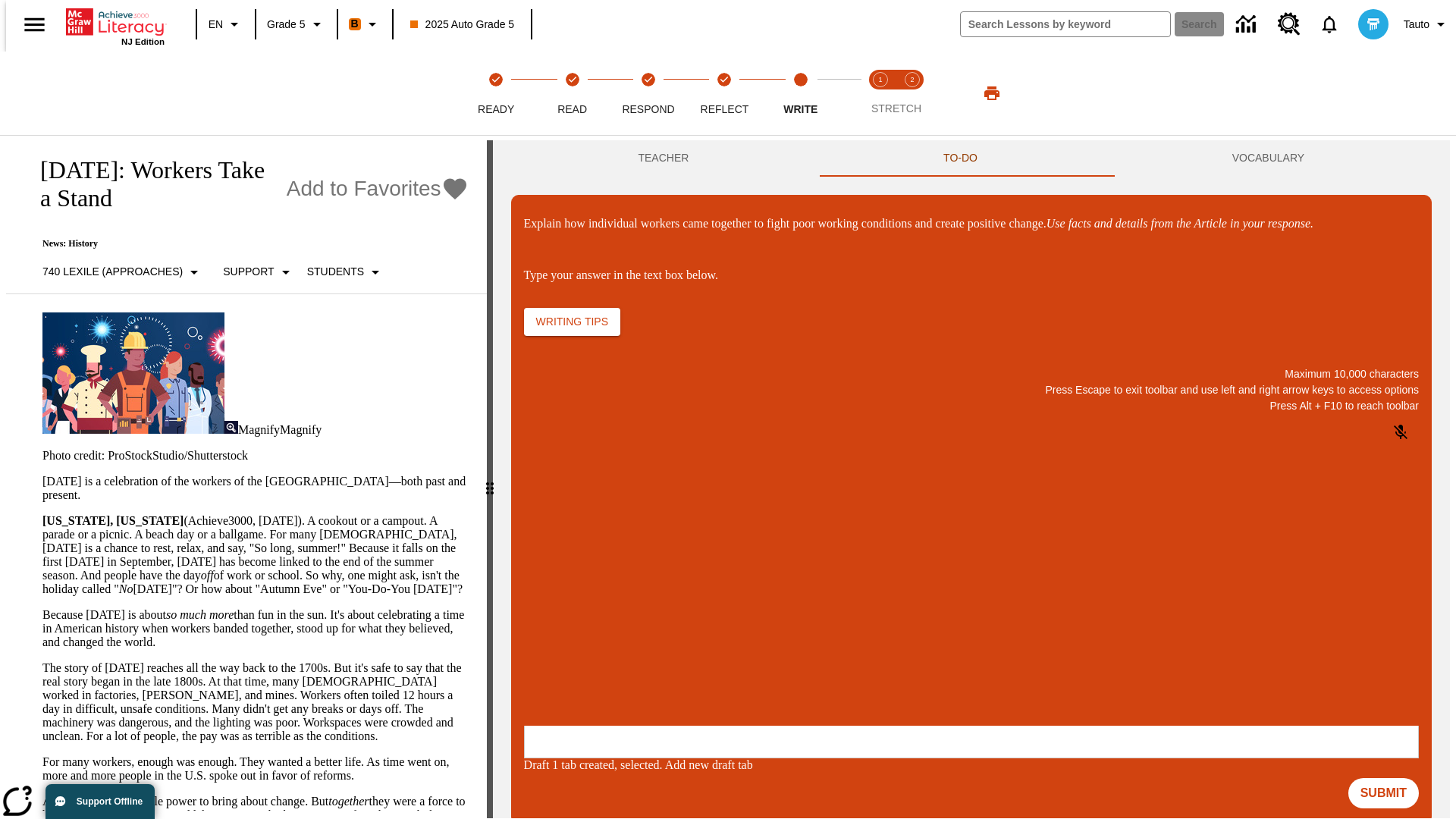
scroll to position [0, 0]
click at [744, 628] on p "\a\9Explain how individual workers came together to fight poor working conditio…" at bounding box center [637, 627] width 216 height 14
click at [1390, 778] on button "Submit" at bounding box center [1383, 793] width 70 height 31
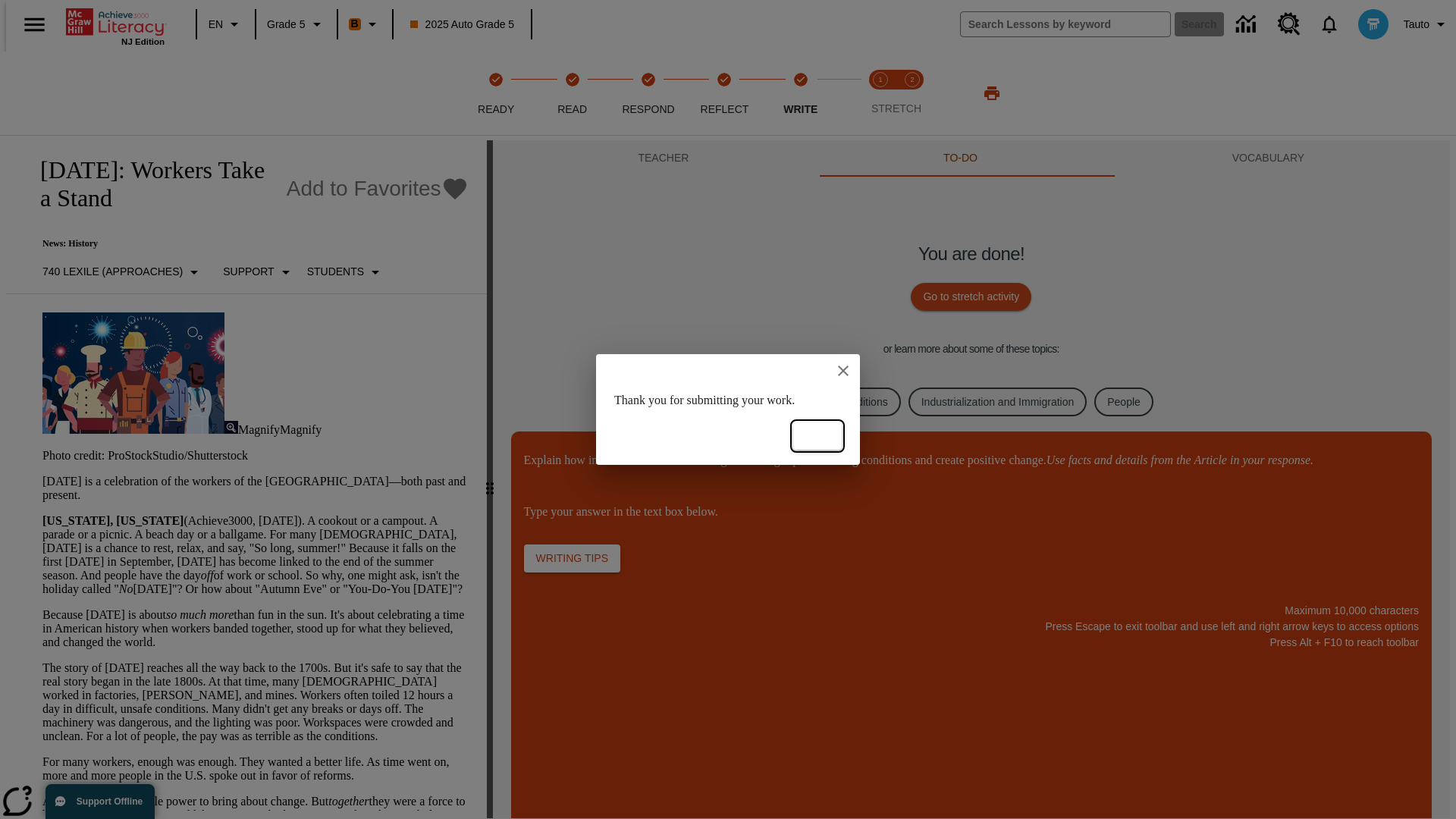
click at [818, 435] on button "Ok" at bounding box center [817, 436] width 48 height 28
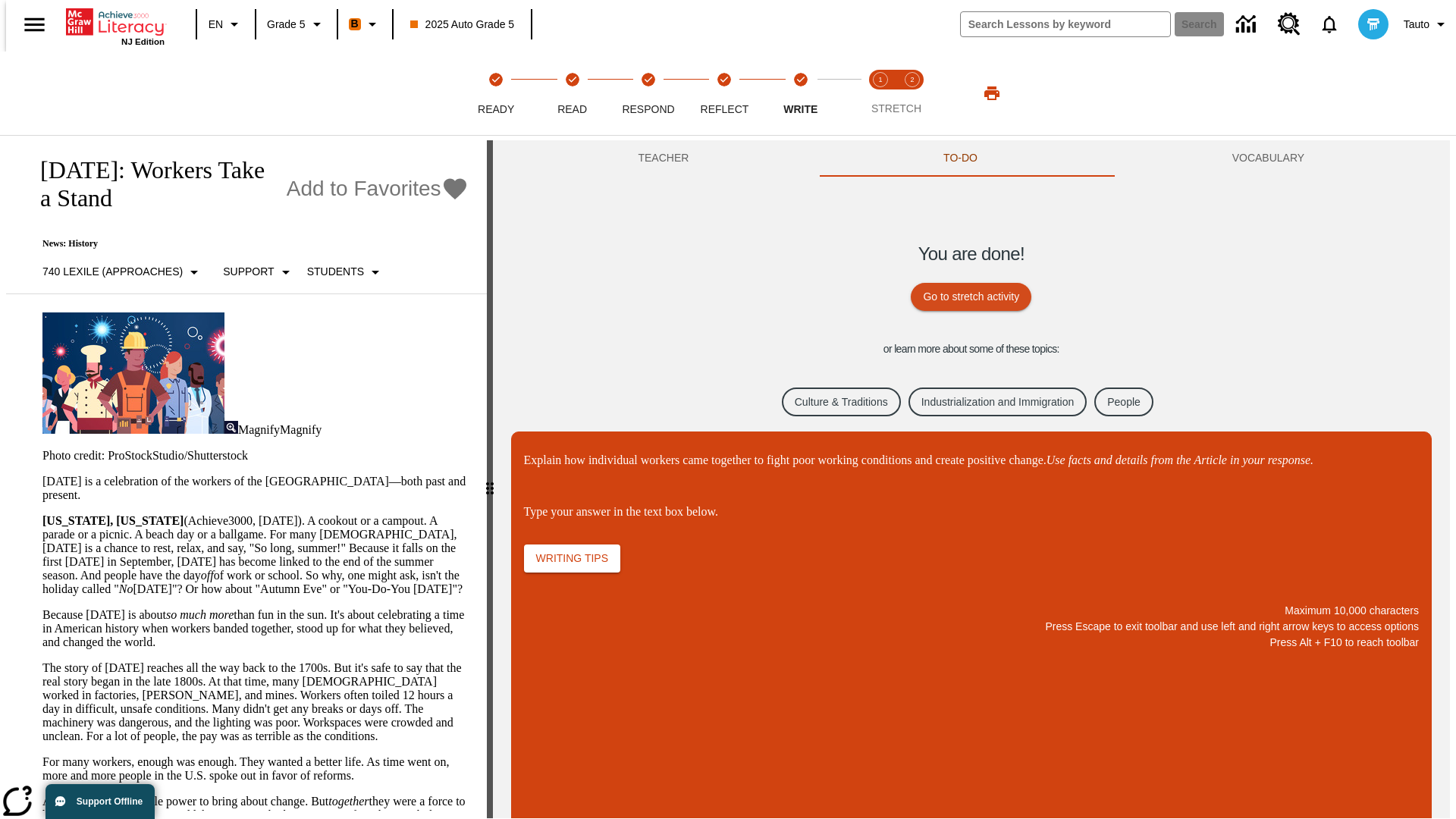
click at [829, 401] on link "Culture & Traditions" at bounding box center [841, 402] width 119 height 30
